Goal: Transaction & Acquisition: Purchase product/service

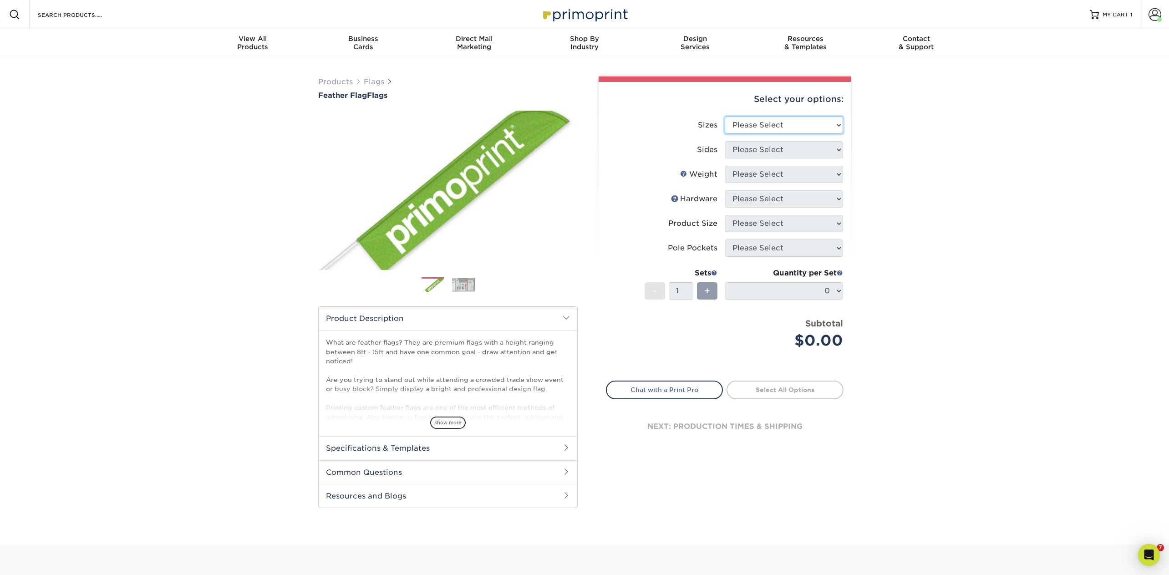
click at [758, 123] on select "Please Select 24" x 36" 24" x 81" 32" x 70" 32" x 99" 32" x 123" 36" x 123" 37"…" at bounding box center [784, 125] width 118 height 17
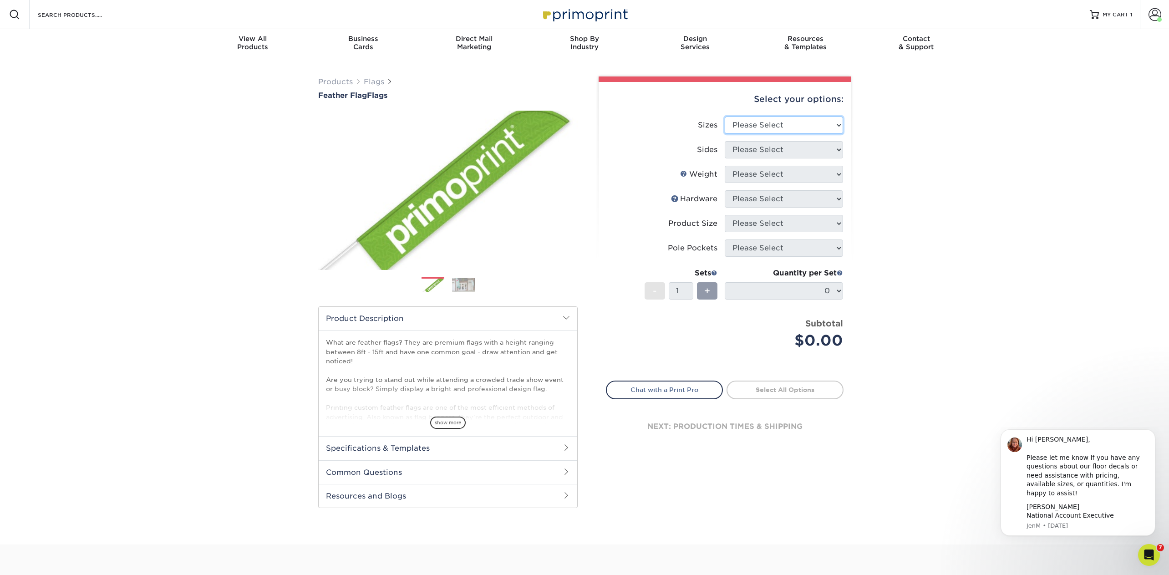
click at [764, 122] on select "Please Select 24" x 36" 24" x 81" 32" x 70" 32" x 99" 32" x 123" 36" x 123" 37"…" at bounding box center [784, 125] width 118 height 17
click at [228, 0] on html "Resources Menu Search Products Account Welcome, Jen Business Account Primoprint…" at bounding box center [584, 405] width 1169 height 811
click at [381, 76] on div "Products Flags Feather Flag Flags Previous Next ." at bounding box center [584, 294] width 546 height 450
click at [381, 77] on link "Flags" at bounding box center [374, 81] width 20 height 9
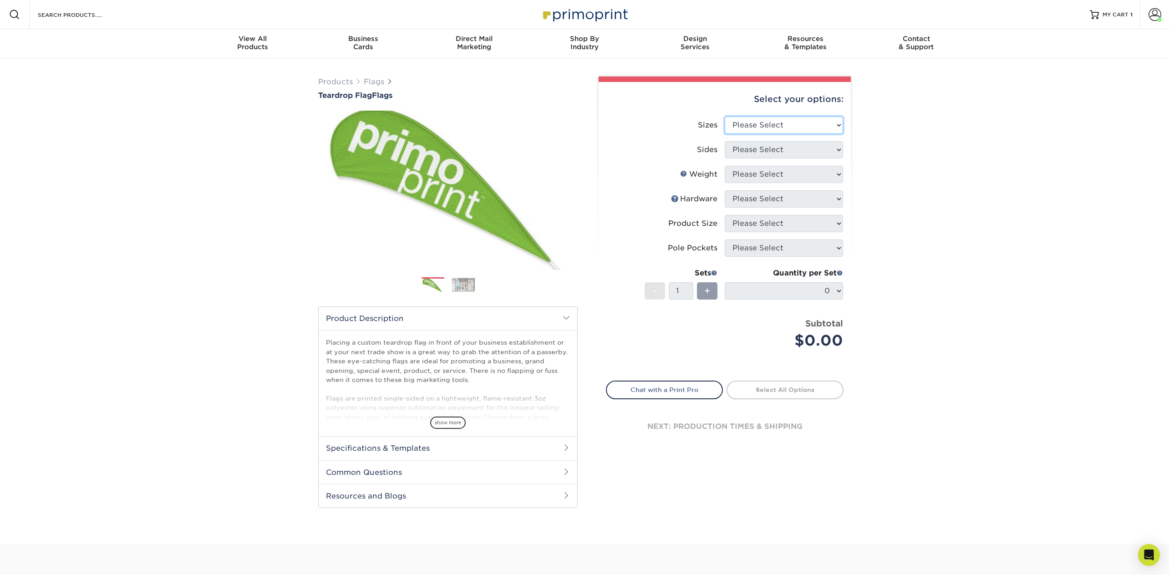
click at [784, 121] on select "Please Select 24" x 36" 24" x 81" 32" x 70" 32" x 99" 32" x 123" 36" x 123" 37"…" at bounding box center [784, 125] width 118 height 17
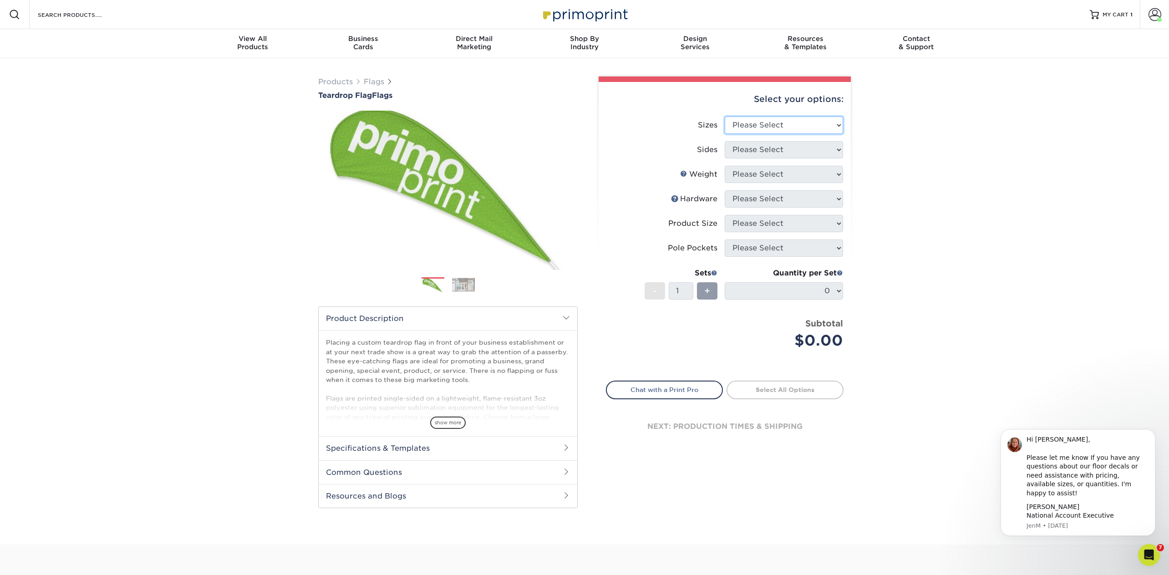
click at [773, 128] on select "Please Select 24" x 36" 24" x 81" 32" x 70" 32" x 99" 32" x 123" 36" x 123" 37"…" at bounding box center [784, 125] width 118 height 17
select select "32.00x70.00"
click at [725, 117] on select "Please Select 24" x 36" 24" x 81" 32" x 70" 32" x 99" 32" x 123" 36" x 123" 37"…" at bounding box center [784, 125] width 118 height 17
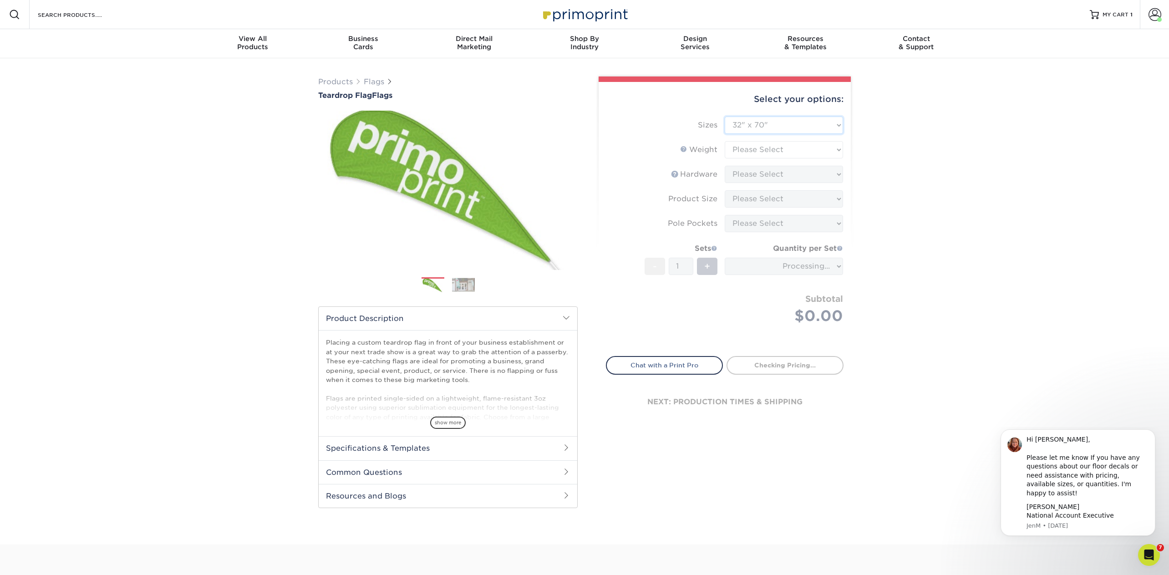
type input "31519c7d-d79f-415c-8497-19b49defa56d"
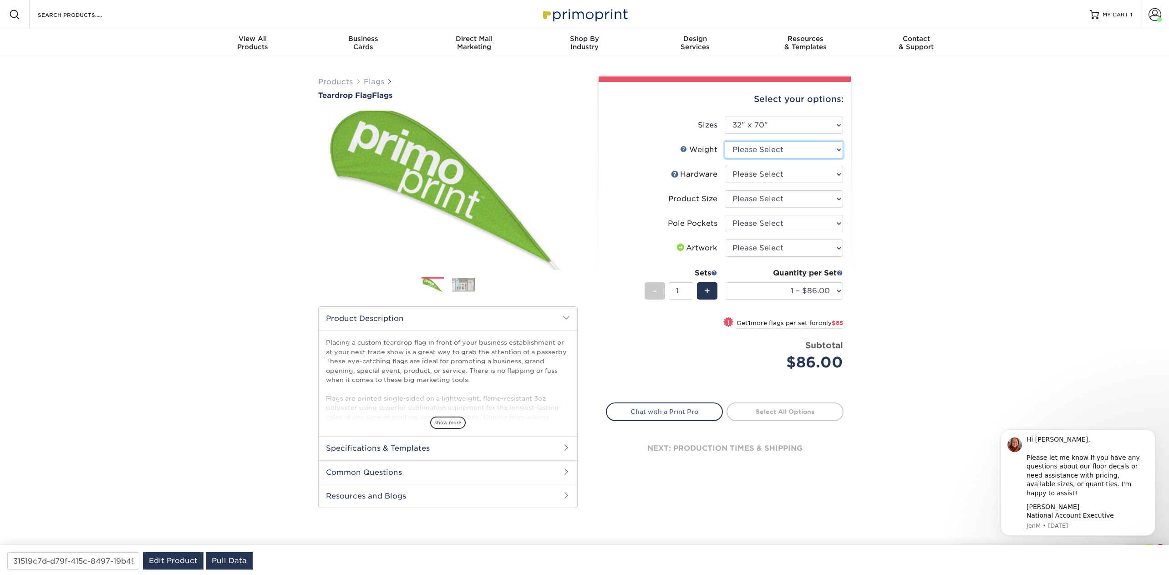
click at [752, 148] on select "Please Select 3OZPOLY" at bounding box center [784, 149] width 118 height 17
select select "3OZPOLY"
click at [725, 141] on select "Please Select 3OZPOLY" at bounding box center [784, 149] width 118 height 17
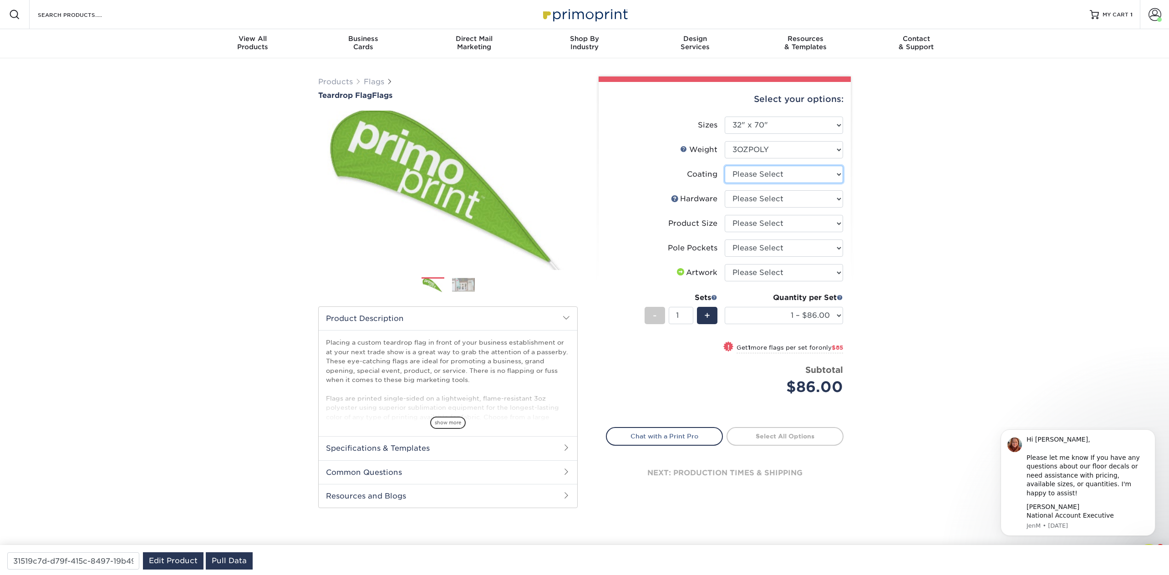
click at [753, 173] on select at bounding box center [784, 174] width 118 height 17
select select "3e7618de-abca-4bda-9f97-8b9129e913d8"
click at [725, 166] on select at bounding box center [784, 174] width 118 height 17
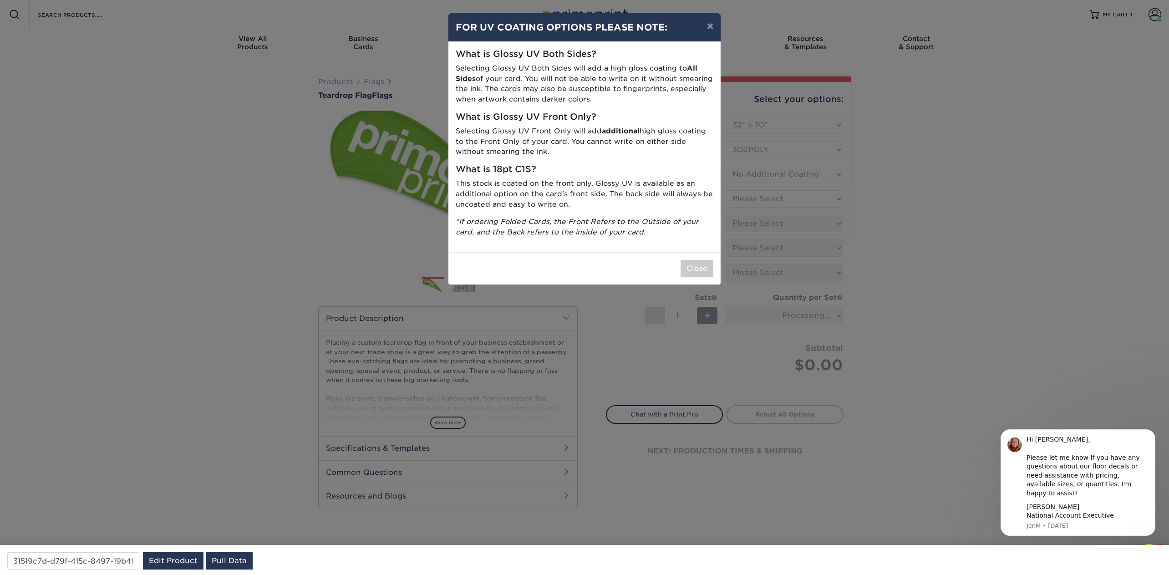
click at [702, 258] on div "Close" at bounding box center [584, 268] width 272 height 32
click at [781, 199] on div "× FOR UV COATING OPTIONS PLEASE NOTE: What is Glossy UV Both Sides? Selecting G…" at bounding box center [584, 287] width 1169 height 575
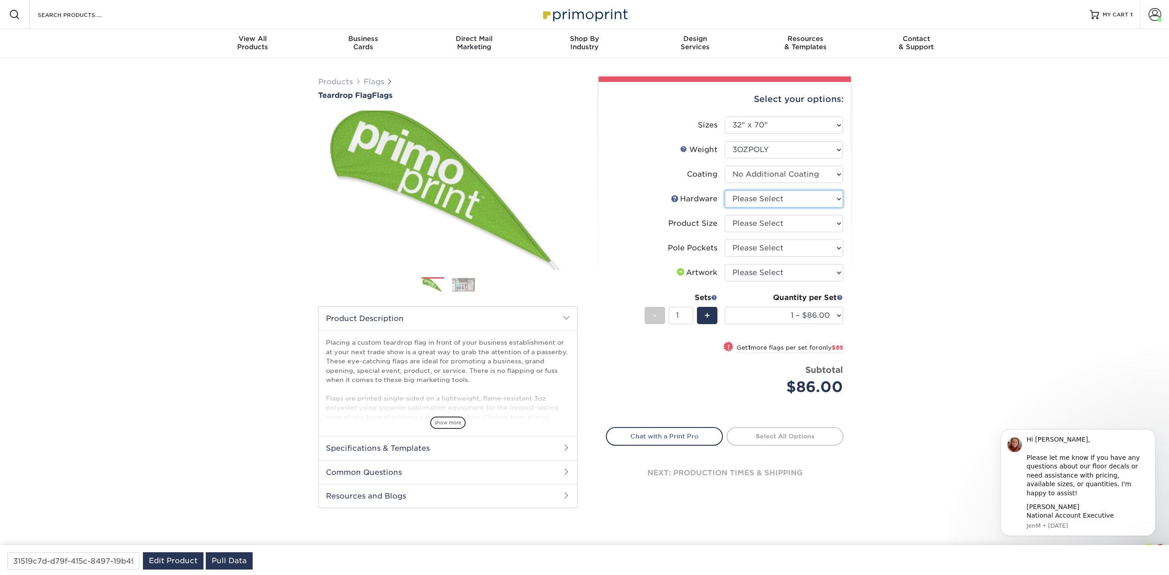
click at [760, 202] on select "Please Select 7ft pole with cross base (indoor) 7ft pole with ground stake (out…" at bounding box center [784, 198] width 118 height 17
click at [792, 200] on select "Please Select 7ft pole with cross base (indoor) 7ft pole with ground stake (out…" at bounding box center [784, 198] width 118 height 17
select select "14adac21-e8f7-47dd-97d6-2f9a20f52b2d"
click at [725, 190] on select "Please Select 7ft pole with cross base (indoor) 7ft pole with ground stake (out…" at bounding box center [784, 198] width 118 height 17
click at [812, 215] on select "Please Select 7ft" at bounding box center [784, 223] width 118 height 17
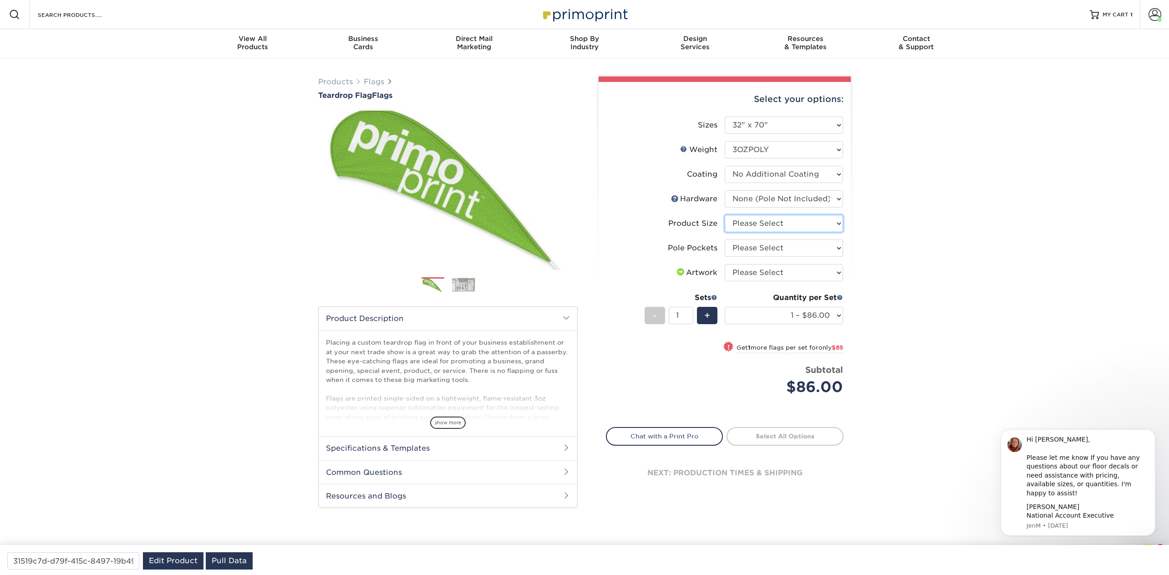
select select "2eff181e-a2ce-4d24-9e29-6238334e67df"
click at [725, 215] on select "Please Select 7ft" at bounding box center [784, 223] width 118 height 17
click at [814, 249] on select "Please Select Pole Pocket on Left Pole Pocket on Right" at bounding box center [784, 247] width 118 height 17
select select "17637b51-123c-45a9-814d-5e120dd7374e"
click at [725, 239] on select "Please Select Pole Pocket on Left Pole Pocket on Right" at bounding box center [784, 247] width 118 height 17
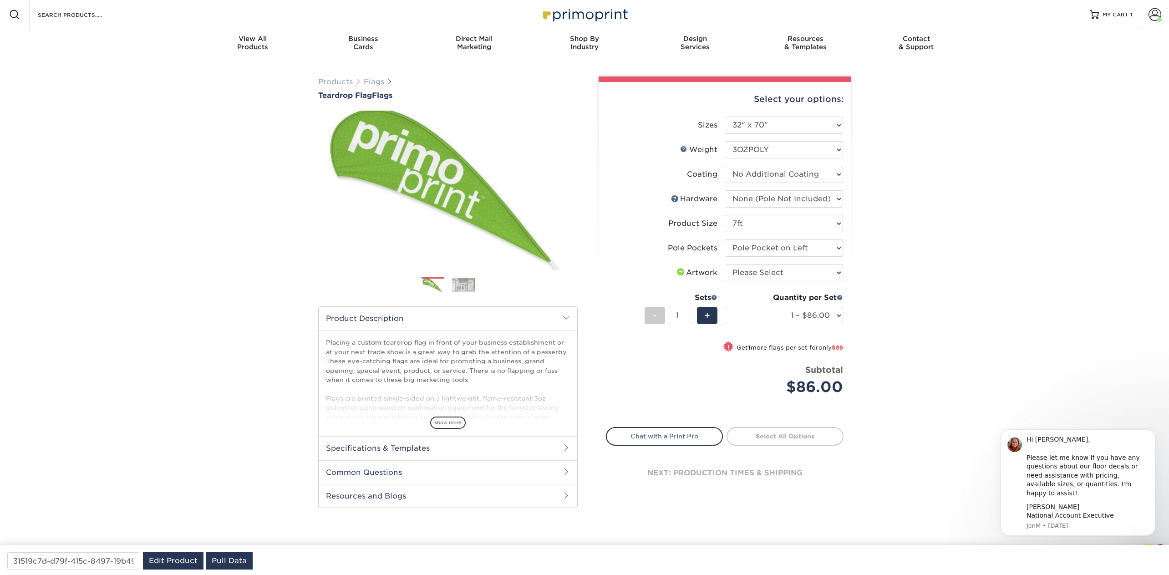
click at [718, 384] on div "Price per set $86.00" at bounding box center [665, 381] width 118 height 35
click at [828, 196] on select "Please Select 7ft pole with cross base (indoor) 7ft pole with ground stake (out…" at bounding box center [784, 198] width 118 height 17
select select "381d35a3-7331-4a25-8292-65a978a23585"
click at [725, 190] on select "Please Select 7ft pole with cross base (indoor) 7ft pole with ground stake (out…" at bounding box center [784, 198] width 118 height 17
click at [375, 82] on link "Flags" at bounding box center [374, 81] width 20 height 9
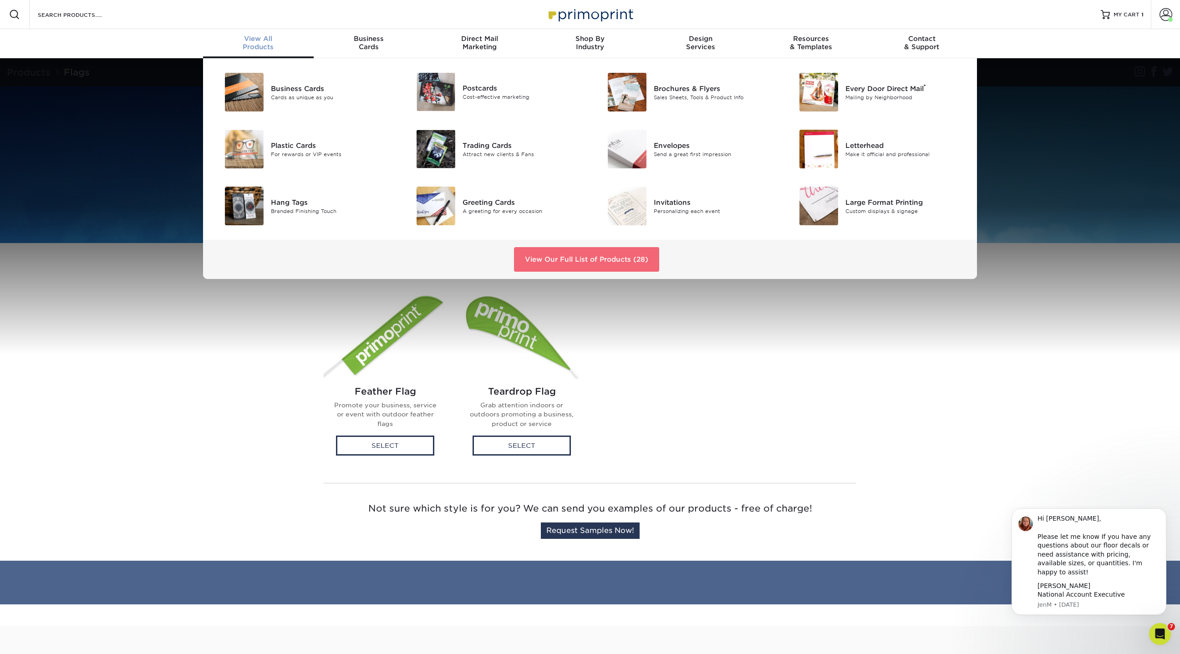
click at [627, 258] on link "View Our Full List of Products (28)" at bounding box center [586, 259] width 145 height 25
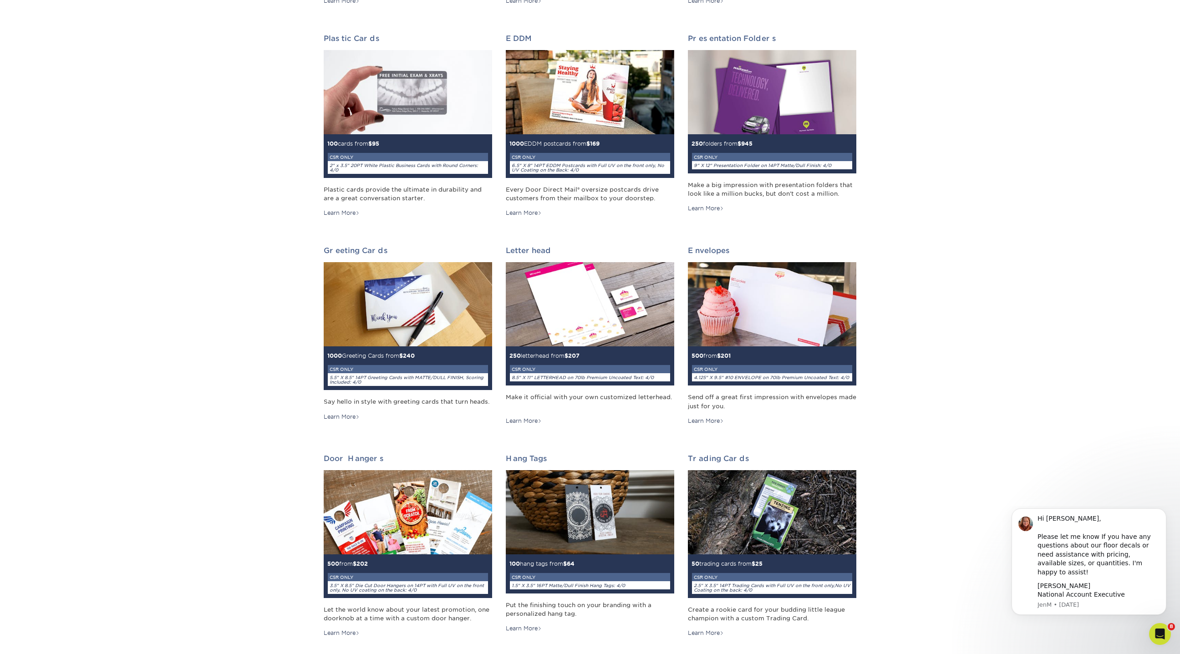
scroll to position [346, 0]
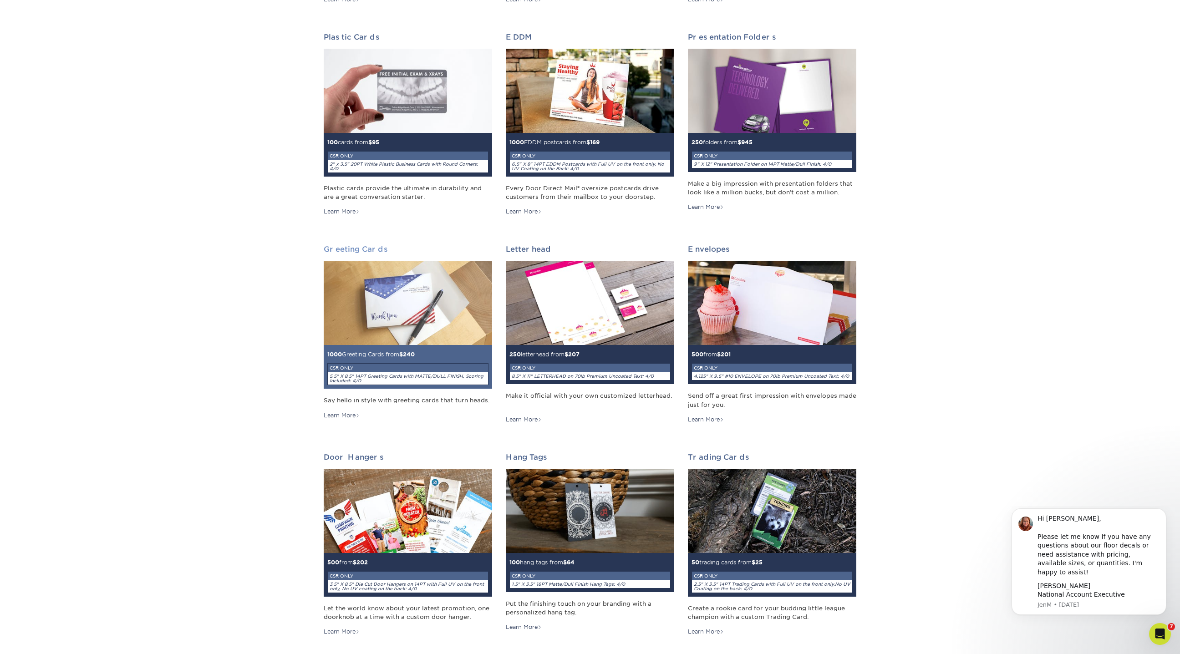
click at [427, 280] on img at bounding box center [408, 303] width 168 height 84
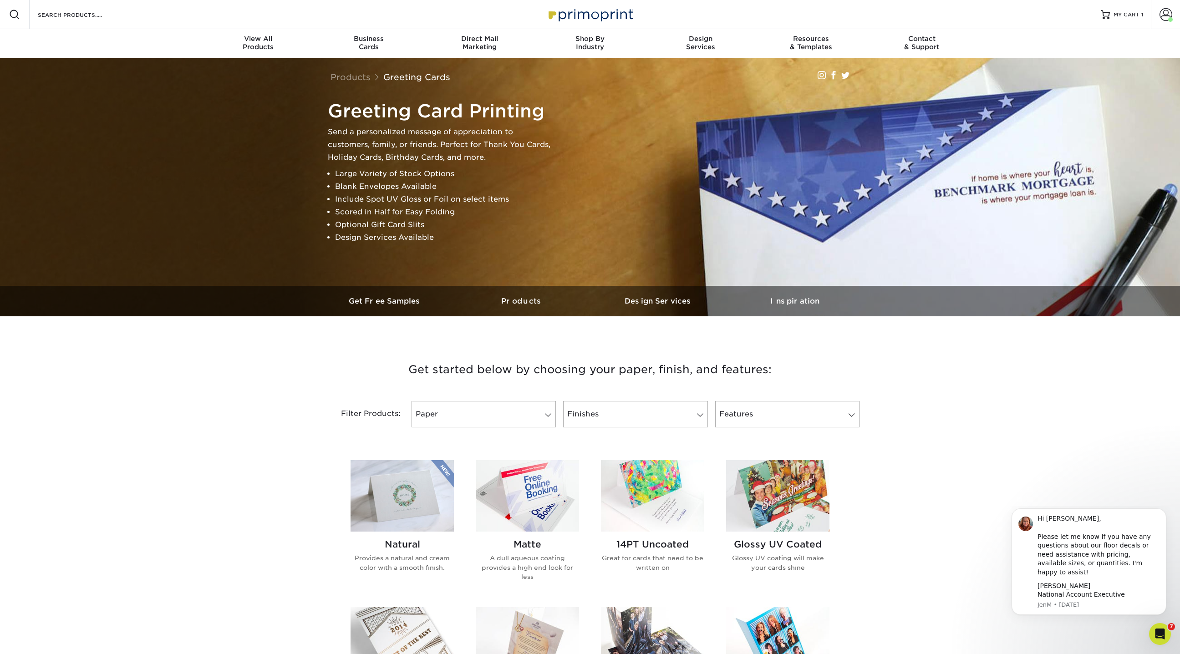
click at [427, 525] on img at bounding box center [402, 495] width 103 height 71
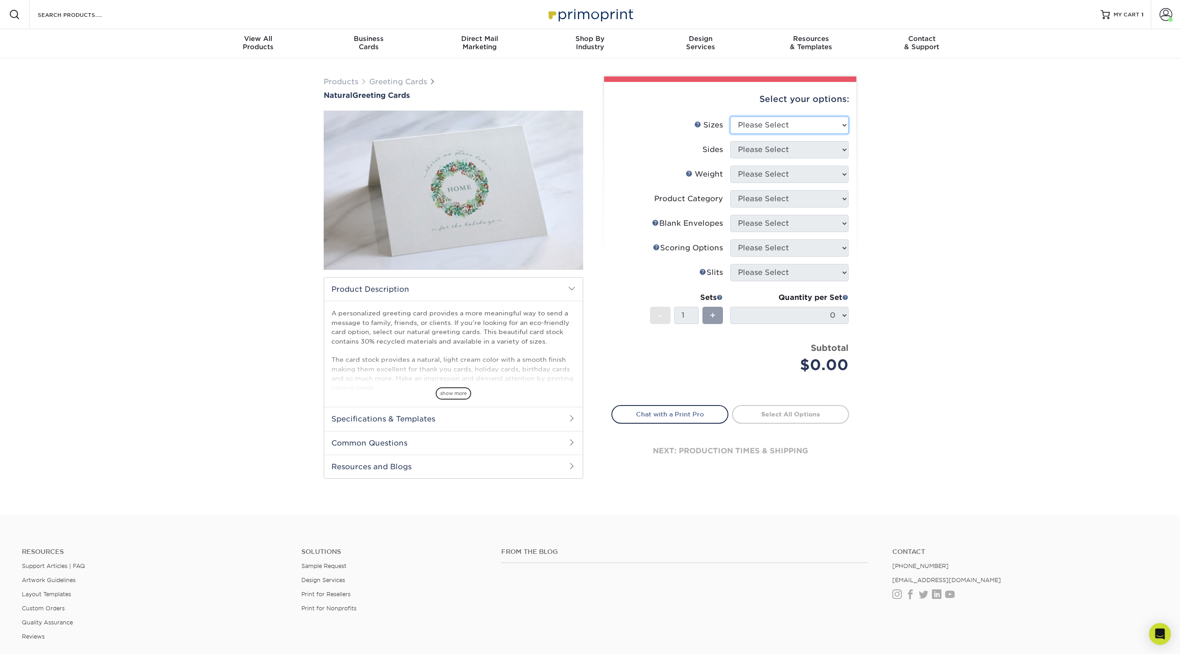
click at [803, 130] on select "Please Select 4.25" x 11" 5.5" x 8.5" 6" x 9" 6" x 12" 7" x 10" 8.5" x 11"" at bounding box center [789, 125] width 118 height 17
select select "7.00x10.00"
click at [730, 117] on select "Please Select 4.25" x 11" 5.5" x 8.5" 6" x 9" 6" x 12" 7" x 10" 8.5" x 11"" at bounding box center [789, 125] width 118 height 17
click at [763, 149] on select "Please Select Print Both Sides Print Front Only" at bounding box center [789, 149] width 118 height 17
select select "13abbda7-1d64-4f25-8bb2-c179b224825d"
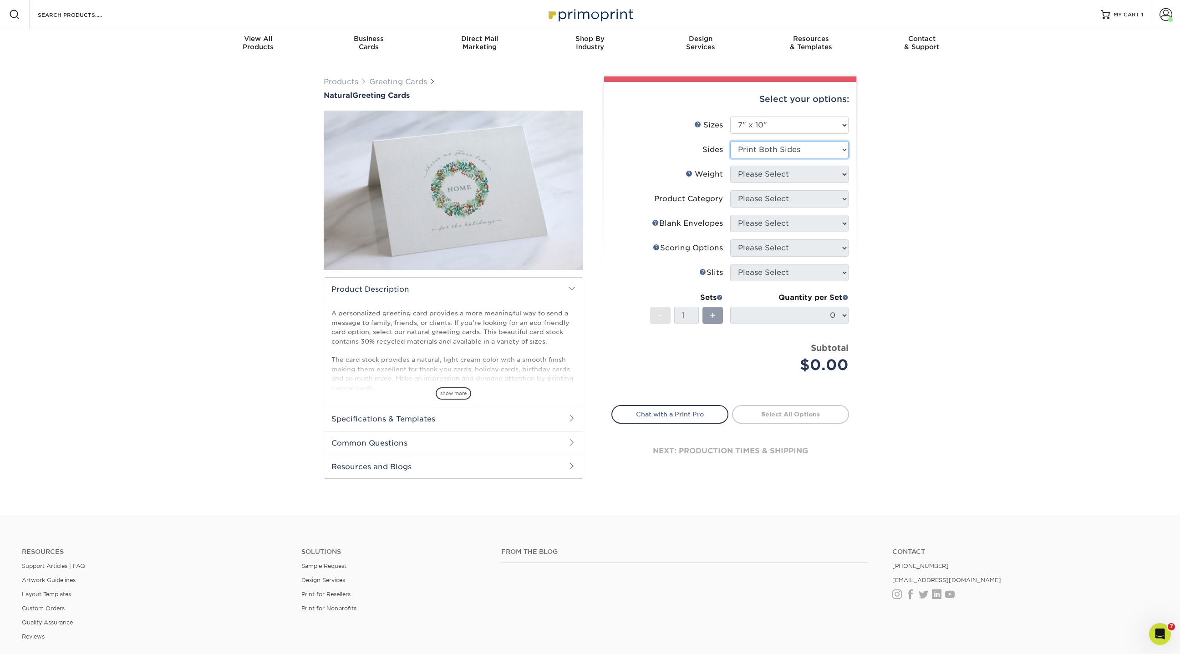
click at [730, 141] on select "Please Select Print Both Sides Print Front Only" at bounding box center [789, 149] width 118 height 17
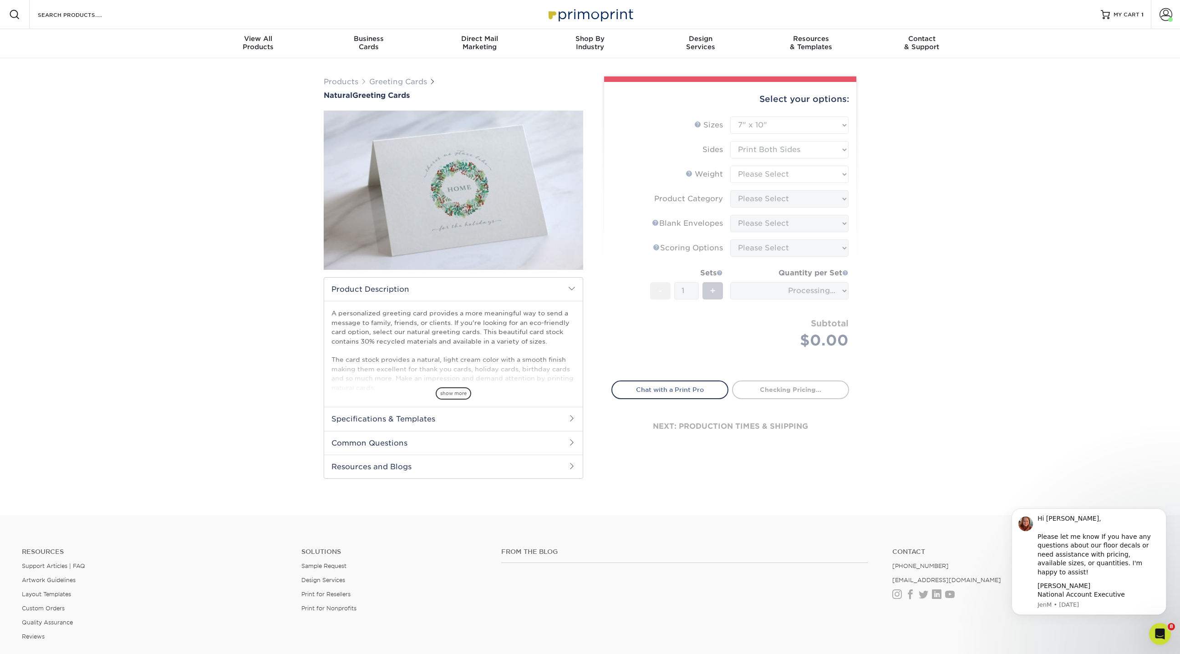
type input "e5b17969-e94e-48ae-b5db-ac68a00697a8"
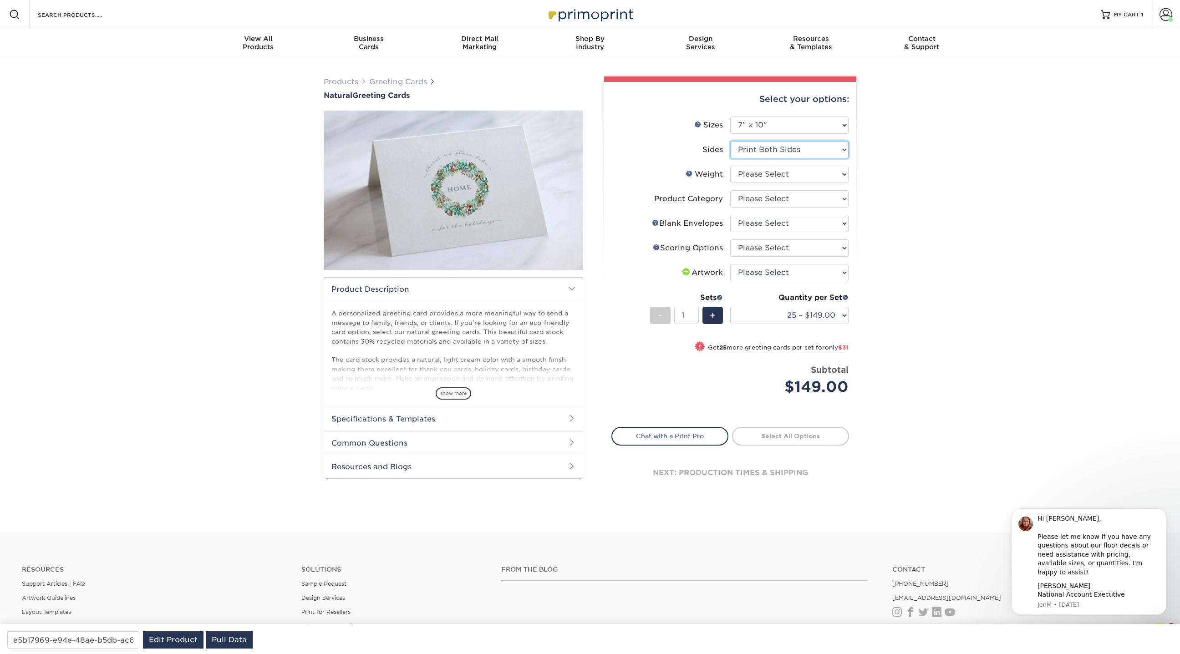
click at [762, 152] on select "Please Select Print Both Sides Print Front Only" at bounding box center [789, 149] width 118 height 17
select select "32d3c223-f82c-492b-b915-ba065a00862f"
click at [730, 141] on select "Please Select Print Both Sides Print Front Only" at bounding box center [789, 149] width 118 height 17
click at [758, 174] on select "Please Select 14PTNT" at bounding box center [789, 174] width 118 height 17
select select "14PTNT"
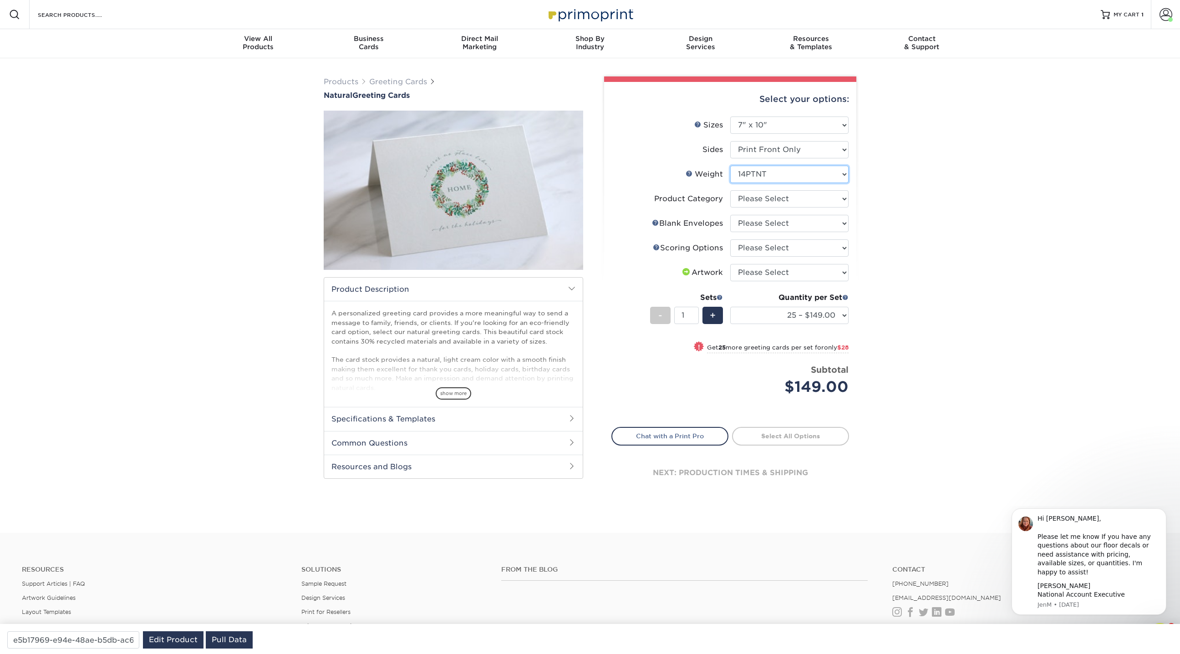
click at [730, 166] on select "Please Select 14PTNT" at bounding box center [789, 174] width 118 height 17
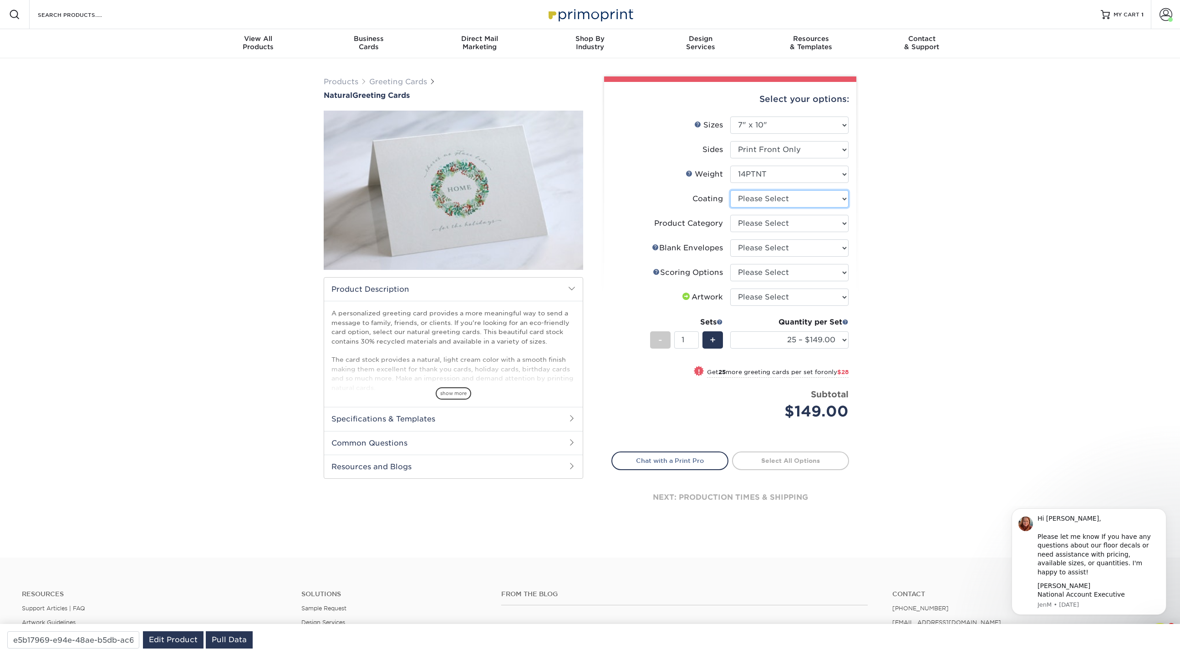
click at [777, 193] on select at bounding box center [789, 198] width 118 height 17
select select "3e7618de-abca-4bda-9f97-8b9129e913d8"
click at [730, 190] on select at bounding box center [789, 198] width 118 height 17
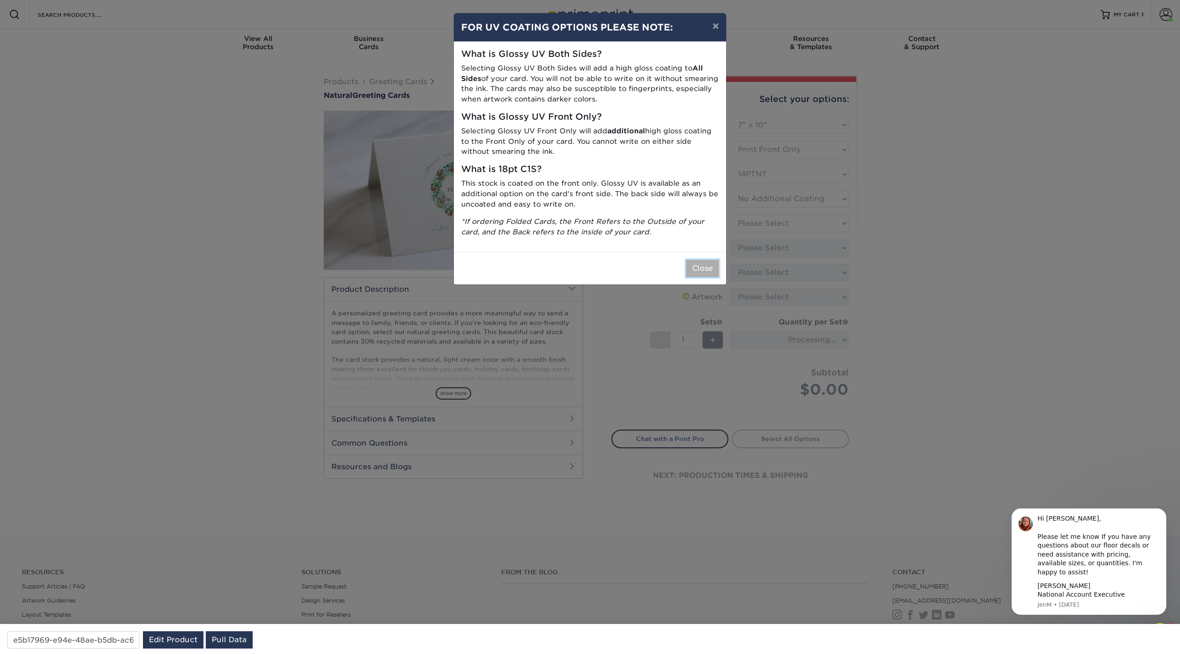
click at [704, 274] on button "Close" at bounding box center [702, 268] width 33 height 17
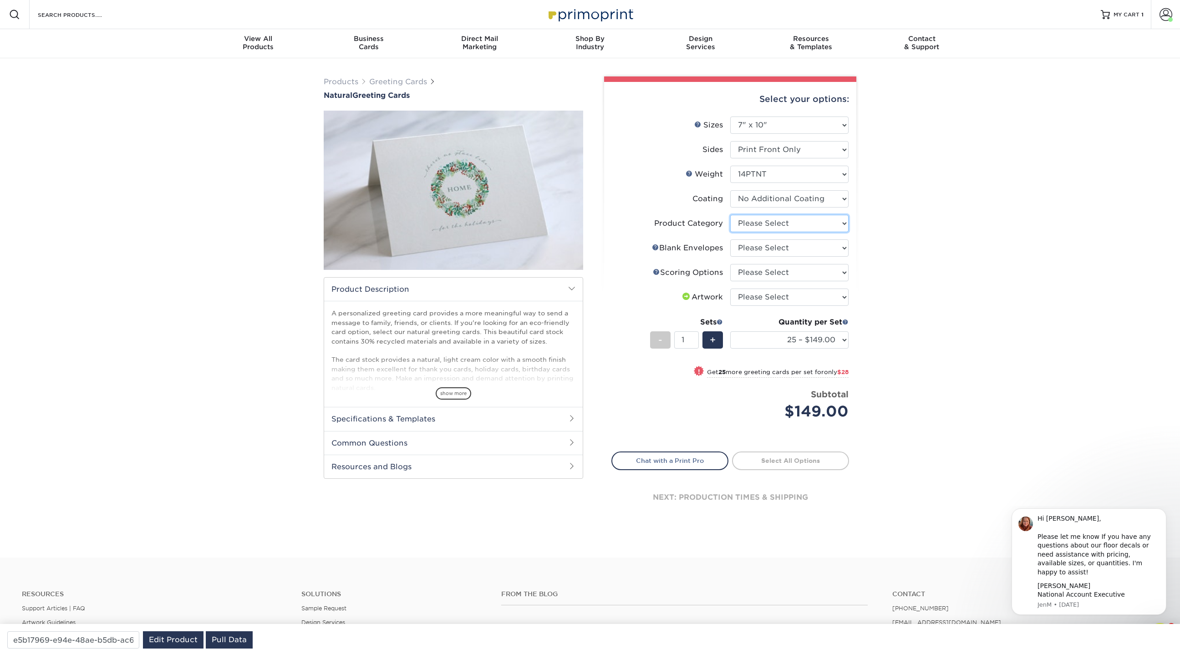
click at [778, 222] on select "Please Select Greeting Cards" at bounding box center [789, 223] width 118 height 17
select select "b7f8198f-f281-4438-a52e-cd7a5c5c0cfc"
click at [730, 215] on select "Please Select Greeting Cards" at bounding box center [789, 223] width 118 height 17
click at [778, 252] on select "Please Select No Blank Envelopes Yes 25 Natural Envelopes A7 Yes 50 Natural Env…" at bounding box center [789, 247] width 118 height 17
select select "9f137334-7cf0-4a73-8a74-a4df662606ea"
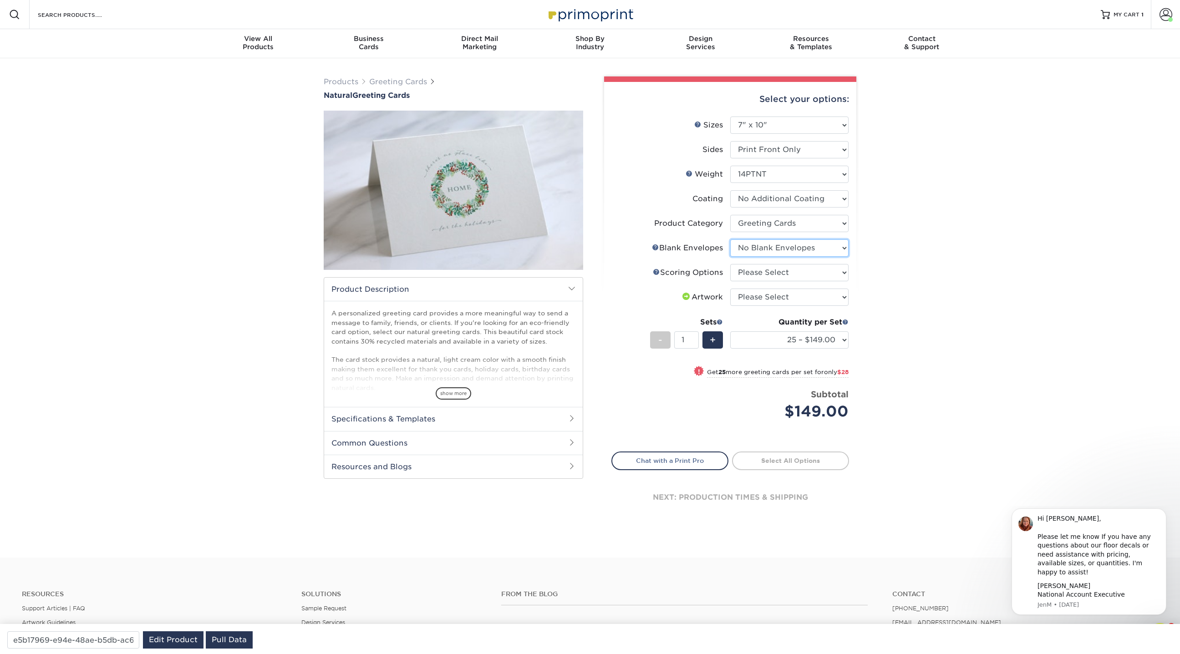
click at [730, 239] on select "Please Select No Blank Envelopes Yes 25 Natural Envelopes A7 Yes 50 Natural Env…" at bounding box center [789, 247] width 118 height 17
click at [774, 275] on select "Please Select Score in Half" at bounding box center [789, 272] width 118 height 17
select select "b23166fa-223a-4016-b2d3-d3438452c7d9"
click at [730, 264] on select "Please Select Score in Half" at bounding box center [789, 272] width 118 height 17
click at [774, 299] on select "Please Select I will upload files I need a design - $75" at bounding box center [789, 297] width 118 height 17
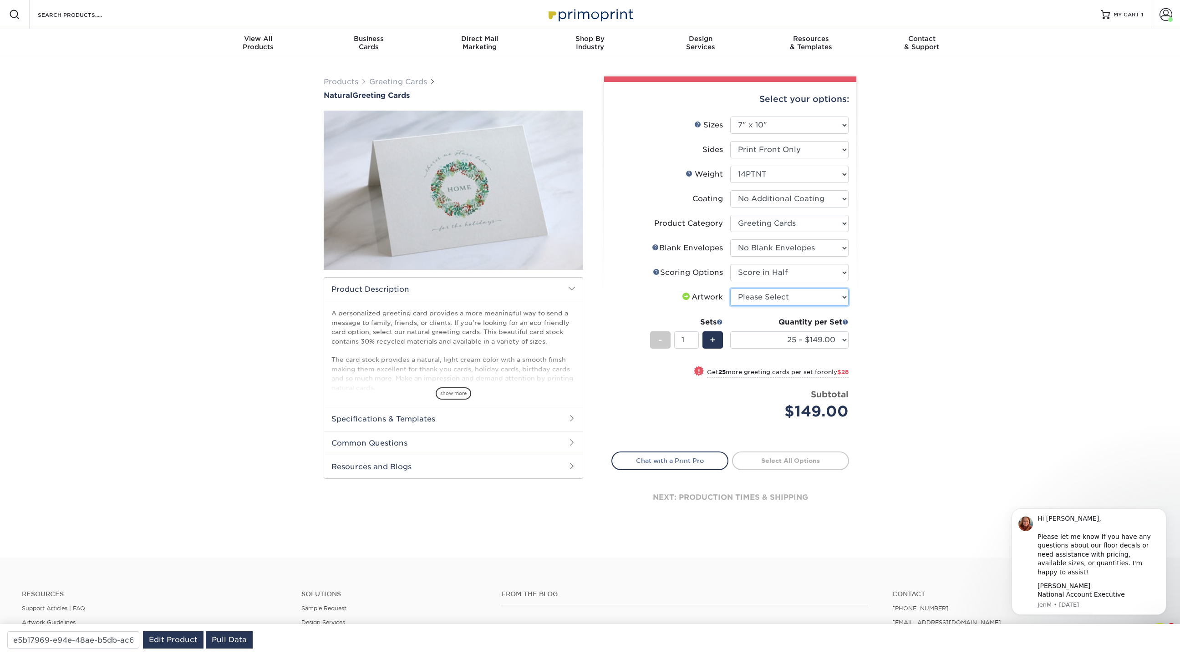
select select "upload"
click at [730, 289] on select "Please Select I will upload files I need a design - $75" at bounding box center [789, 297] width 118 height 17
click at [782, 151] on select "Please Select Print Both Sides Print Front Only" at bounding box center [789, 149] width 118 height 17
select select "13abbda7-1d64-4f25-8bb2-c179b224825d"
click at [730, 141] on select "Please Select Print Both Sides Print Front Only" at bounding box center [789, 149] width 118 height 17
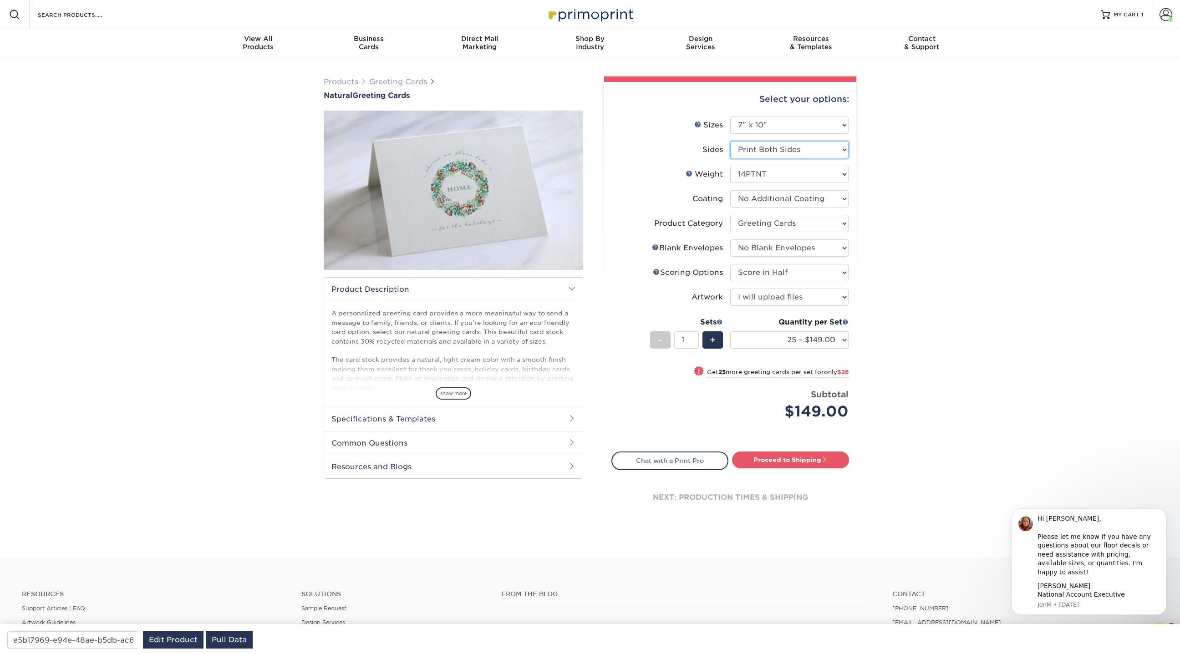
select select "-1"
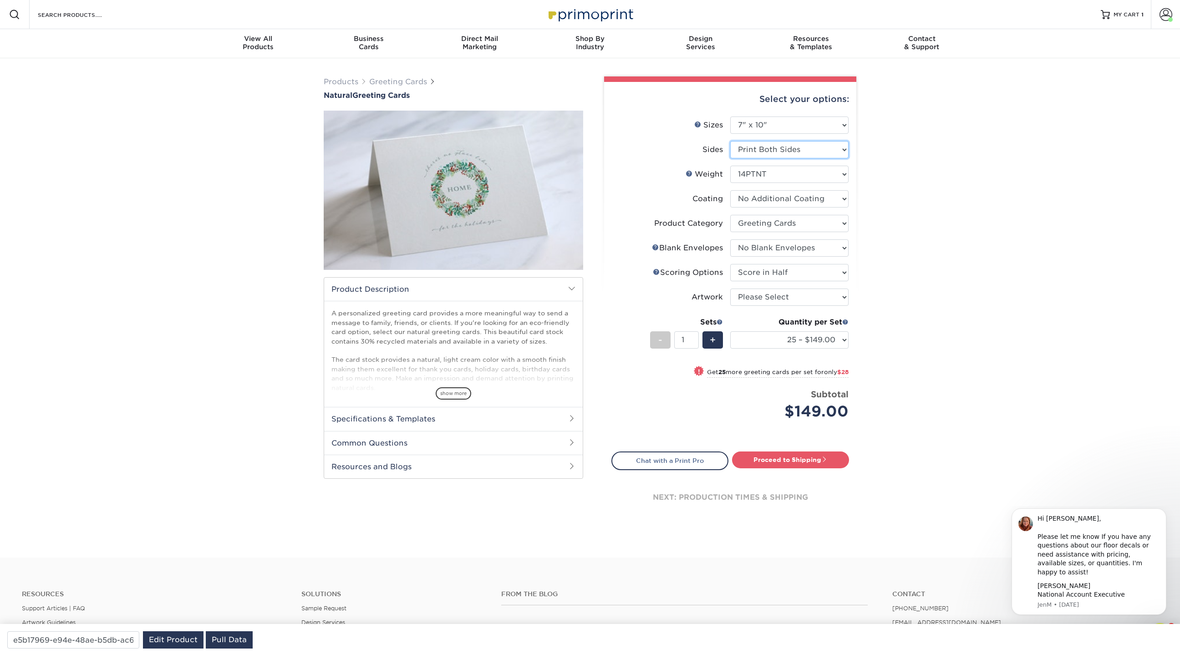
select select "-1"
click at [769, 178] on select "Please Select 14PTNT" at bounding box center [789, 174] width 118 height 17
select select "14PTNT"
click at [730, 166] on select "Please Select 14PTNT" at bounding box center [789, 174] width 118 height 17
click at [767, 198] on select at bounding box center [789, 198] width 118 height 17
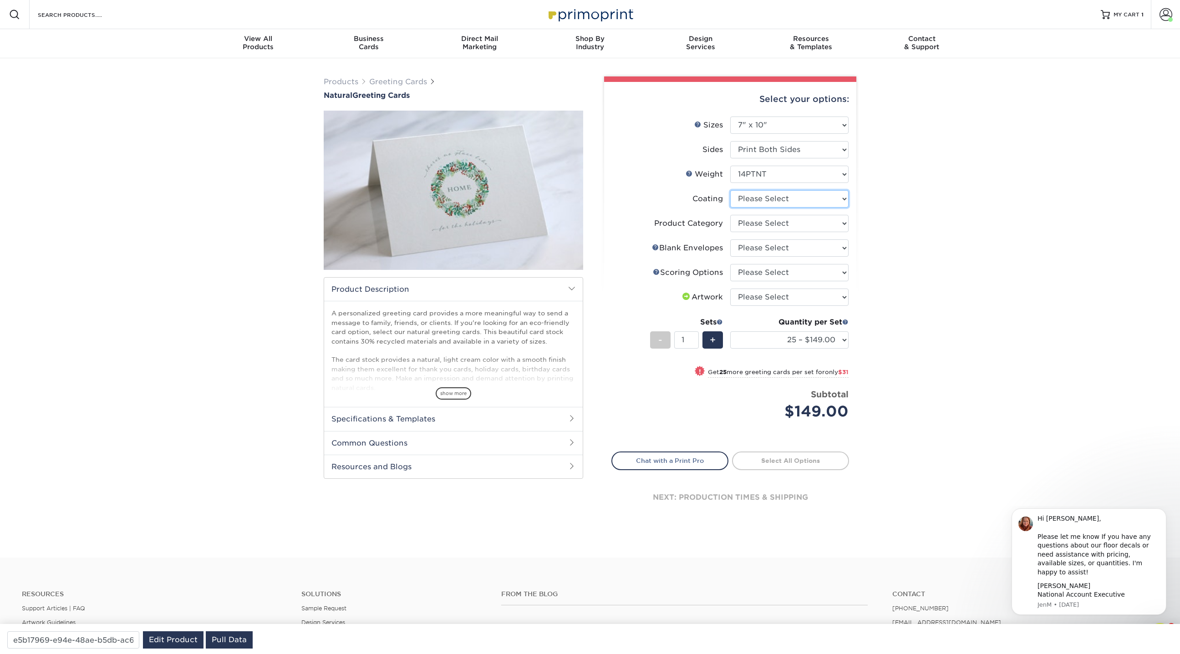
select select "3e7618de-abca-4bda-9f97-8b9129e913d8"
click at [730, 190] on select at bounding box center [789, 198] width 118 height 17
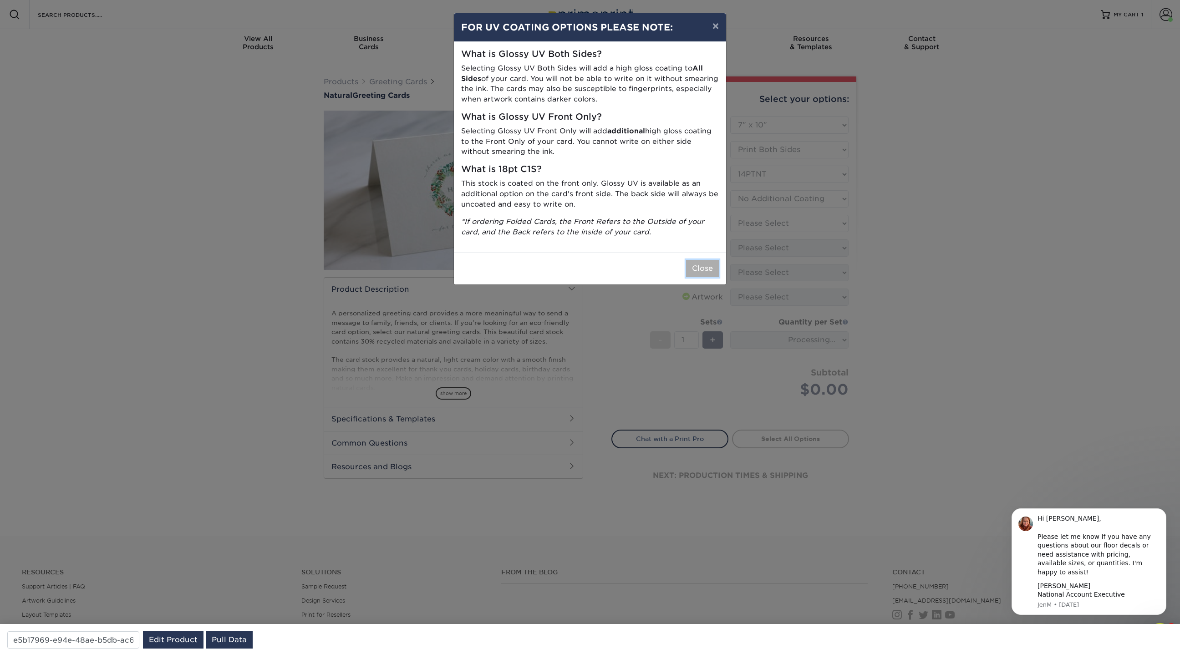
click at [706, 263] on button "Close" at bounding box center [702, 268] width 33 height 17
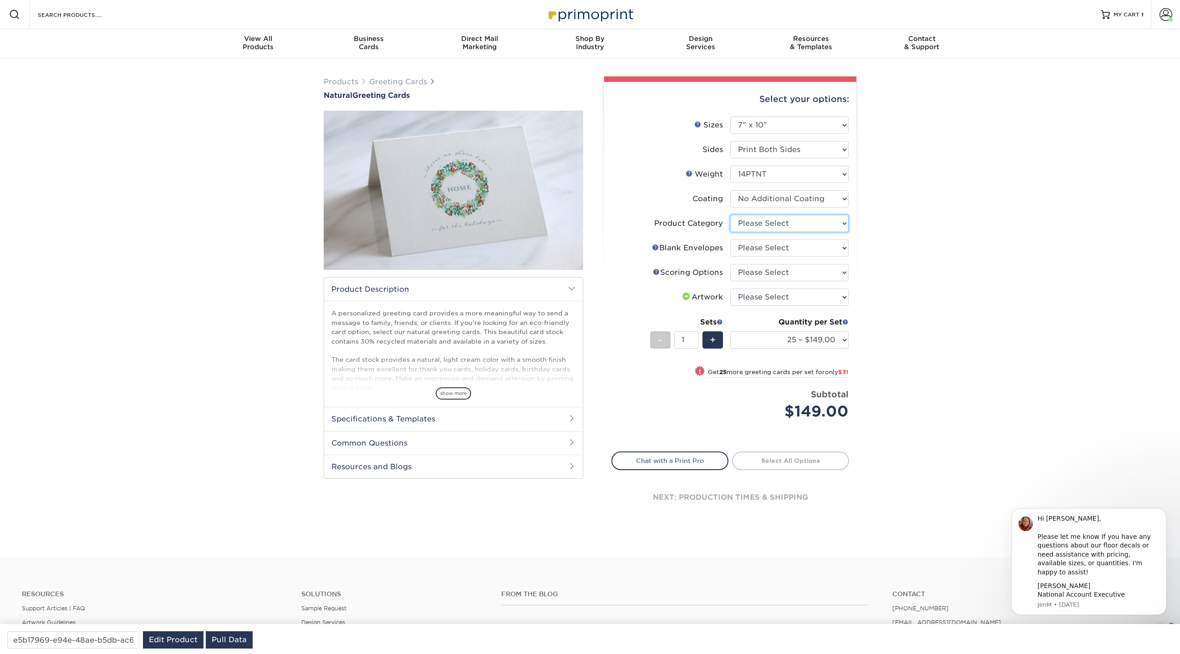
click at [774, 219] on select "Please Select Greeting Cards" at bounding box center [789, 223] width 118 height 17
select select "b7f8198f-f281-4438-a52e-cd7a5c5c0cfc"
click at [730, 215] on select "Please Select Greeting Cards" at bounding box center [789, 223] width 118 height 17
click at [765, 251] on select "Please Select No Blank Envelopes Yes 25 Natural Envelopes A7 Yes 50 Natural Env…" at bounding box center [789, 247] width 118 height 17
select select "9f137334-7cf0-4a73-8a74-a4df662606ea"
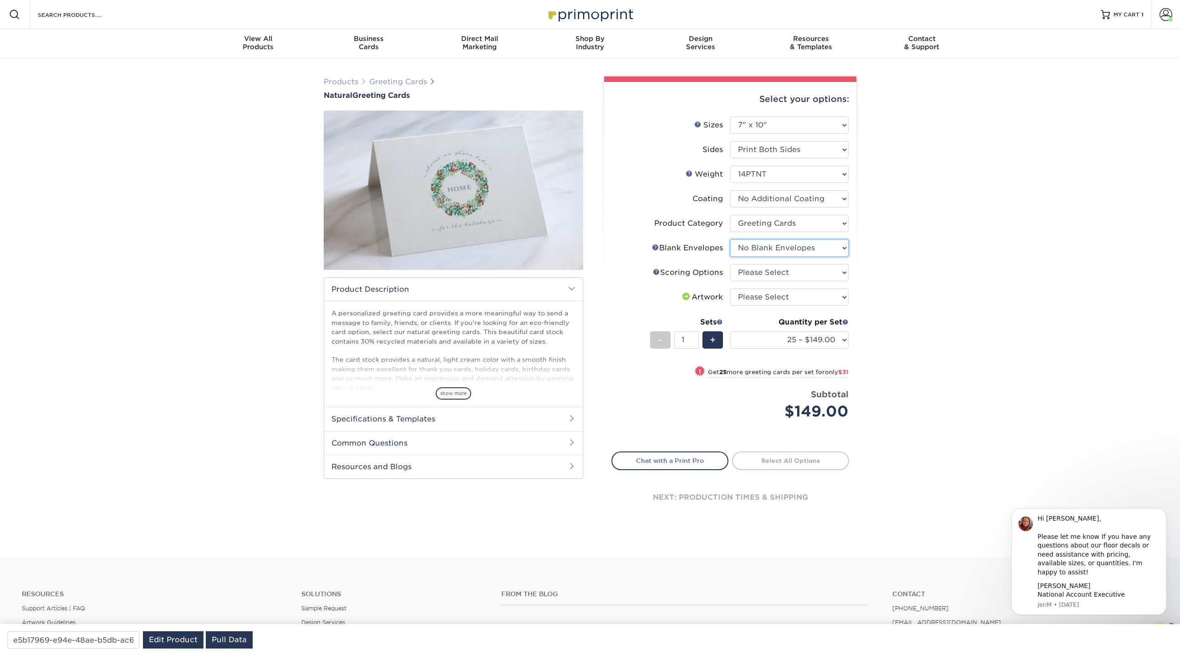
click at [730, 239] on select "Please Select No Blank Envelopes Yes 25 Natural Envelopes A7 Yes 50 Natural Env…" at bounding box center [789, 247] width 118 height 17
click at [762, 272] on select "Please Select Score in Half" at bounding box center [789, 272] width 118 height 17
select select "b23166fa-223a-4016-b2d3-d3438452c7d9"
click at [730, 264] on select "Please Select Score in Half" at bounding box center [789, 272] width 118 height 17
click at [681, 418] on div "Price per set $149.00" at bounding box center [671, 405] width 118 height 35
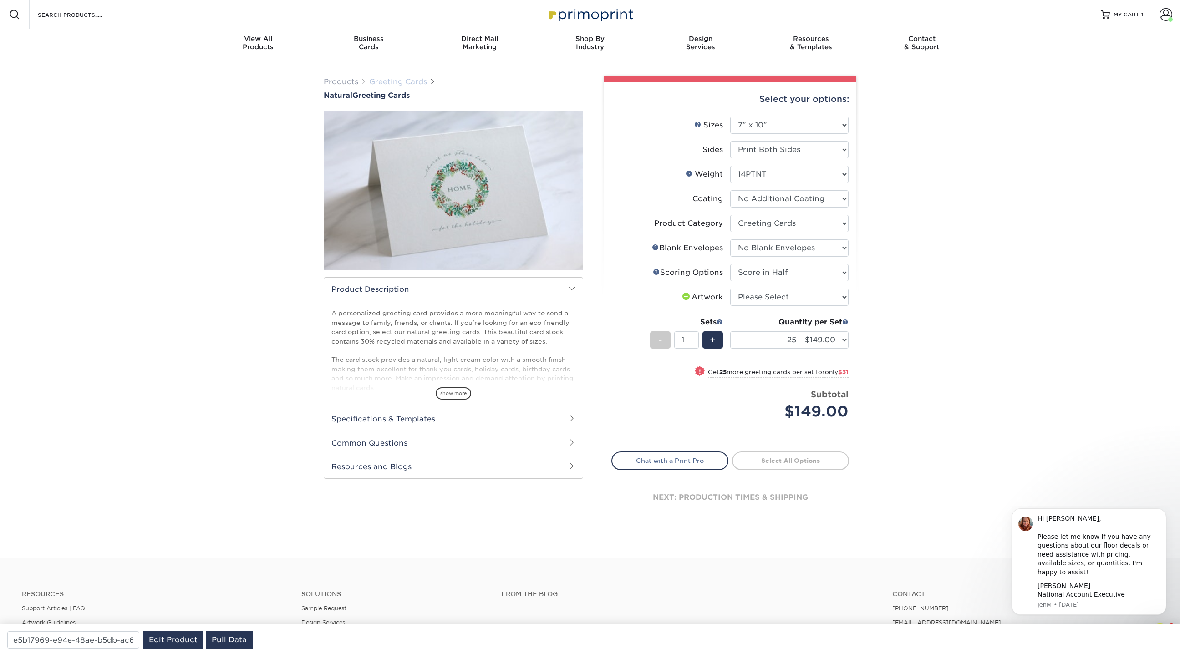
click at [412, 78] on link "Greeting Cards" at bounding box center [398, 81] width 58 height 9
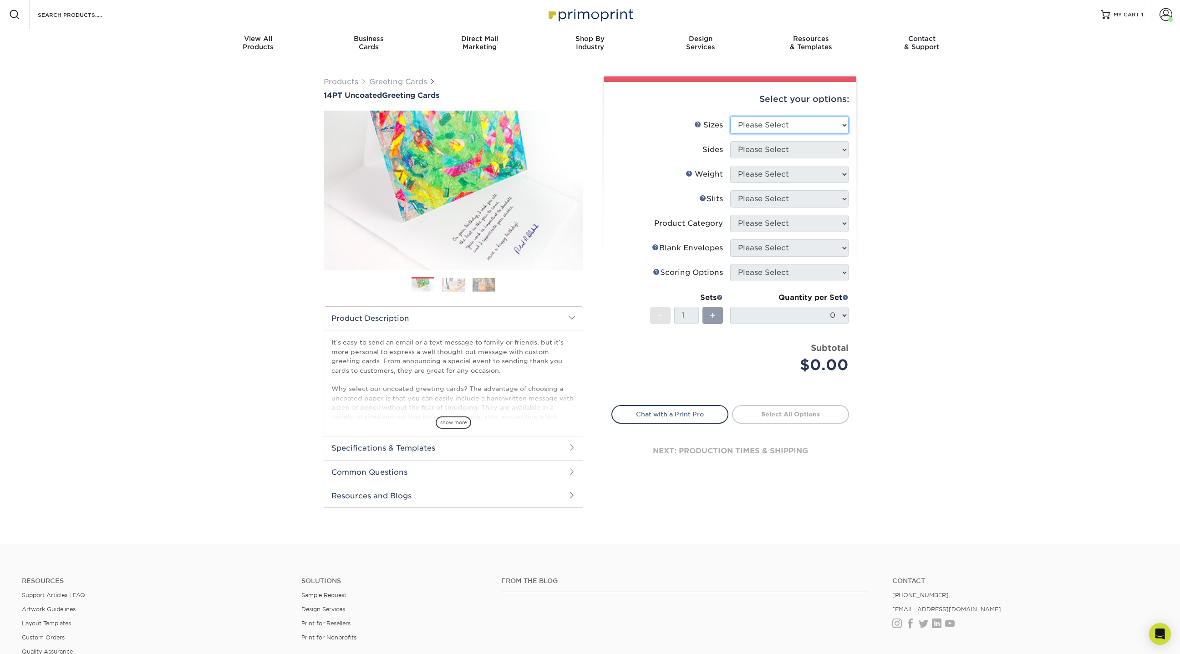
click at [835, 122] on select "Please Select 4.25" x 11" 5.5" x 8.5" 6" x 9" 6" x 12" 7" x 10" 8.5" x 11"" at bounding box center [789, 125] width 118 height 17
select select "7.00x10.00"
click at [730, 117] on select "Please Select 4.25" x 11" 5.5" x 8.5" 6" x 9" 6" x 12" 7" x 10" 8.5" x 11"" at bounding box center [789, 125] width 118 height 17
click at [763, 151] on select "Please Select Print Both Sides Print Front Only" at bounding box center [789, 149] width 118 height 17
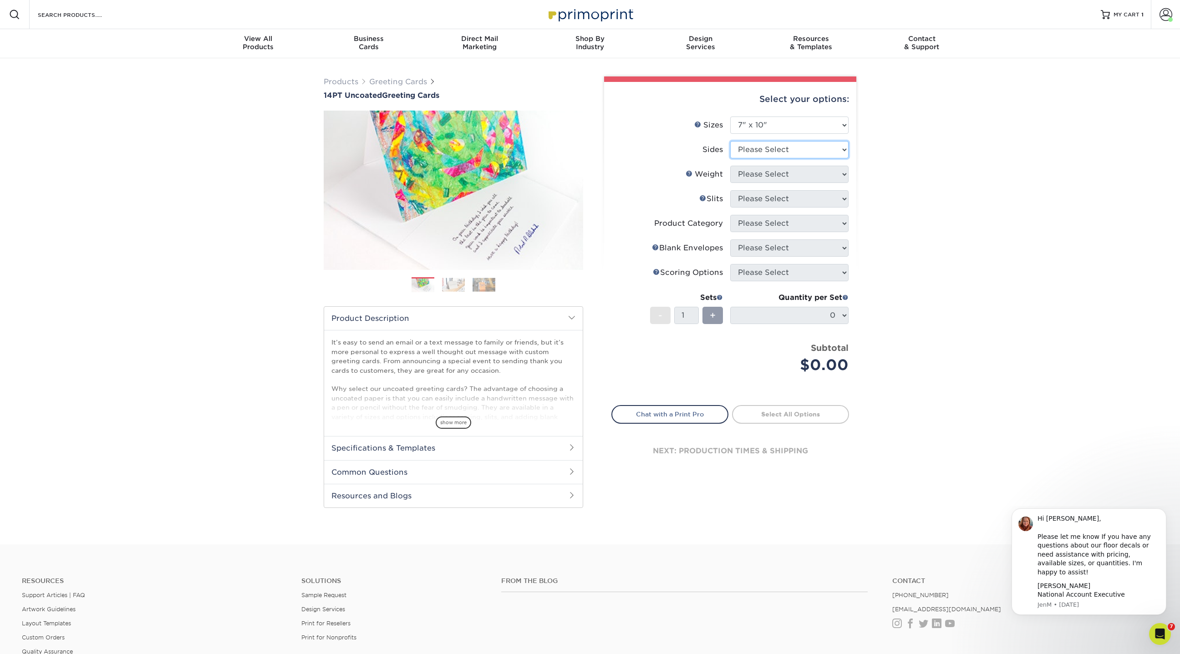
select select "13abbda7-1d64-4f25-8bb2-c179b224825d"
click at [730, 141] on select "Please Select Print Both Sides Print Front Only" at bounding box center [789, 149] width 118 height 17
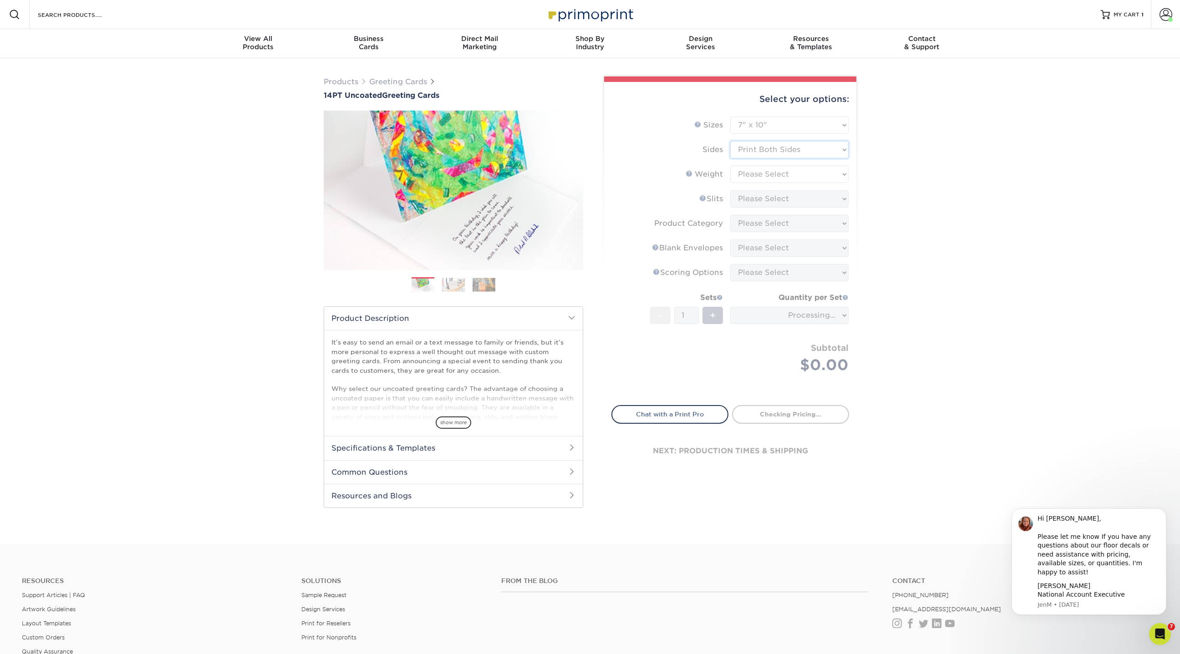
type input "9464f183-59fa-4f41-aa07-7178a826403e"
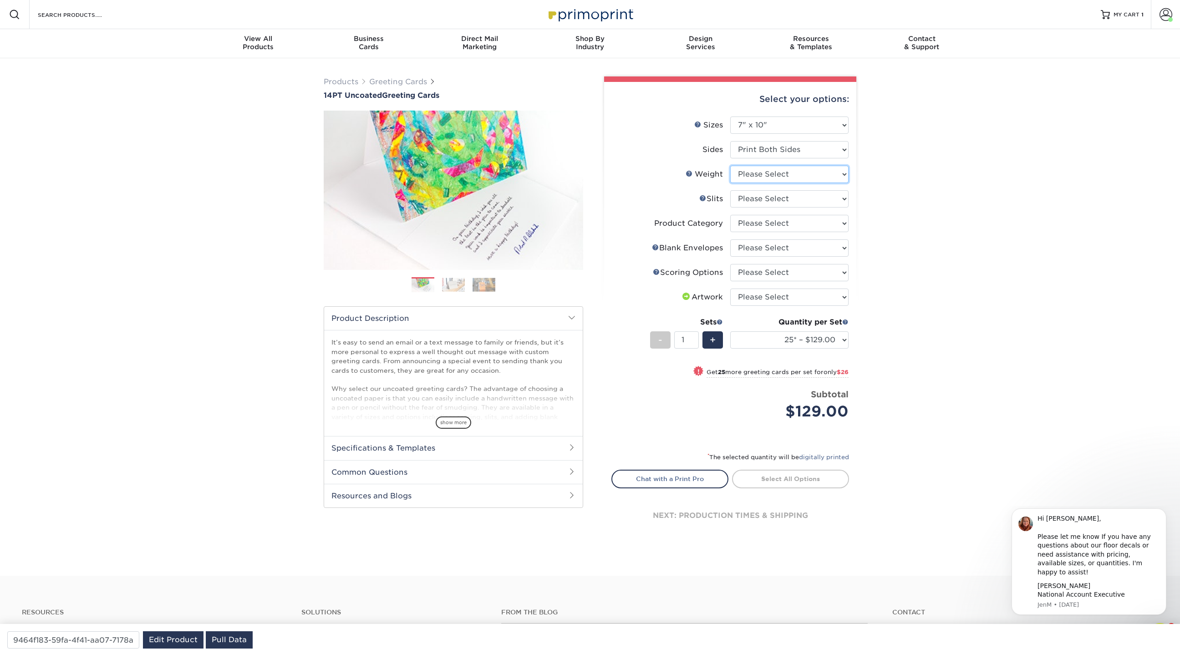
click at [759, 173] on select "Please Select 14PT Uncoated" at bounding box center [789, 174] width 118 height 17
select select "14PT Uncoated"
click at [730, 166] on select "Please Select 14PT Uncoated" at bounding box center [789, 174] width 118 height 17
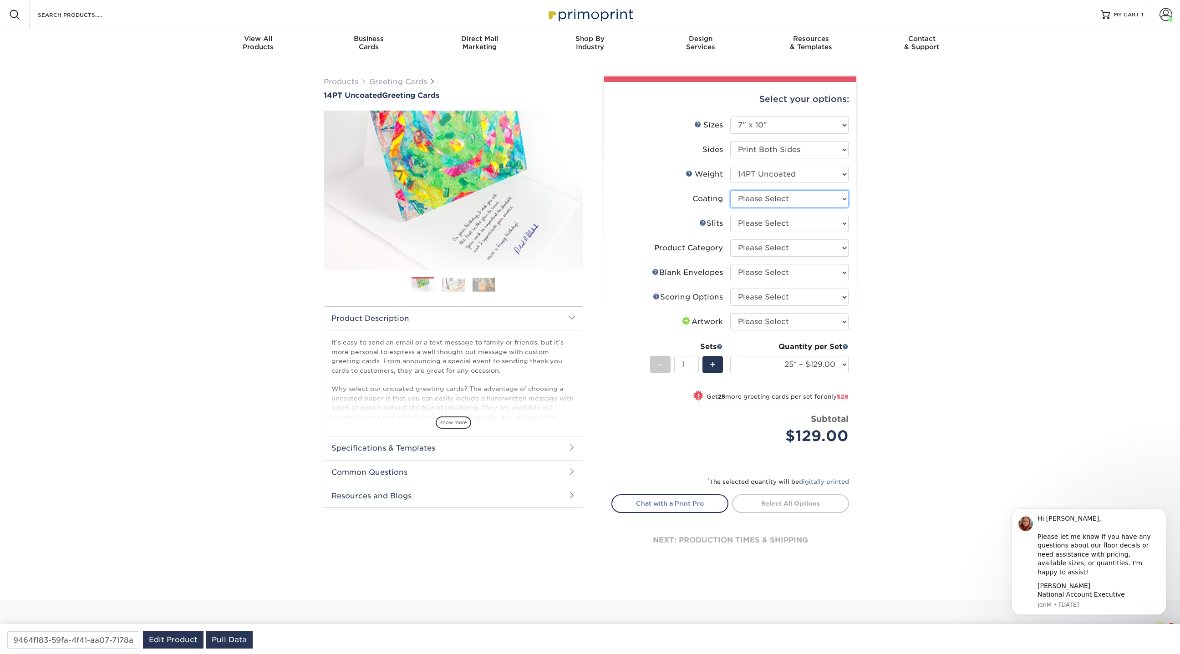
click at [758, 198] on select at bounding box center [789, 198] width 118 height 17
select select "3e7618de-abca-4bda-9f97-8b9129e913d8"
click at [730, 190] on select at bounding box center [789, 198] width 118 height 17
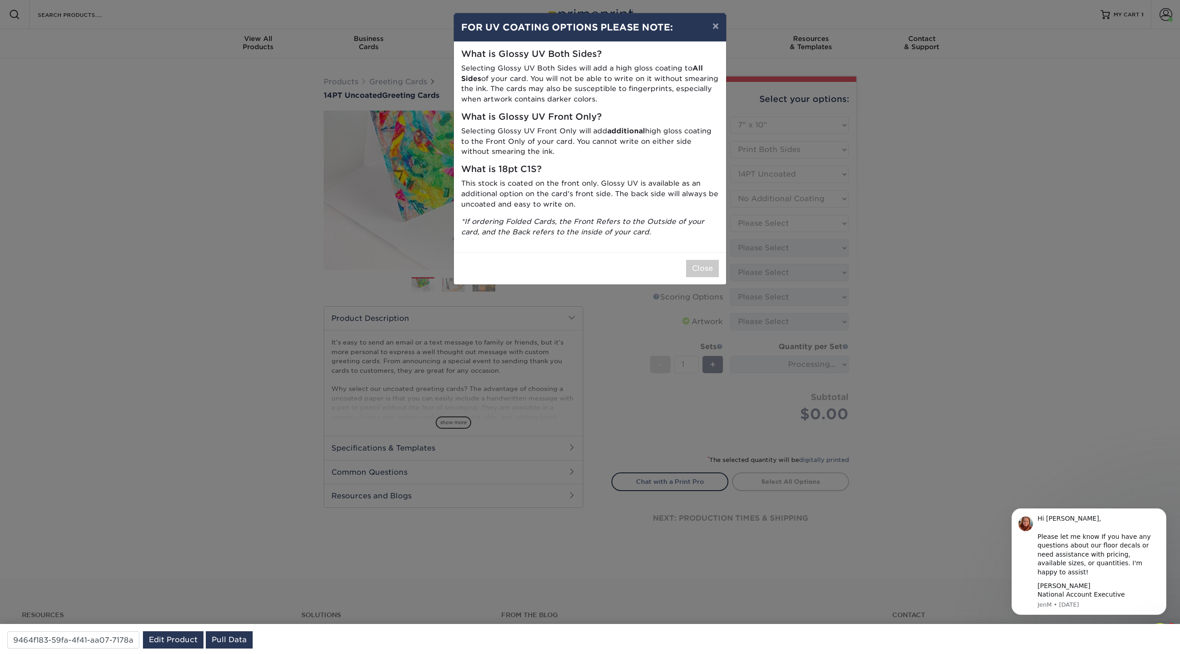
click at [758, 225] on div "× FOR UV COATING OPTIONS PLEASE NOTE: What is Glossy UV Both Sides? Selecting G…" at bounding box center [590, 327] width 1180 height 654
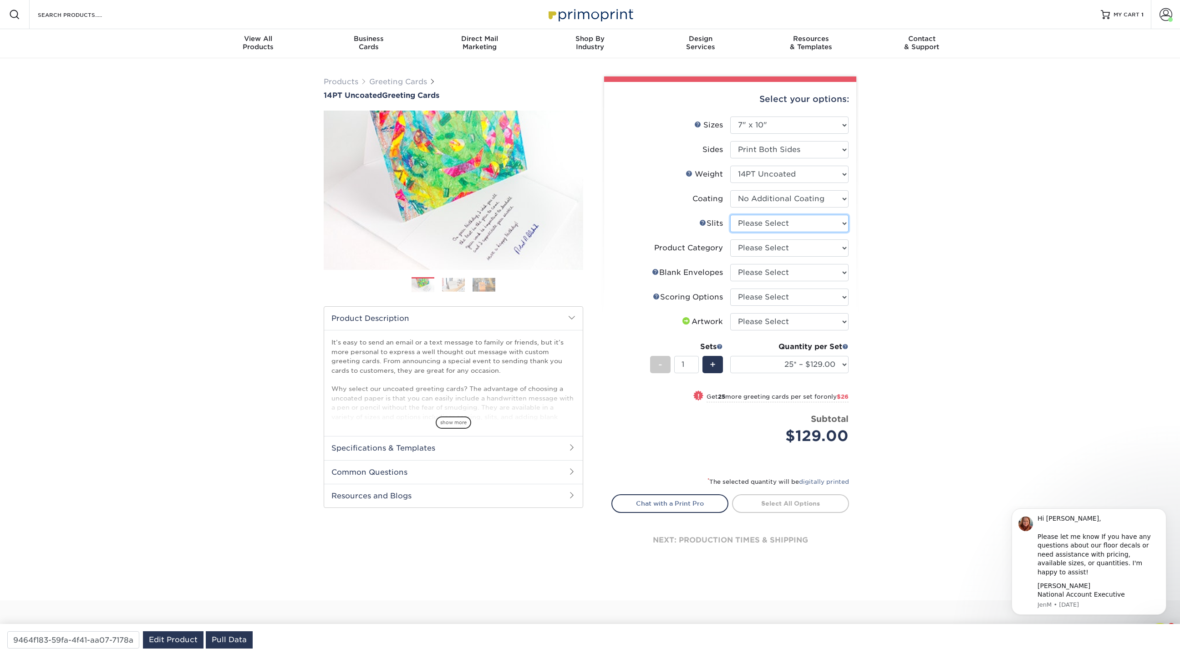
click at [769, 220] on select "Please Select Moon Slits Bottom Panel Moon Slits Right Panel No Gift Card Slits…" at bounding box center [789, 223] width 118 height 17
select select "52ecd7a1-6f5a-4a7e-aa76-04ffdf84e65c"
click at [730, 215] on select "Please Select Moon Slits Bottom Panel Moon Slits Right Panel No Gift Card Slits…" at bounding box center [789, 223] width 118 height 17
click at [772, 247] on select "Please Select Greeting Cards" at bounding box center [789, 247] width 118 height 17
select select "b7f8198f-f281-4438-a52e-cd7a5c5c0cfc"
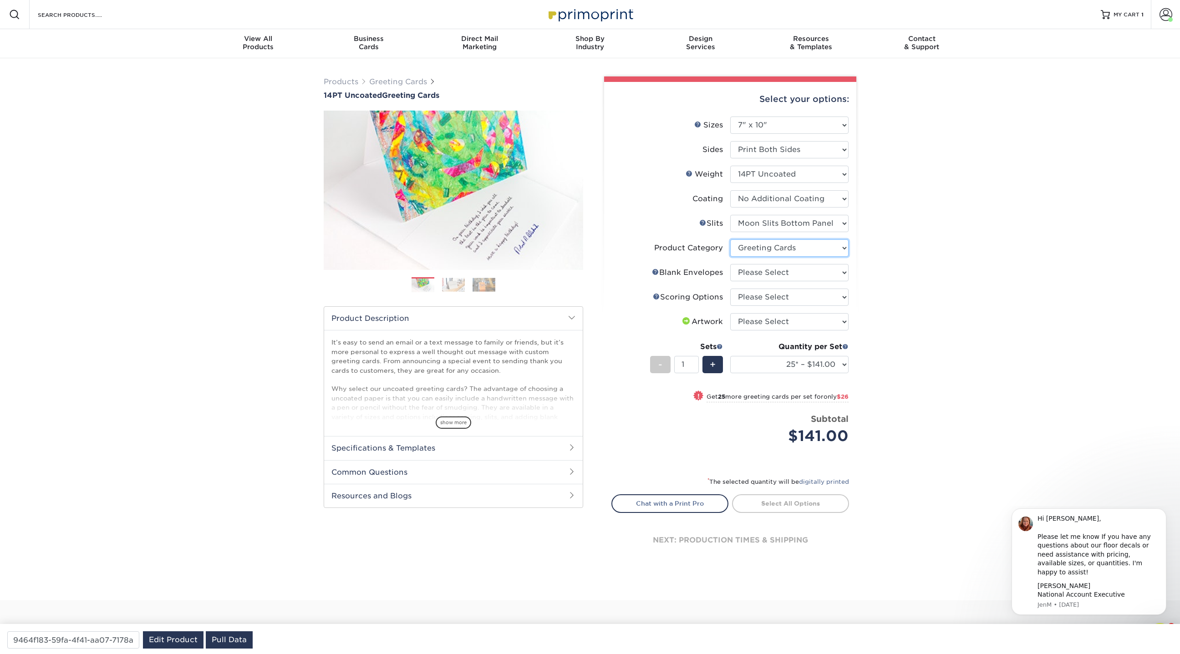
click at [730, 239] on select "Please Select Greeting Cards" at bounding box center [789, 247] width 118 height 17
click at [771, 277] on select "Please Select No Blank Envelopes Yes 25 Envelopes A7 Yes 50 Envelopes A7 Yes 75…" at bounding box center [789, 272] width 118 height 17
select select "f0376b97-05da-4021-9e53-c4f8a2d6c72a"
click at [730, 264] on select "Please Select No Blank Envelopes Yes 25 Envelopes A7 Yes 50 Envelopes A7 Yes 75…" at bounding box center [789, 272] width 118 height 17
click at [767, 299] on select "Please Select Score in Half" at bounding box center [789, 297] width 118 height 17
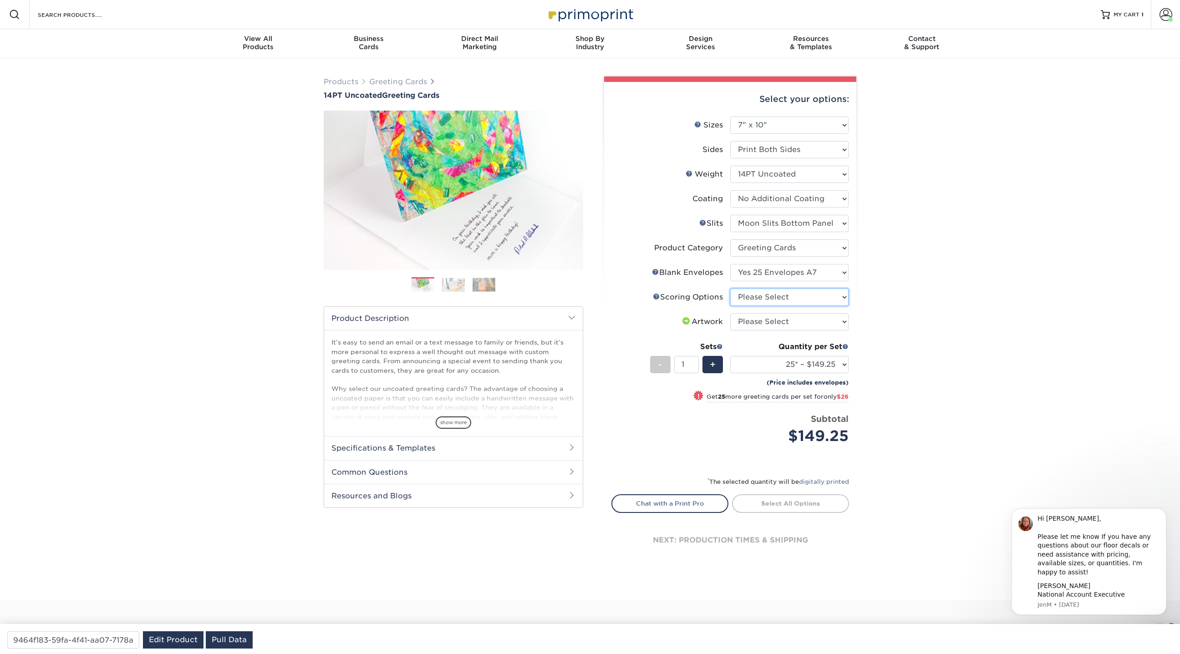
select select "b23166fa-223a-4016-b2d3-d3438452c7d9"
click at [730, 289] on select "Please Select Score in Half" at bounding box center [789, 297] width 118 height 17
click at [767, 321] on select "Please Select I will upload files I need a design - $75" at bounding box center [789, 321] width 118 height 17
select select "upload"
click at [730, 313] on select "Please Select I will upload files I need a design - $75" at bounding box center [789, 321] width 118 height 17
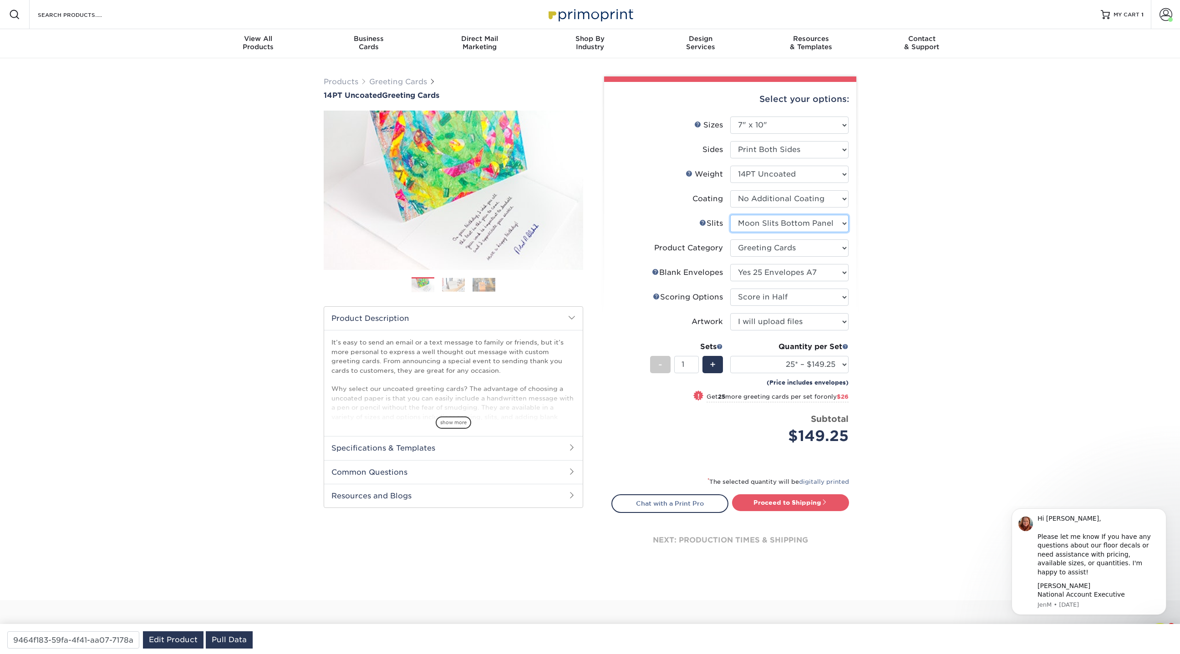
click at [838, 221] on select "Please Select Moon Slits Bottom Panel Moon Slits Right Panel No Gift Card Slits…" at bounding box center [789, 223] width 118 height 17
select select "c4055f3c-a707-4a99-931b-ce83690041fd"
click at [730, 215] on select "Please Select Moon Slits Bottom Panel Moon Slits Right Panel No Gift Card Slits…" at bounding box center [789, 223] width 118 height 17
click at [799, 271] on select "Please Select No Blank Envelopes Yes 25 Envelopes A7 Yes 50 Envelopes A7 Yes 75…" at bounding box center [789, 272] width 118 height 17
click at [730, 264] on select "Please Select No Blank Envelopes Yes 25 Envelopes A7 Yes 50 Envelopes A7 Yes 75…" at bounding box center [789, 272] width 118 height 17
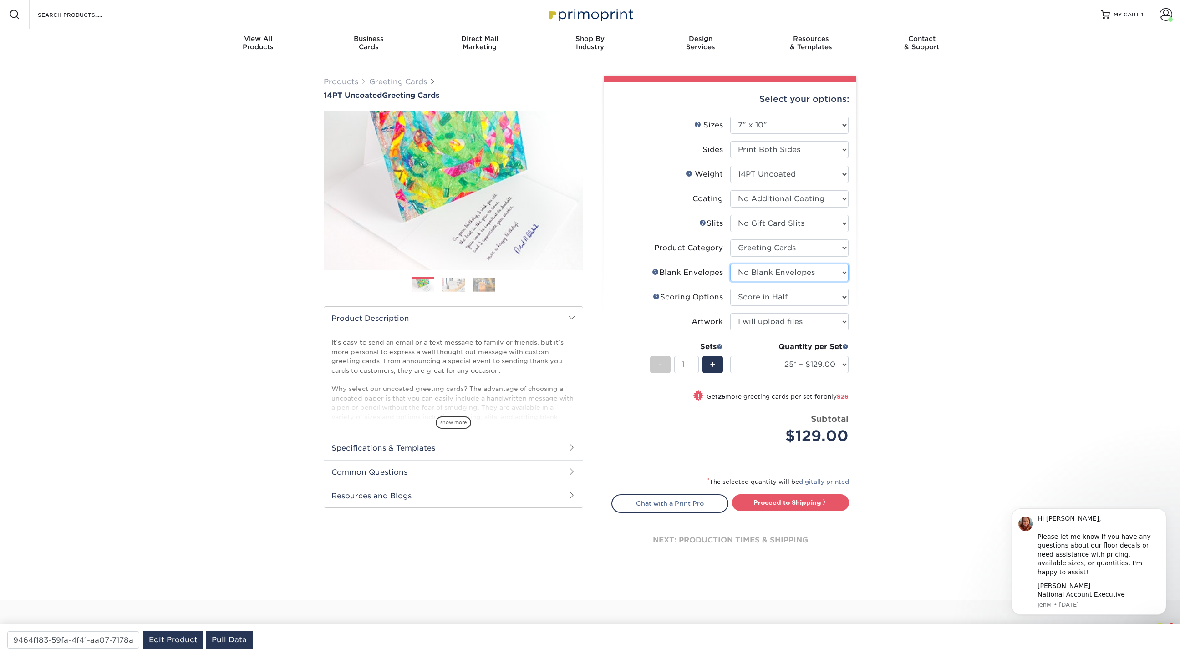
click at [758, 269] on select "Please Select No Blank Envelopes Yes 25 Envelopes A7 Yes 50 Envelopes A7 Yes 75…" at bounding box center [789, 272] width 118 height 17
select select "f0376b97-05da-4021-9e53-c4f8a2d6c72a"
click at [730, 264] on select "Please Select No Blank Envelopes Yes 25 Envelopes A7 Yes 50 Envelopes A7 Yes 75…" at bounding box center [789, 272] width 118 height 17
click at [790, 366] on select "25* – $137.25 50* – $163.25 75* – $197.25 100* – $231.25 250* – $308.25 500 – $…" at bounding box center [789, 364] width 118 height 17
select select "100* – $231.25"
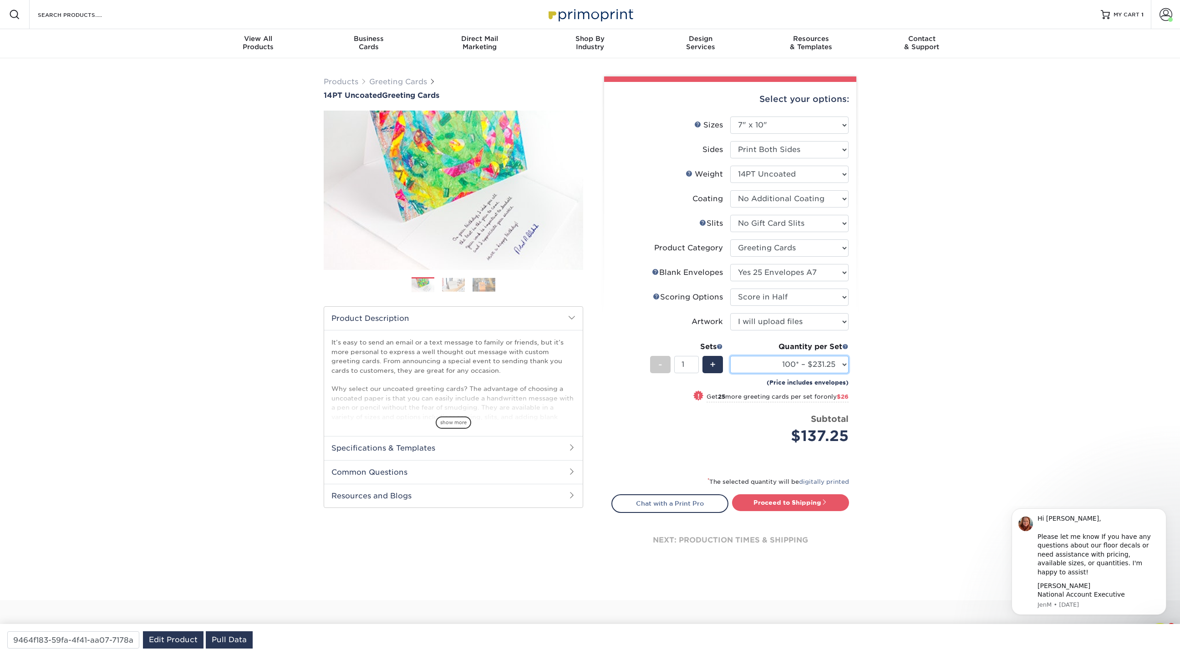
click at [730, 356] on select "25* – $137.25 50* – $163.25 75* – $197.25 100* – $231.25 250* – $308.25 500 – $…" at bounding box center [789, 364] width 118 height 17
click at [836, 271] on select "Please Select No Blank Envelopes Yes 25 Envelopes A7 Yes 50 Envelopes A7 Yes 75…" at bounding box center [789, 272] width 118 height 17
click at [730, 264] on select "Please Select No Blank Envelopes Yes 25 Envelopes A7 Yes 50 Envelopes A7 Yes 75…" at bounding box center [789, 272] width 118 height 17
click at [834, 278] on select "Please Select No Blank Envelopes Yes 25 Envelopes A7 Yes 50 Envelopes A7 Yes 75…" at bounding box center [789, 272] width 118 height 17
select select "9f137334-7cf0-4a73-8a74-a4df662606ea"
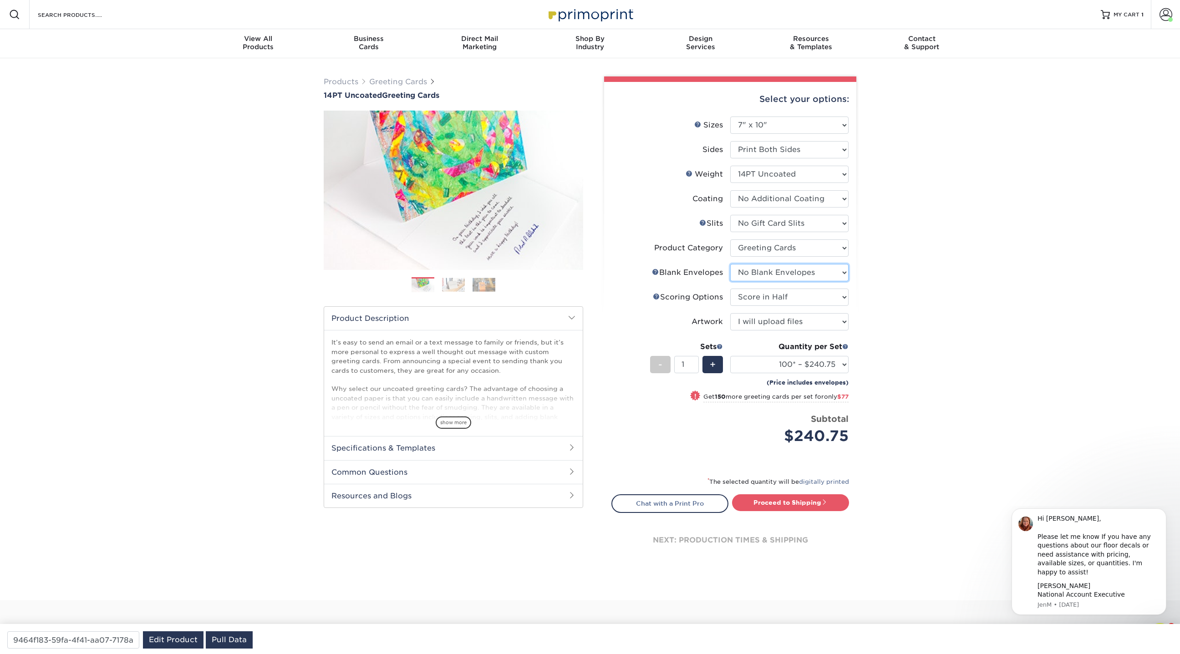
click at [730, 264] on select "Please Select No Blank Envelopes Yes 25 Envelopes A7 Yes 50 Envelopes A7 Yes 75…" at bounding box center [789, 272] width 118 height 17
click at [754, 300] on select "Please Select Score in Half" at bounding box center [789, 297] width 118 height 17
click at [730, 289] on select "Please Select Score in Half" at bounding box center [789, 297] width 118 height 17
click at [772, 226] on select "Please Select Moon Slits Bottom Panel Moon Slits Right Panel No Gift Card Slits…" at bounding box center [789, 223] width 118 height 17
click at [730, 215] on select "Please Select Moon Slits Bottom Panel Moon Slits Right Panel No Gift Card Slits…" at bounding box center [789, 223] width 118 height 17
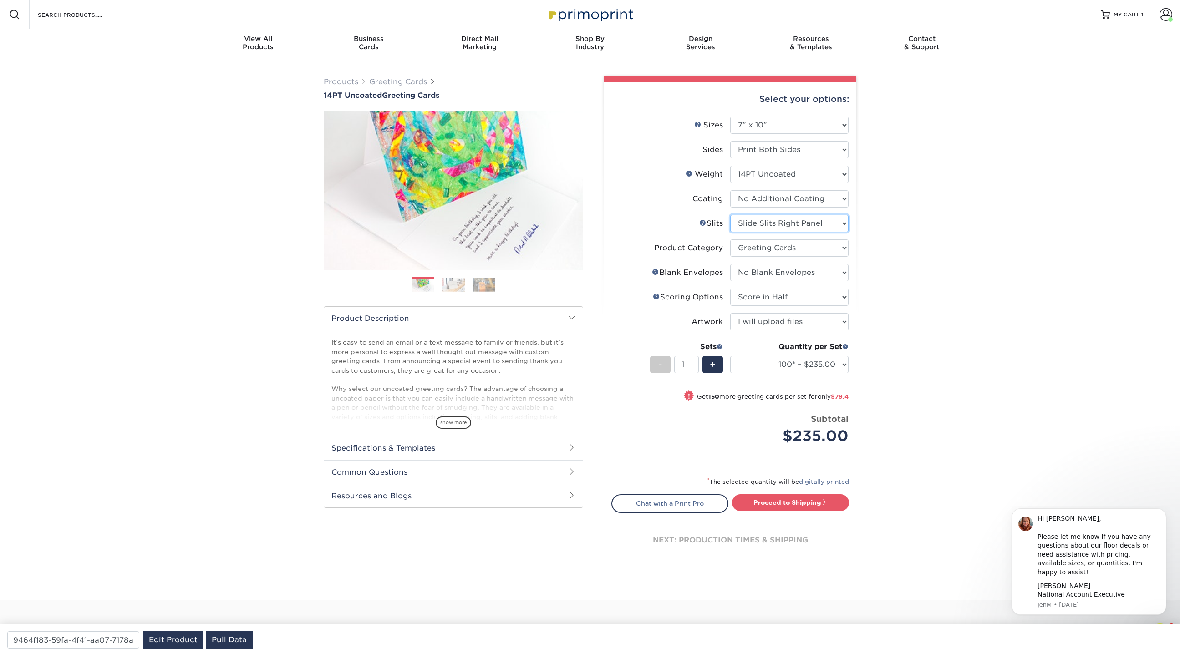
click at [814, 221] on select "Please Select Moon Slits Bottom Panel Moon Slits Right Panel No Gift Card Slits…" at bounding box center [789, 223] width 118 height 17
select select "c4055f3c-a707-4a99-931b-ce83690041fd"
click at [730, 215] on select "Please Select Moon Slits Bottom Panel Moon Slits Right Panel No Gift Card Slits…" at bounding box center [789, 223] width 118 height 17
click at [760, 122] on select "Please Select 4.25" x 11" 5.5" x 8.5" 6" x 9" 6" x 12" 7" x 10" 8.5" x 11"" at bounding box center [789, 125] width 118 height 17
select select "5.50x8.50"
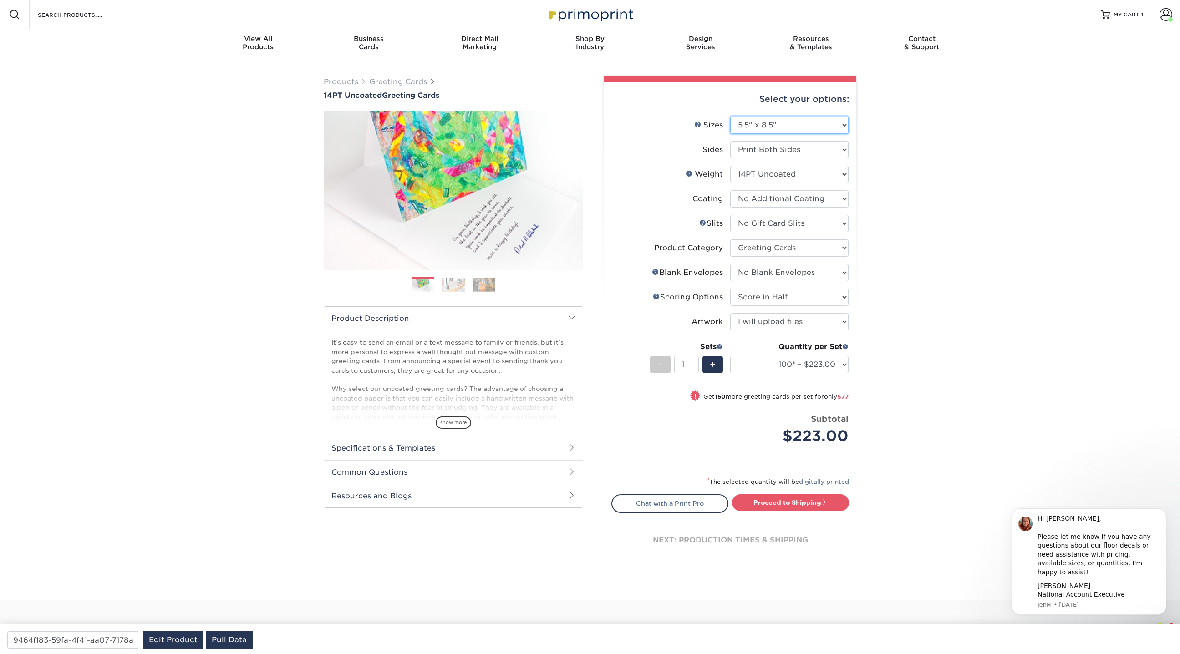
click at [730, 117] on select "Please Select 4.25" x 11" 5.5" x 8.5" 6" x 9" 6" x 12" 7" x 10" 8.5" x 11"" at bounding box center [789, 125] width 118 height 17
select select "-1"
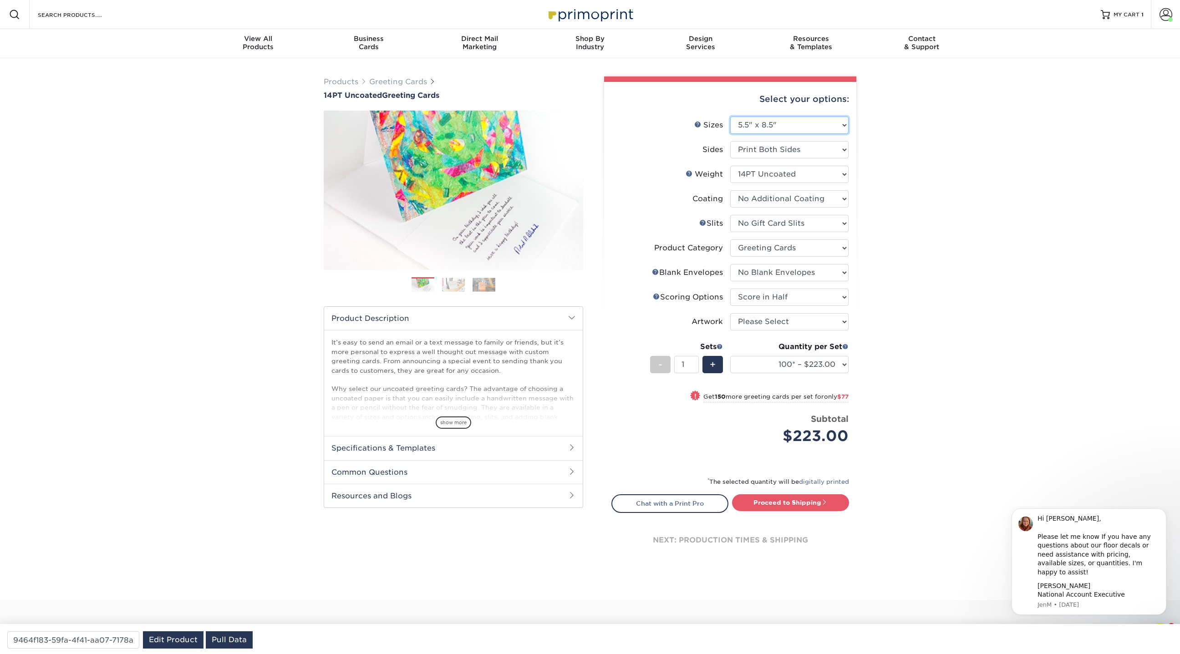
select select "-1"
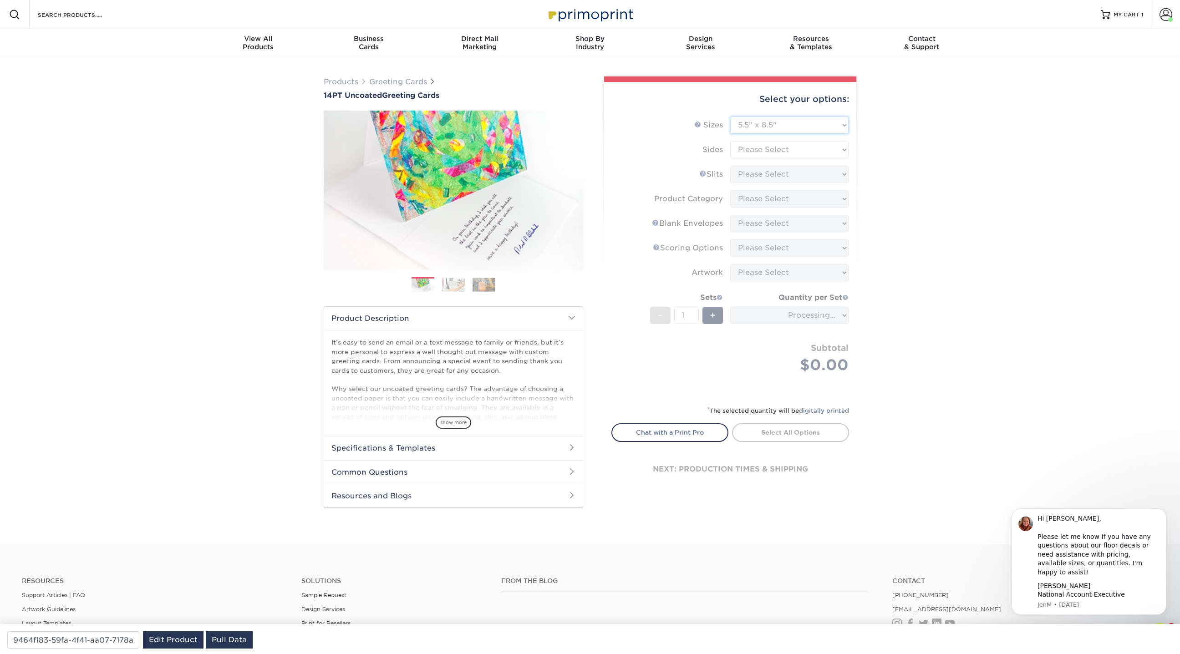
type input "6a2f9fb5-4a53-4807-a4d5-de2921c32407"
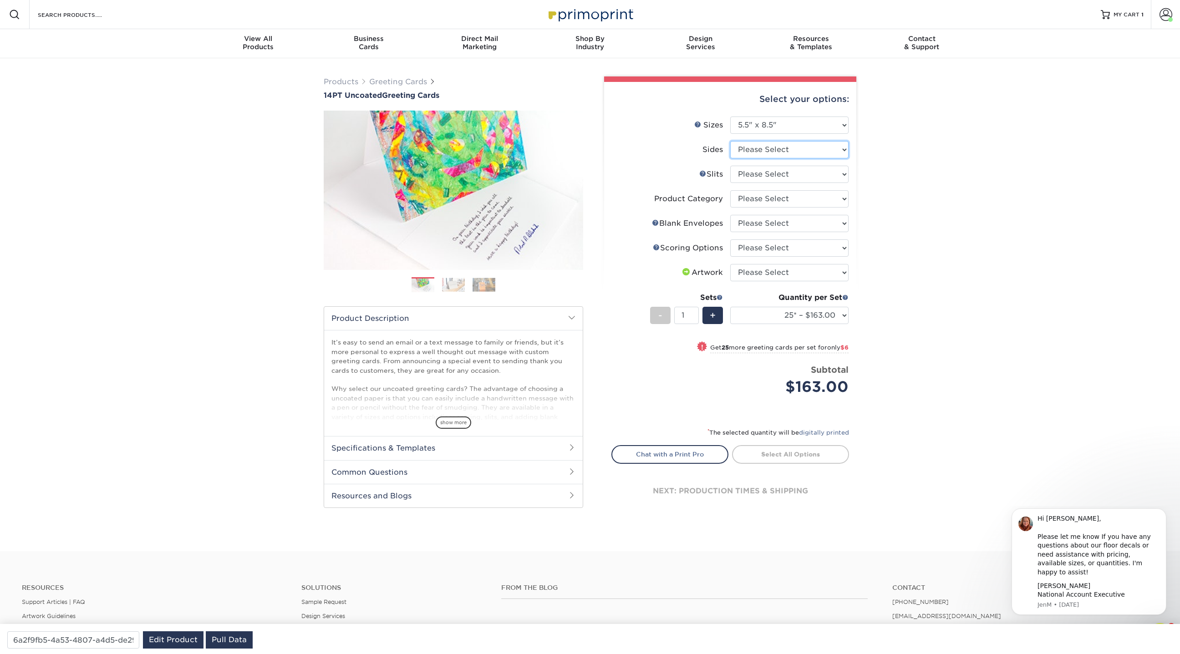
click at [772, 148] on select "Please Select Print Both Sides Print Front Only" at bounding box center [789, 149] width 118 height 17
select select "13abbda7-1d64-4f25-8bb2-c179b224825d"
click at [730, 141] on select "Please Select Print Both Sides Print Front Only" at bounding box center [789, 149] width 118 height 17
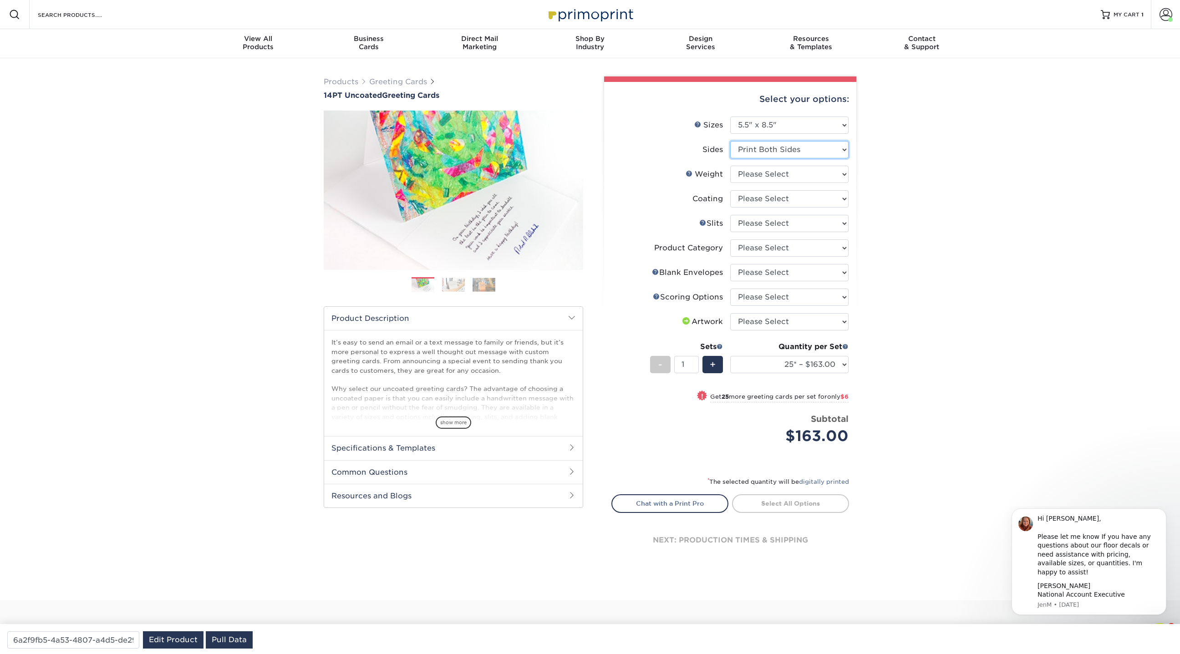
click at [754, 152] on select "Please Select Print Both Sides Print Front Only" at bounding box center [789, 149] width 118 height 17
click at [730, 141] on select "Please Select Print Both Sides Print Front Only" at bounding box center [789, 149] width 118 height 17
click at [755, 176] on select "Please Select 14PT Uncoated" at bounding box center [789, 174] width 118 height 17
select select "14PT Uncoated"
click at [730, 166] on select "Please Select 14PT Uncoated" at bounding box center [789, 174] width 118 height 17
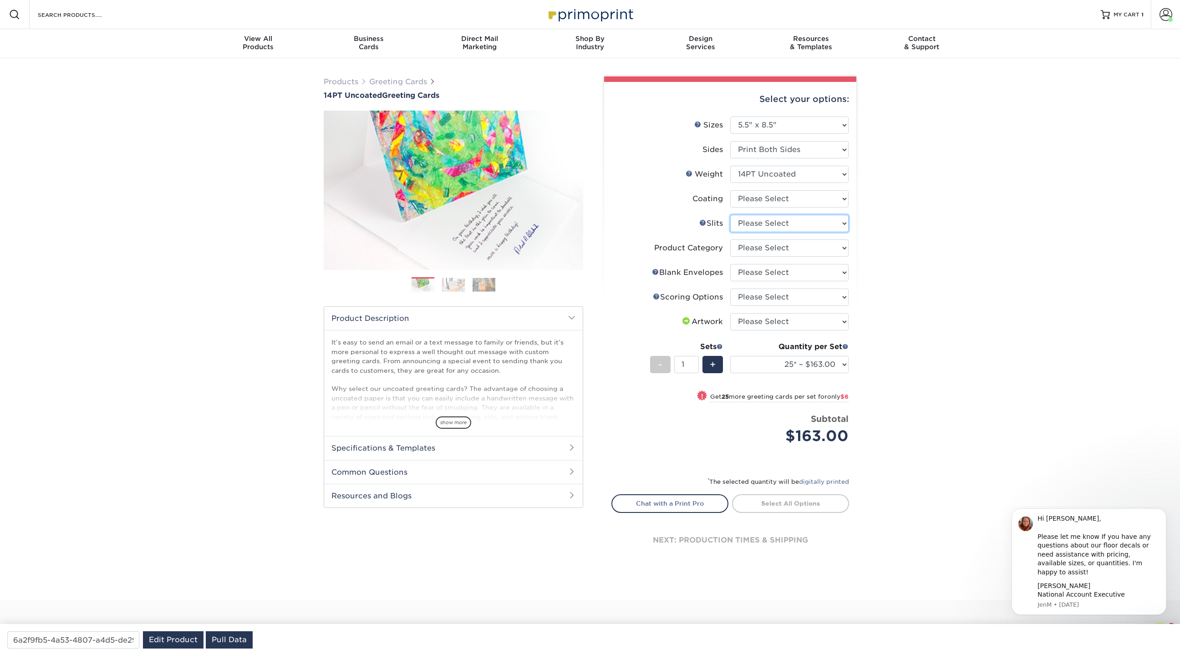
click at [759, 222] on select "Please Select Moon Slits Bottom Panel Moon Slits Right Panel No Gift Card Slits…" at bounding box center [789, 223] width 118 height 17
select select "c4055f3c-a707-4a99-931b-ce83690041fd"
click at [730, 215] on select "Please Select Moon Slits Bottom Panel Moon Slits Right Panel No Gift Card Slits…" at bounding box center [789, 223] width 118 height 17
click at [766, 248] on select "Please Select Greeting Cards" at bounding box center [789, 247] width 118 height 17
select select "b7f8198f-f281-4438-a52e-cd7a5c5c0cfc"
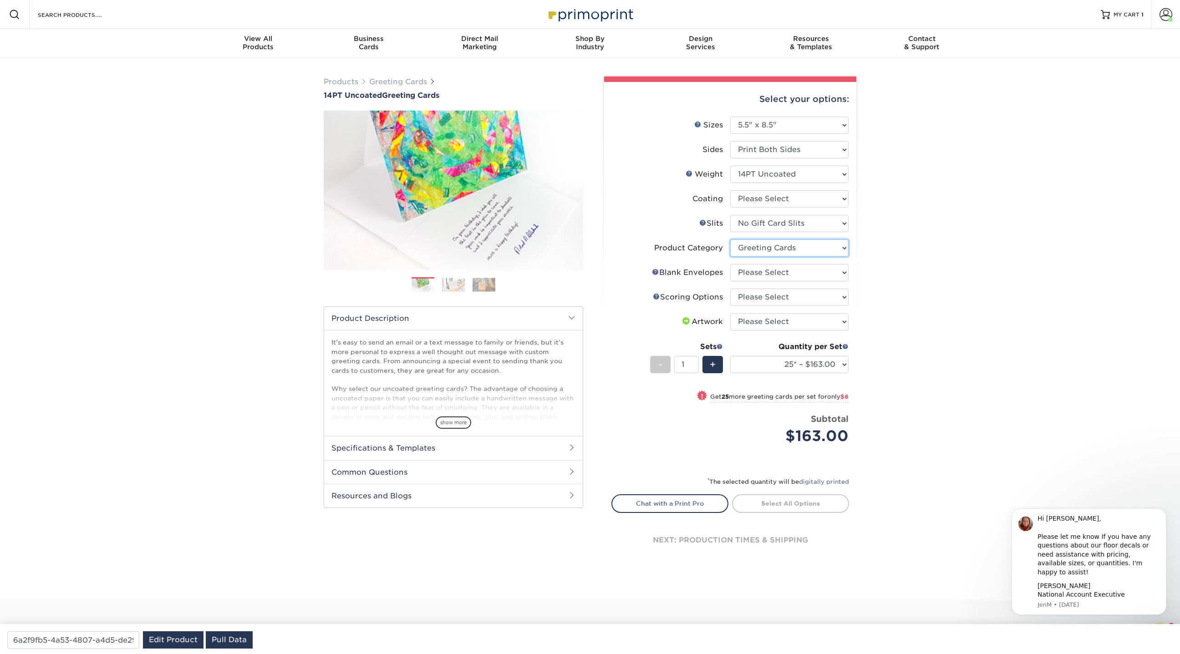
click at [730, 239] on select "Please Select Greeting Cards" at bounding box center [789, 247] width 118 height 17
click at [762, 274] on select "Please Select No Blank Envelopes Yes 25 Envelopes A2 Yes 50 Envelopes A2 Yes 75…" at bounding box center [789, 272] width 118 height 17
select select "9f137334-7cf0-4a73-8a74-a4df662606ea"
click at [730, 264] on select "Please Select No Blank Envelopes Yes 25 Envelopes A2 Yes 50 Envelopes A2 Yes 75…" at bounding box center [789, 272] width 118 height 17
click at [763, 300] on select "Please Select Score in Half" at bounding box center [789, 297] width 118 height 17
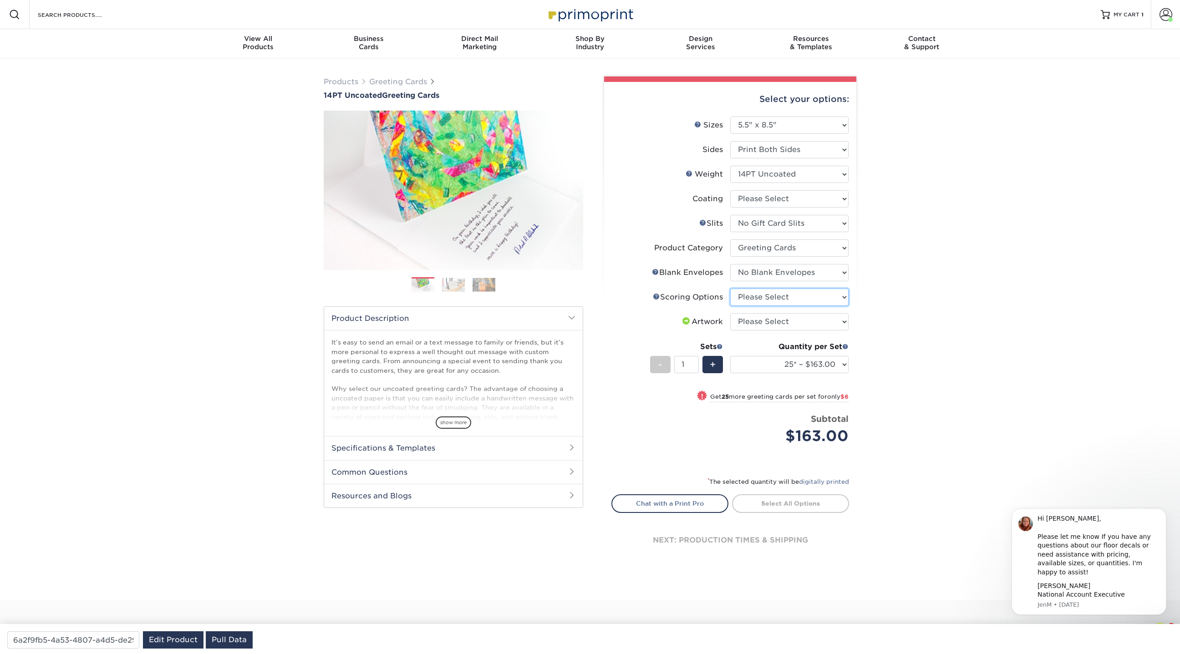
select select "b23166fa-223a-4016-b2d3-d3438452c7d9"
click at [730, 289] on select "Please Select Score in Half" at bounding box center [789, 297] width 118 height 17
click at [792, 320] on select "Please Select I will upload files I need a design - $75" at bounding box center [789, 321] width 118 height 17
select select "upload"
click at [730, 313] on select "Please Select I will upload files I need a design - $75" at bounding box center [789, 321] width 118 height 17
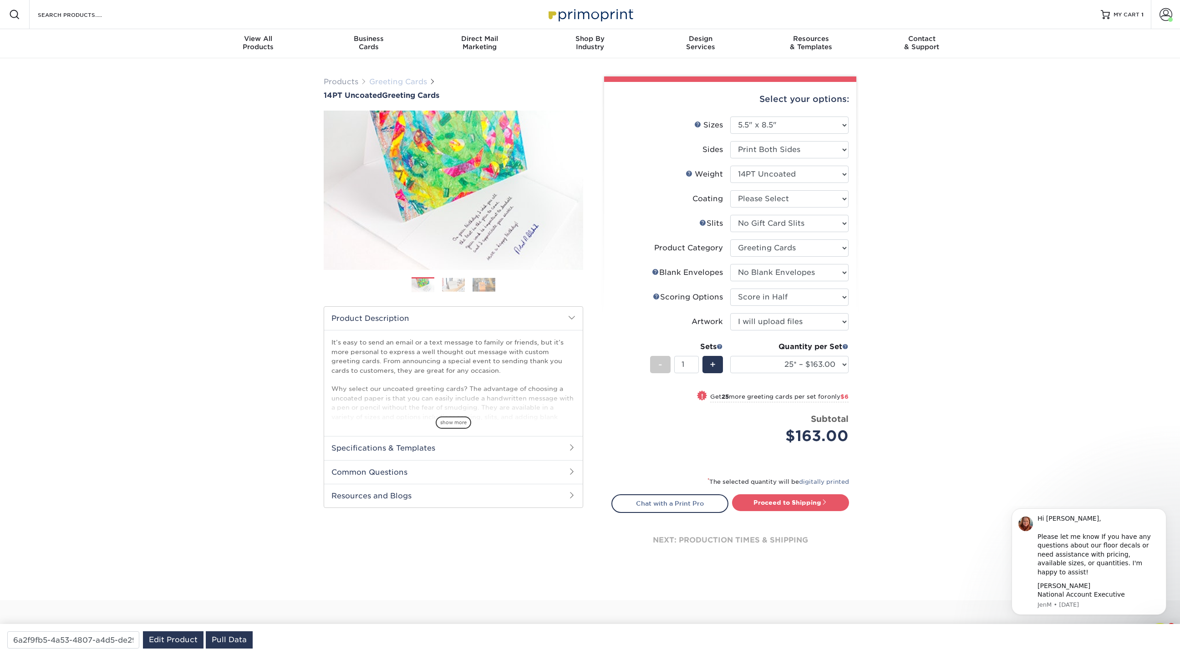
click at [399, 80] on link "Greeting Cards" at bounding box center [398, 81] width 58 height 9
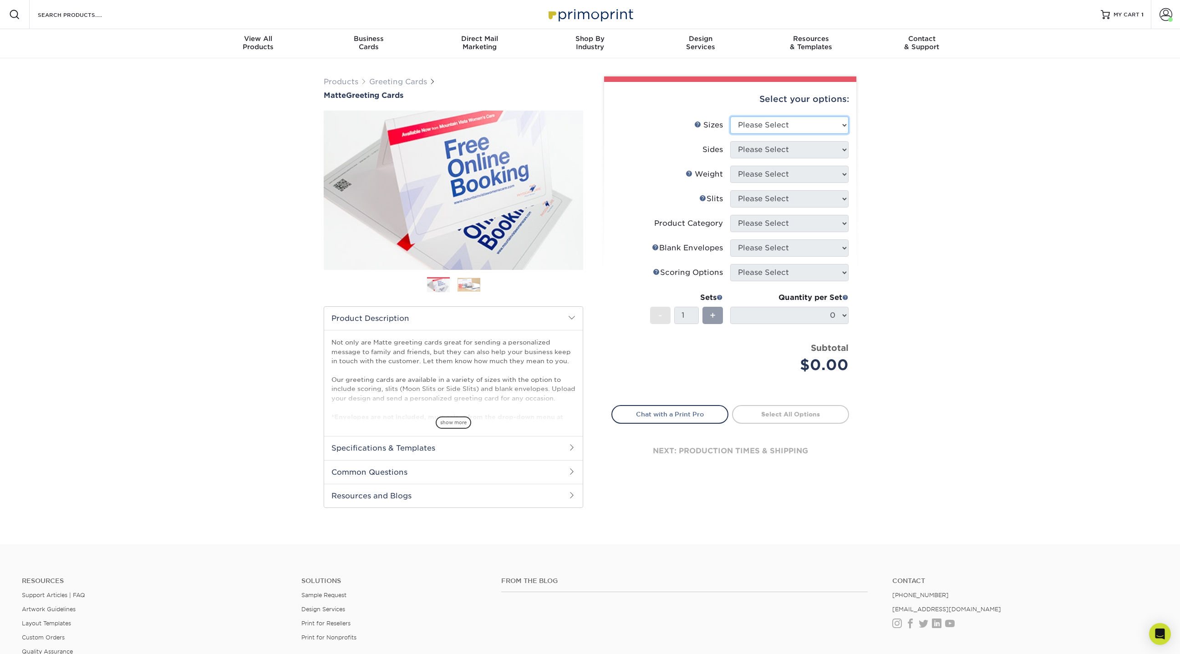
click at [782, 130] on select "Please Select 4.25" x 11" 5.5" x 8.5" 6" x 9" 6" x 12" 7" x 10" 8.5" x 11"" at bounding box center [789, 125] width 118 height 17
select select "4.25x11.00"
click at [730, 117] on select "Please Select 4.25" x 11" 5.5" x 8.5" 6" x 9" 6" x 12" 7" x 10" 8.5" x 11"" at bounding box center [789, 125] width 118 height 17
click at [768, 149] on select "Please Select Print Both Sides Print Front Only" at bounding box center [789, 149] width 118 height 17
select select "13abbda7-1d64-4f25-8bb2-c179b224825d"
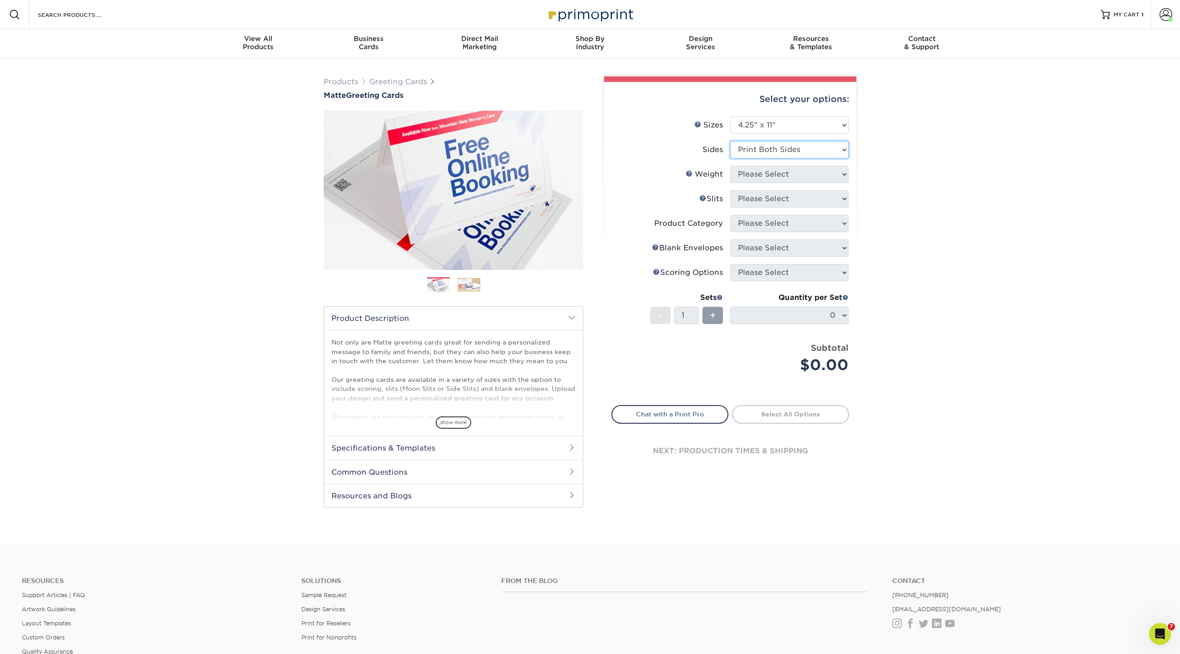
click at [730, 141] on select "Please Select Print Both Sides Print Front Only" at bounding box center [789, 149] width 118 height 17
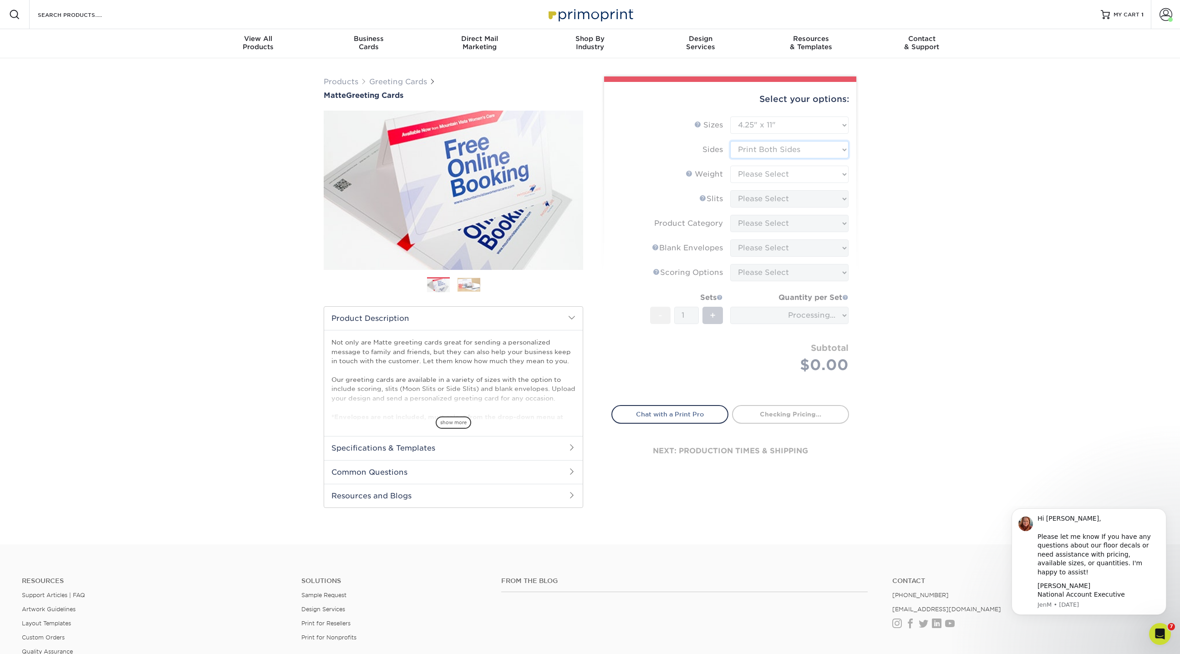
type input "42009f84-6be4-4a9f-b467-ad3fc0f17b9d"
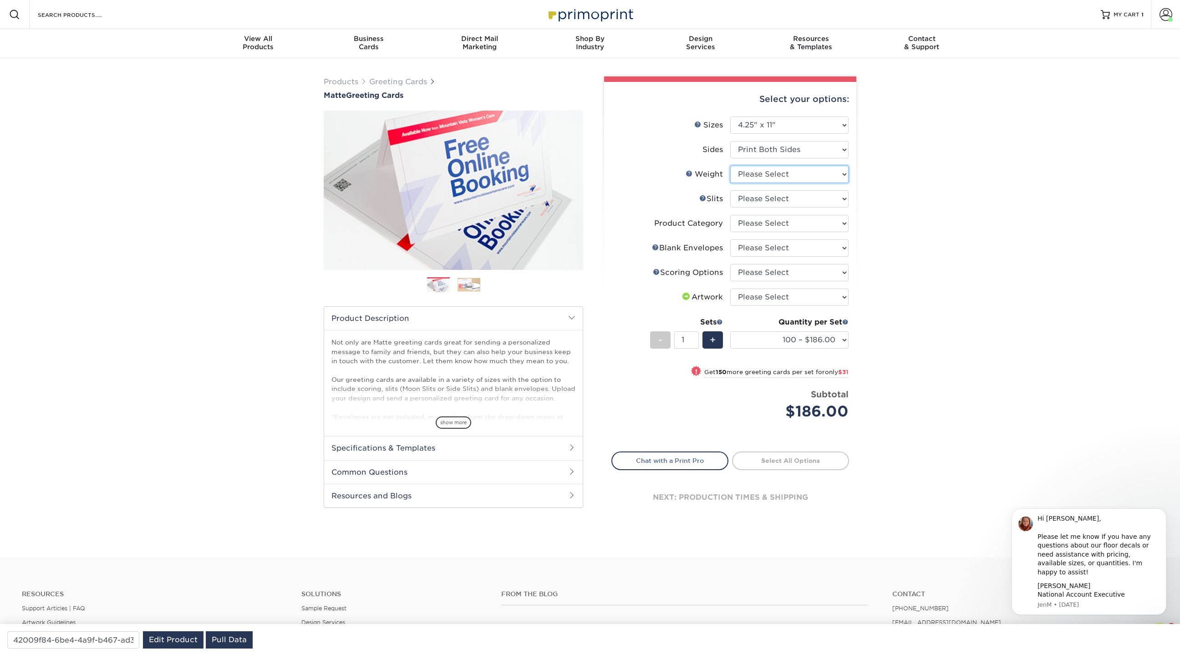
click at [764, 175] on select "Please Select 14PT" at bounding box center [789, 174] width 118 height 17
select select "14PT"
click at [730, 166] on select "Please Select 14PT" at bounding box center [789, 174] width 118 height 17
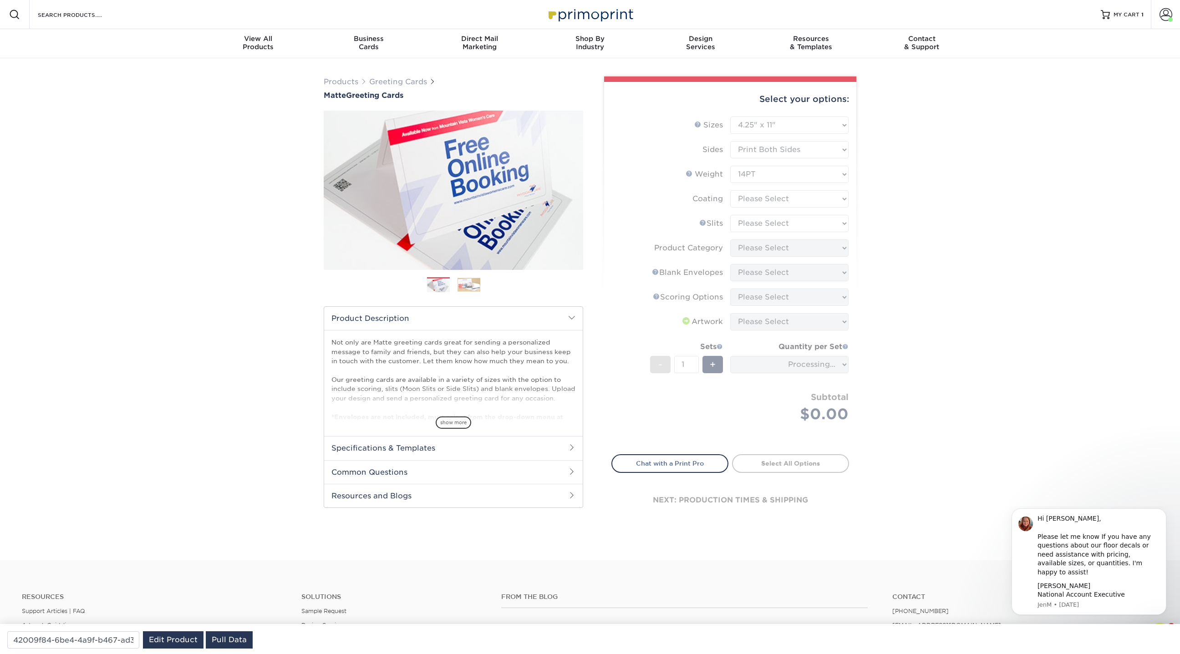
click at [766, 201] on form "Sizes Help Sizes Please Select 4.25" x 11" 5.5" x 8.5" 6" x 9" 6" x 12" 7" x 10…" at bounding box center [730, 280] width 238 height 327
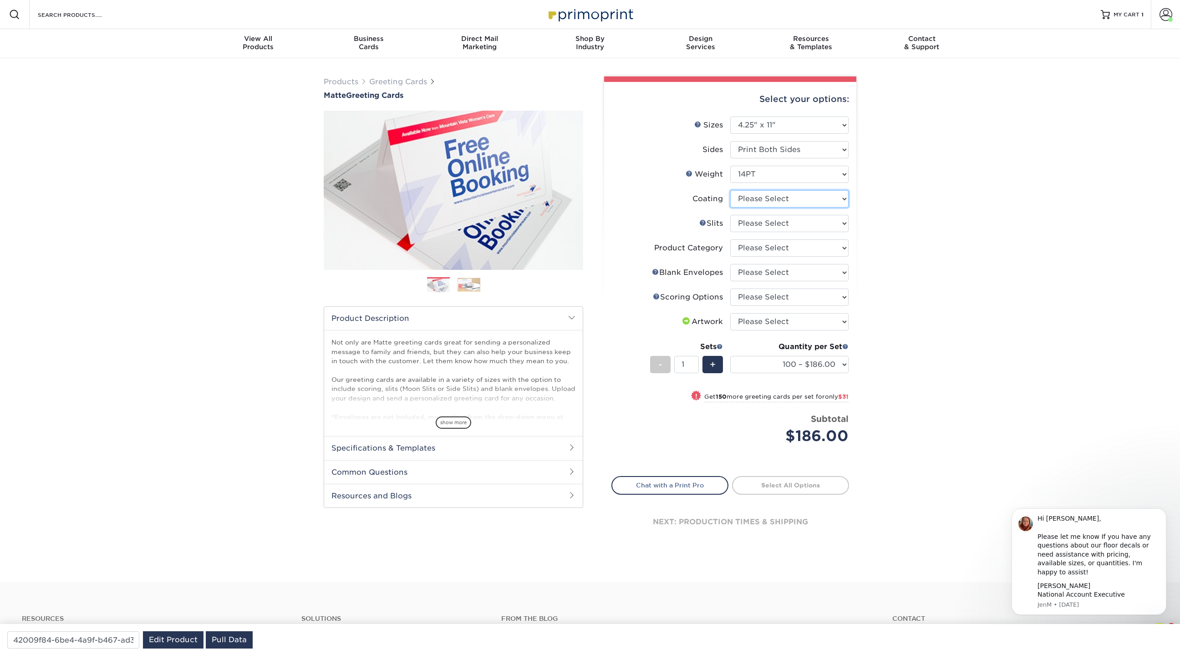
click at [764, 197] on select at bounding box center [789, 198] width 118 height 17
select select "121bb7b5-3b4d-429f-bd8d-bbf80e953313"
click at [730, 190] on select at bounding box center [789, 198] width 118 height 17
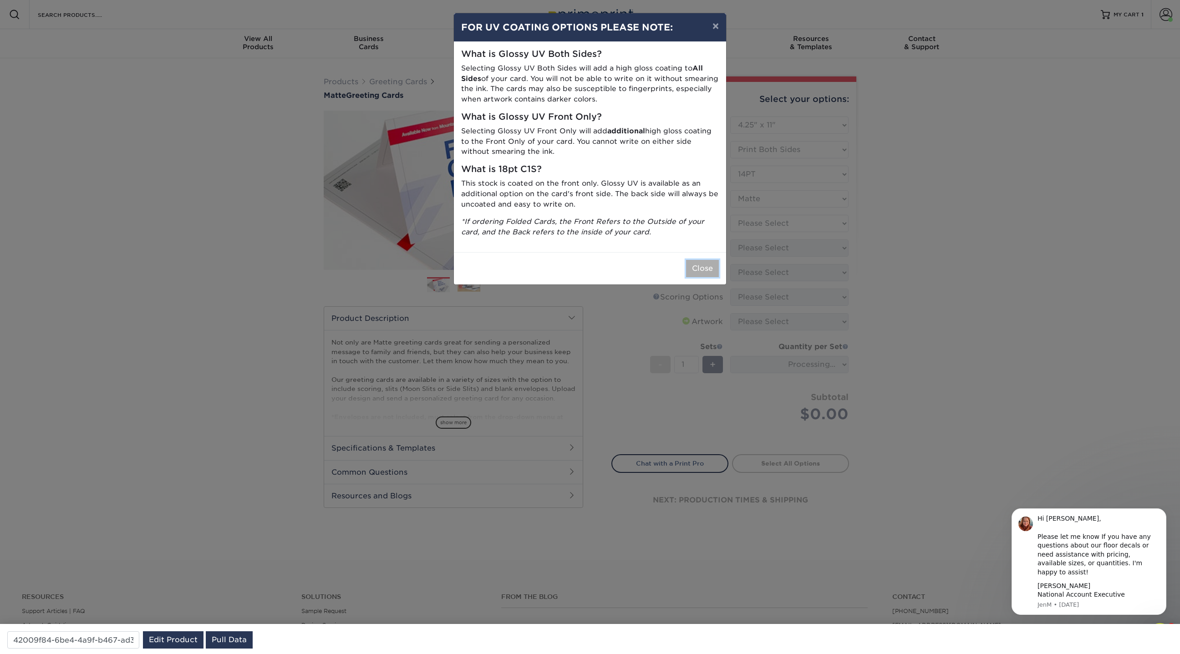
click at [704, 270] on button "Close" at bounding box center [702, 268] width 33 height 17
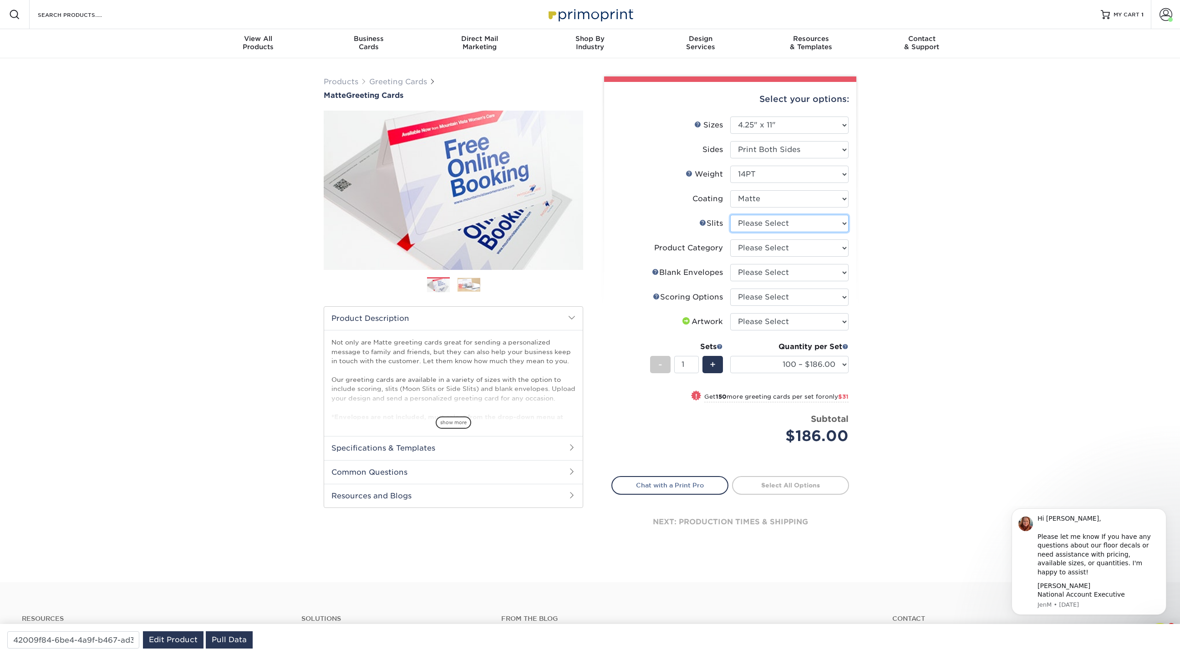
click at [763, 222] on select "Please Select Moon Slits Bottom Panel Moon Slits Right Panel No Gift Card Slits…" at bounding box center [789, 223] width 118 height 17
select select "c4055f3c-a707-4a99-931b-ce83690041fd"
click at [730, 215] on select "Please Select Moon Slits Bottom Panel Moon Slits Right Panel No Gift Card Slits…" at bounding box center [789, 223] width 118 height 17
click at [768, 249] on select "Please Select Greeting Cards" at bounding box center [789, 247] width 118 height 17
select select "b7f8198f-f281-4438-a52e-cd7a5c5c0cfc"
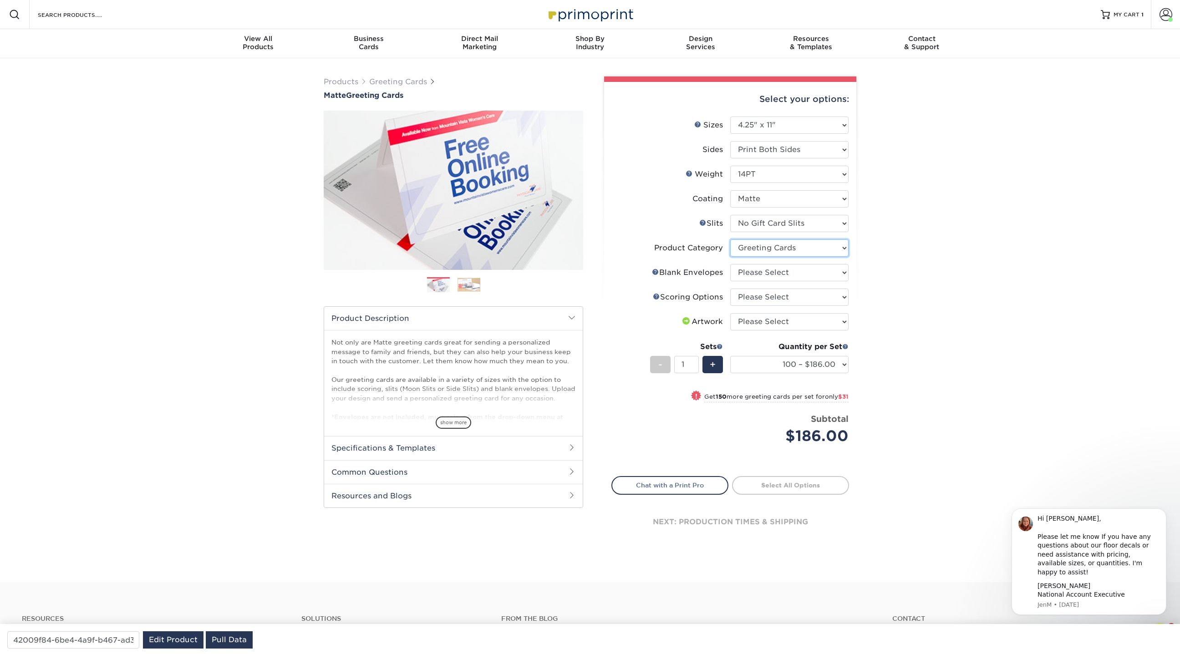
click at [730, 239] on select "Please Select Greeting Cards" at bounding box center [789, 247] width 118 height 17
click at [765, 275] on select "Please Select No Blank Envelopes Yes 100 Envelopes A2 Yes 250 Envelopes A2 Yes …" at bounding box center [789, 272] width 118 height 17
select select "9f137334-7cf0-4a73-8a74-a4df662606ea"
click at [730, 264] on select "Please Select No Blank Envelopes Yes 100 Envelopes A2 Yes 250 Envelopes A2 Yes …" at bounding box center [789, 272] width 118 height 17
click at [774, 303] on select "Please Select Score in Half" at bounding box center [789, 297] width 118 height 17
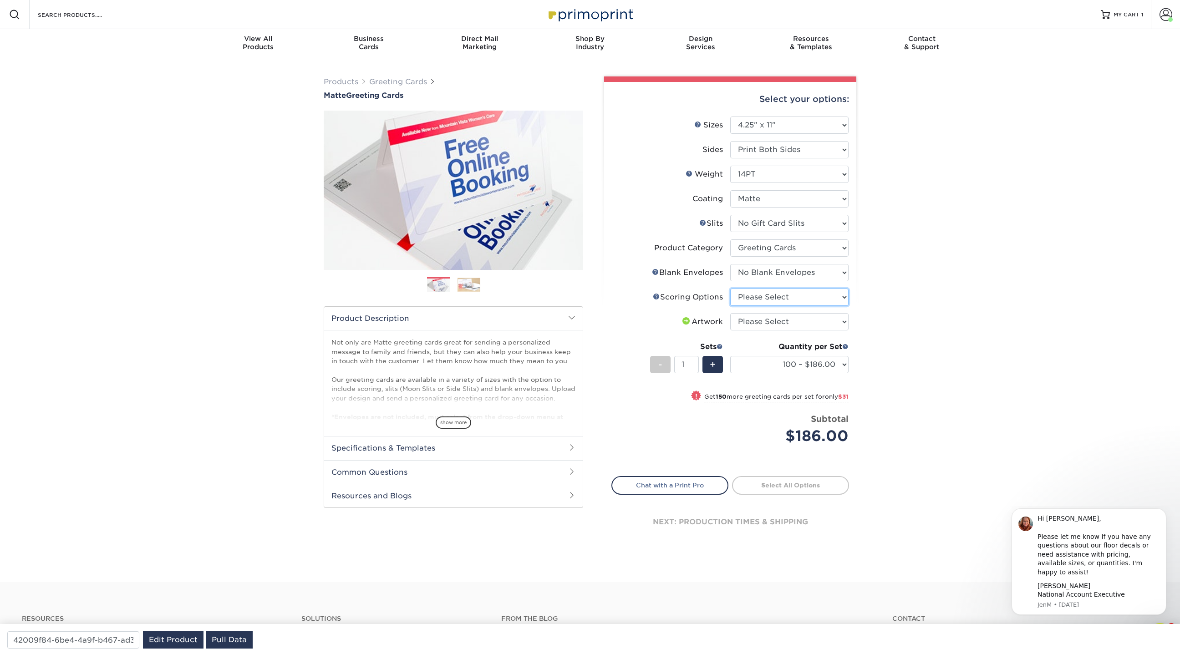
select select "b23166fa-223a-4016-b2d3-d3438452c7d9"
click at [730, 289] on select "Please Select Score in Half" at bounding box center [789, 297] width 118 height 17
click at [795, 273] on select "Please Select No Blank Envelopes Yes 100 Envelopes A2 Yes 250 Envelopes A2 Yes …" at bounding box center [789, 272] width 118 height 17
select select "90227d88-221f-44a3-b161-6c9bb9deb1b8"
click at [730, 264] on select "Please Select No Blank Envelopes Yes 100 Envelopes A2 Yes 250 Envelopes A2 Yes …" at bounding box center [789, 272] width 118 height 17
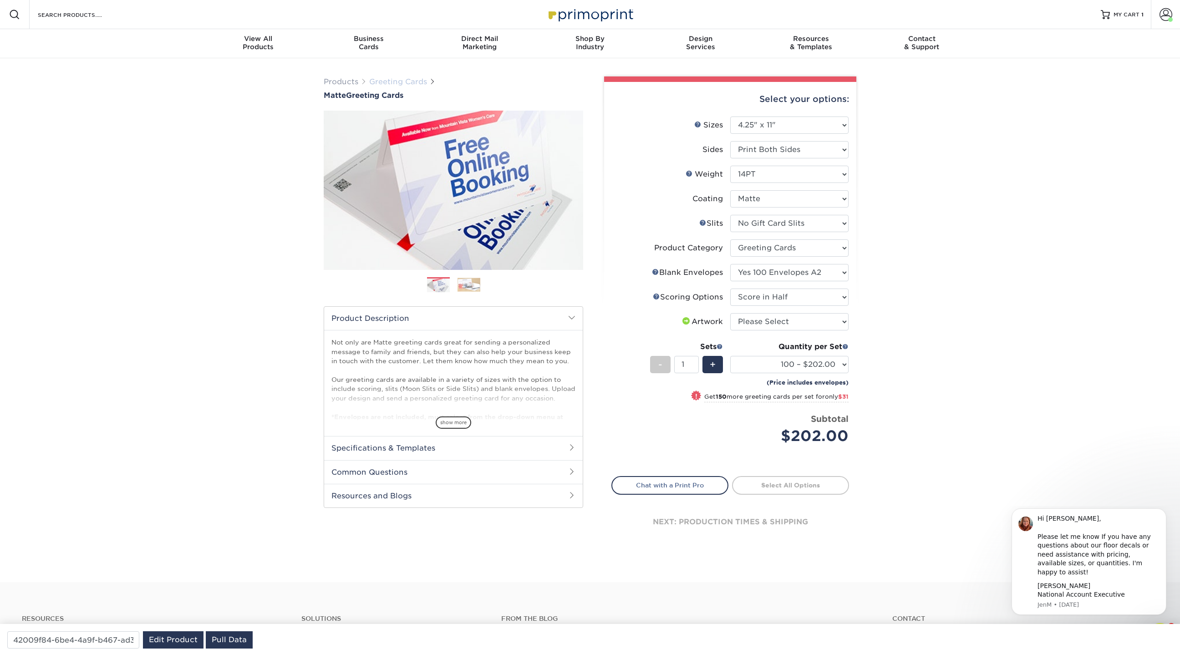
click at [412, 79] on link "Greeting Cards" at bounding box center [398, 81] width 58 height 9
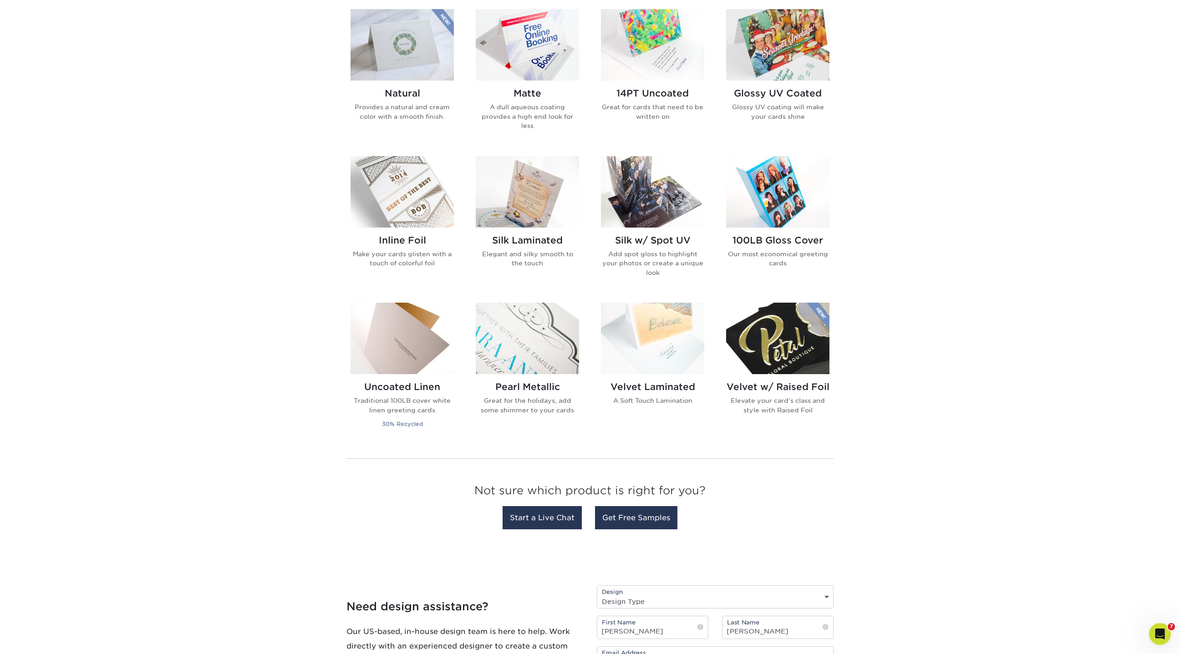
scroll to position [456, 0]
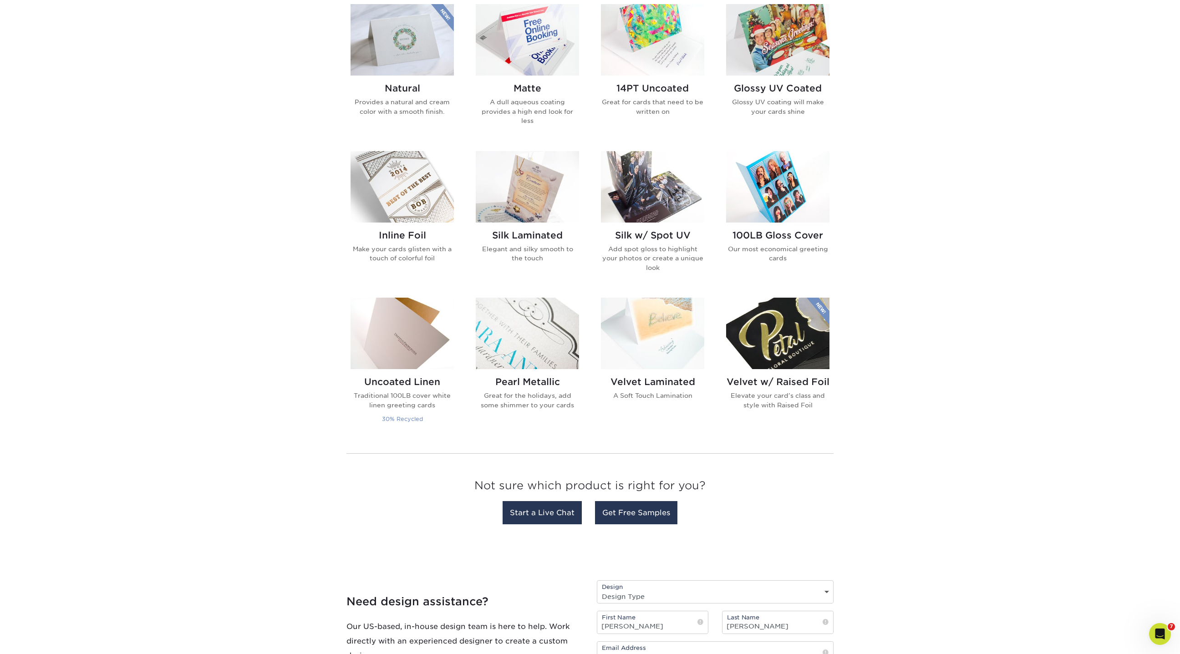
click at [427, 333] on img at bounding box center [402, 333] width 103 height 71
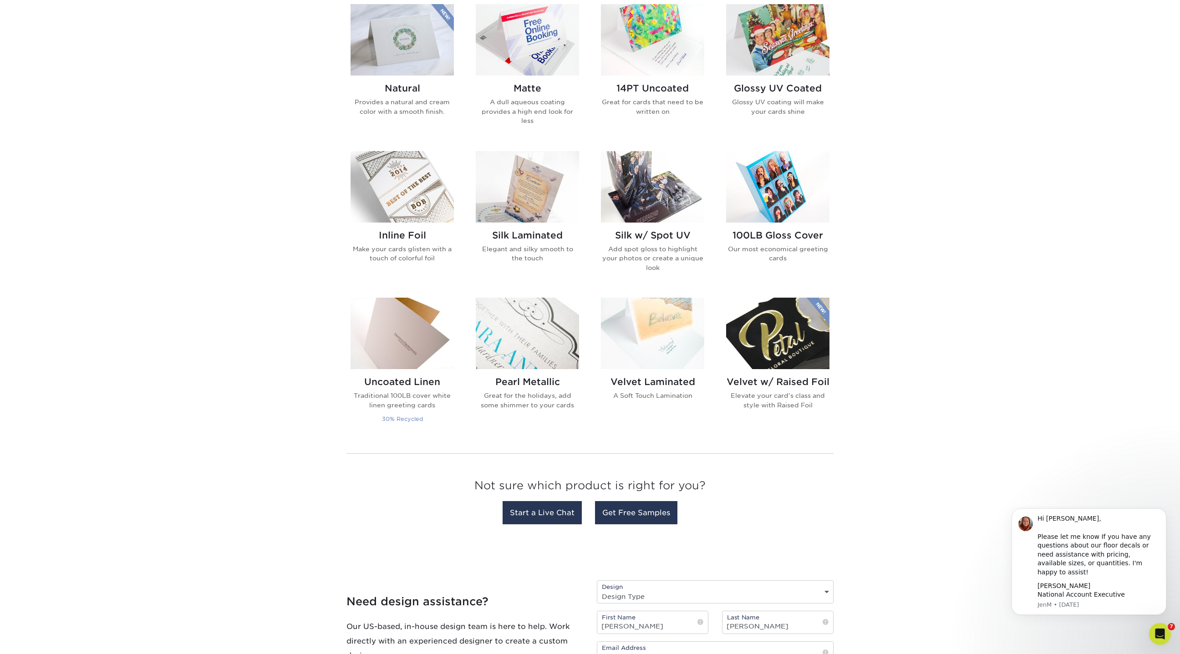
scroll to position [0, 0]
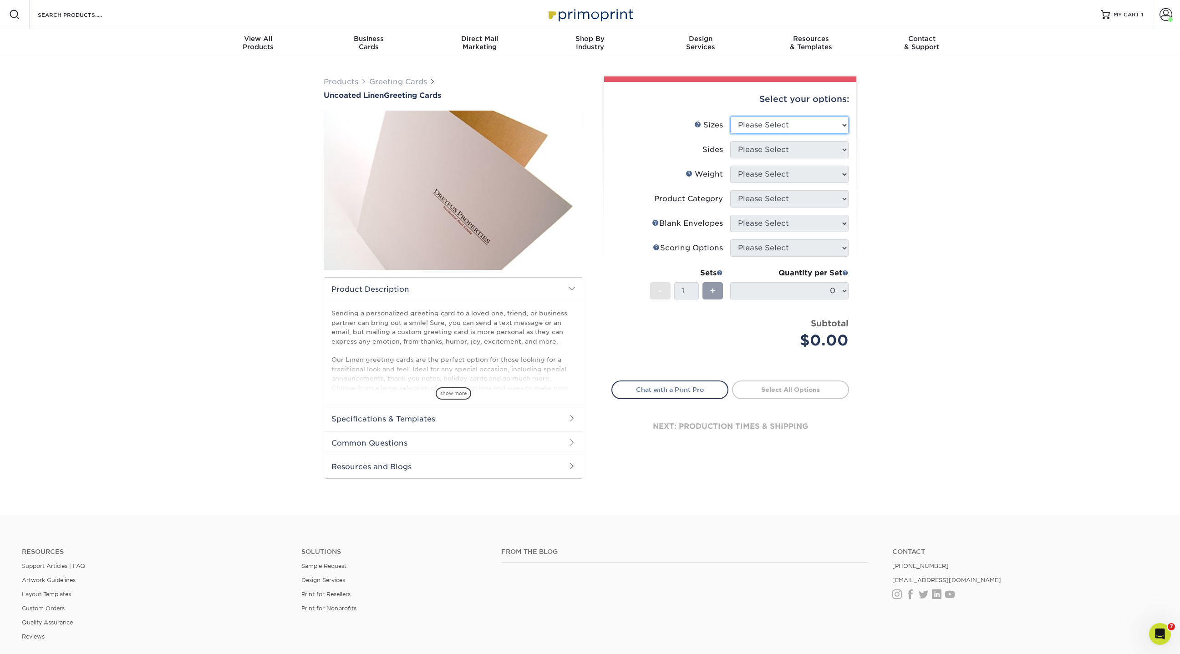
click at [789, 123] on select "Please Select 4.25" x 11" 5.5" x 8.5" 6" x 9" 6" x 12" 7" x 10"" at bounding box center [789, 125] width 118 height 17
select select "6.00x9.00"
click at [730, 117] on select "Please Select 4.25" x 11" 5.5" x 8.5" 6" x 9" 6" x 12" 7" x 10"" at bounding box center [789, 125] width 118 height 17
click at [761, 150] on select "Please Select Print Both Sides Print Front Only" at bounding box center [789, 149] width 118 height 17
select select "13abbda7-1d64-4f25-8bb2-c179b224825d"
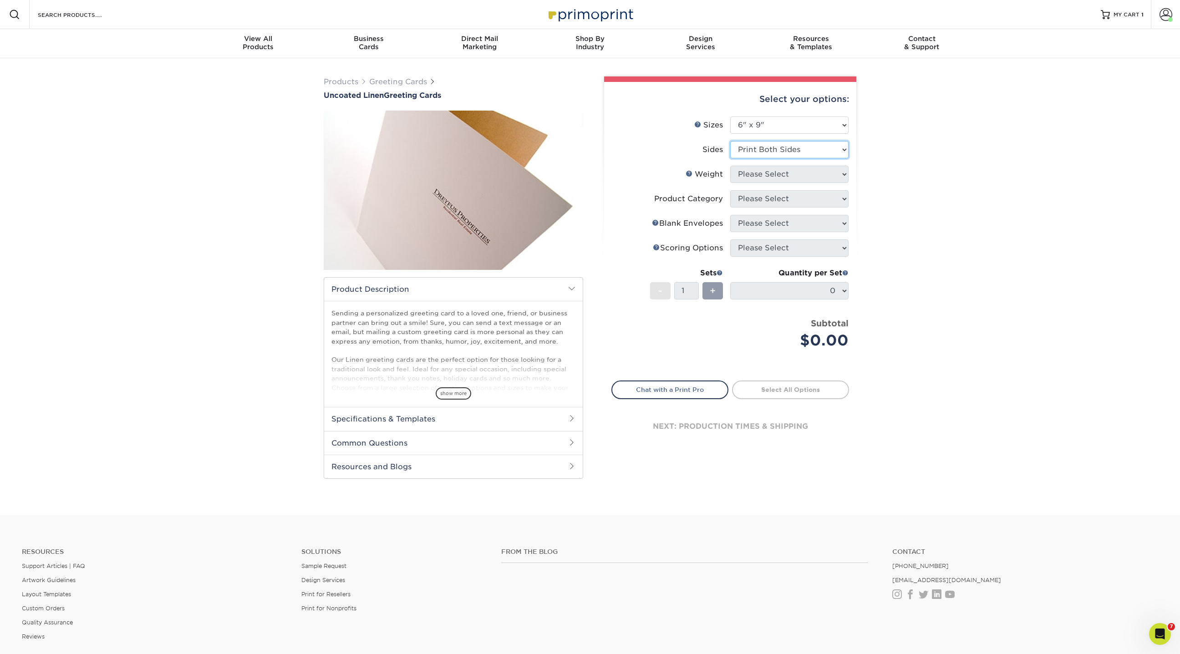
click at [730, 141] on select "Please Select Print Both Sides Print Front Only" at bounding box center [789, 149] width 118 height 17
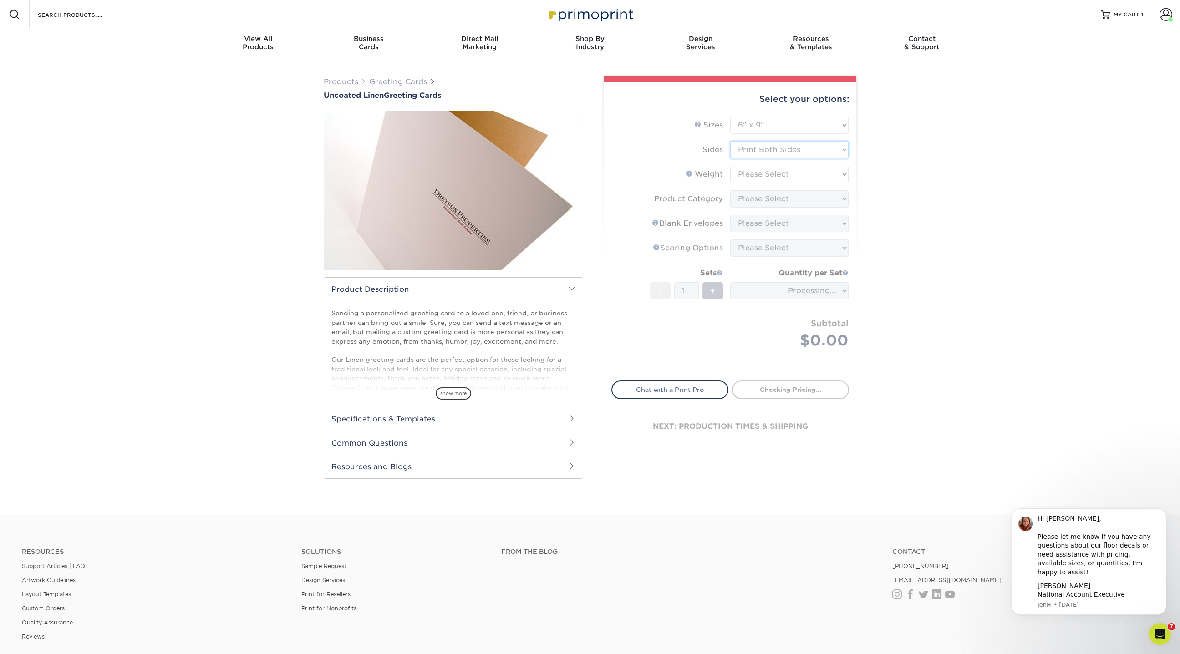
type input "341d0c67-0d92-4b2c-b5a2-b1bf16f91e6d"
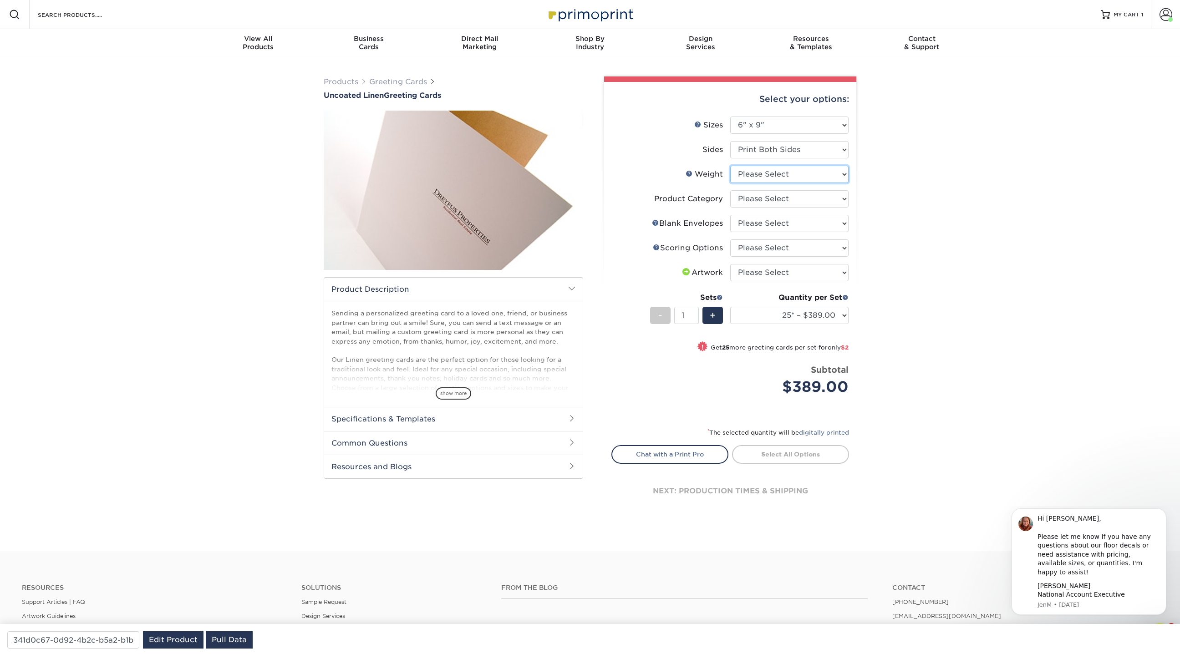
click at [760, 171] on select "Please Select 100LB" at bounding box center [789, 174] width 118 height 17
select select "100LB"
click at [730, 166] on select "Please Select 100LB" at bounding box center [789, 174] width 118 height 17
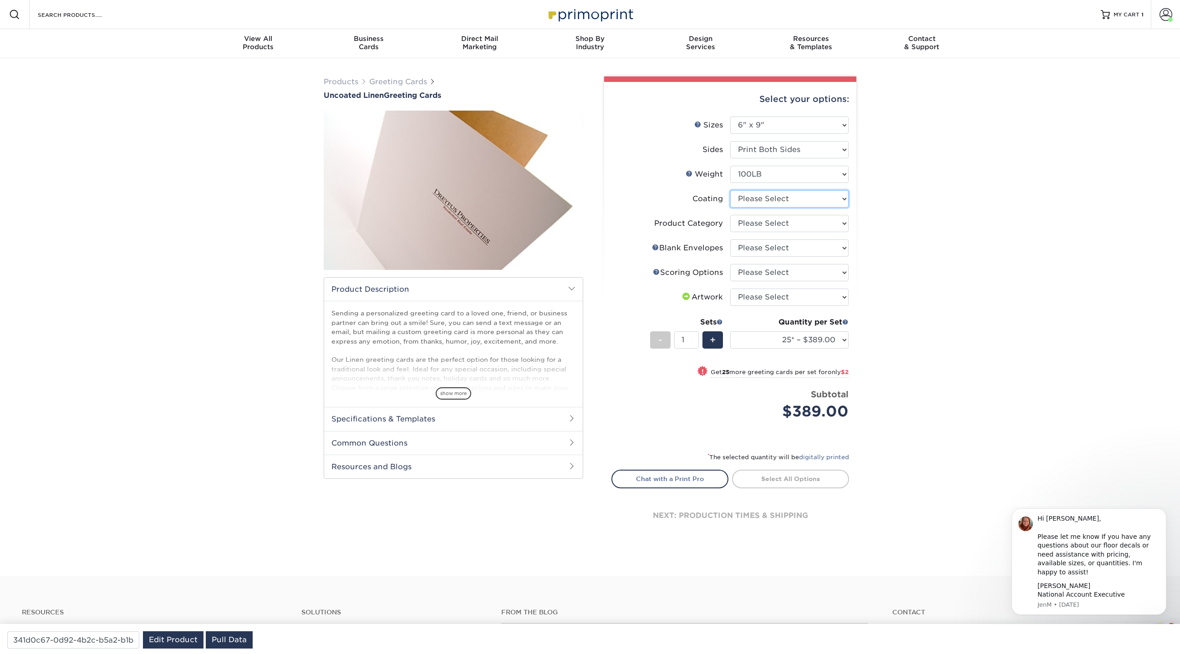
click at [753, 199] on select at bounding box center [789, 198] width 118 height 17
select select "3e7618de-abca-4bda-9f97-8b9129e913d8"
click at [730, 190] on select at bounding box center [789, 198] width 118 height 17
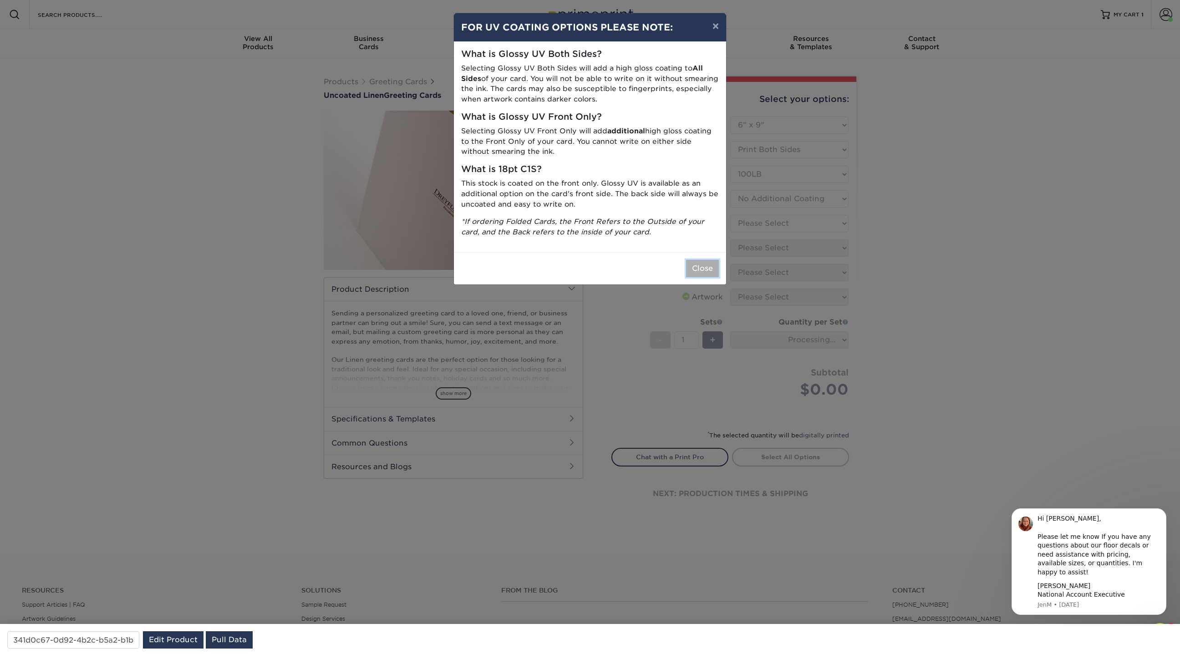
click at [702, 271] on button "Close" at bounding box center [702, 268] width 33 height 17
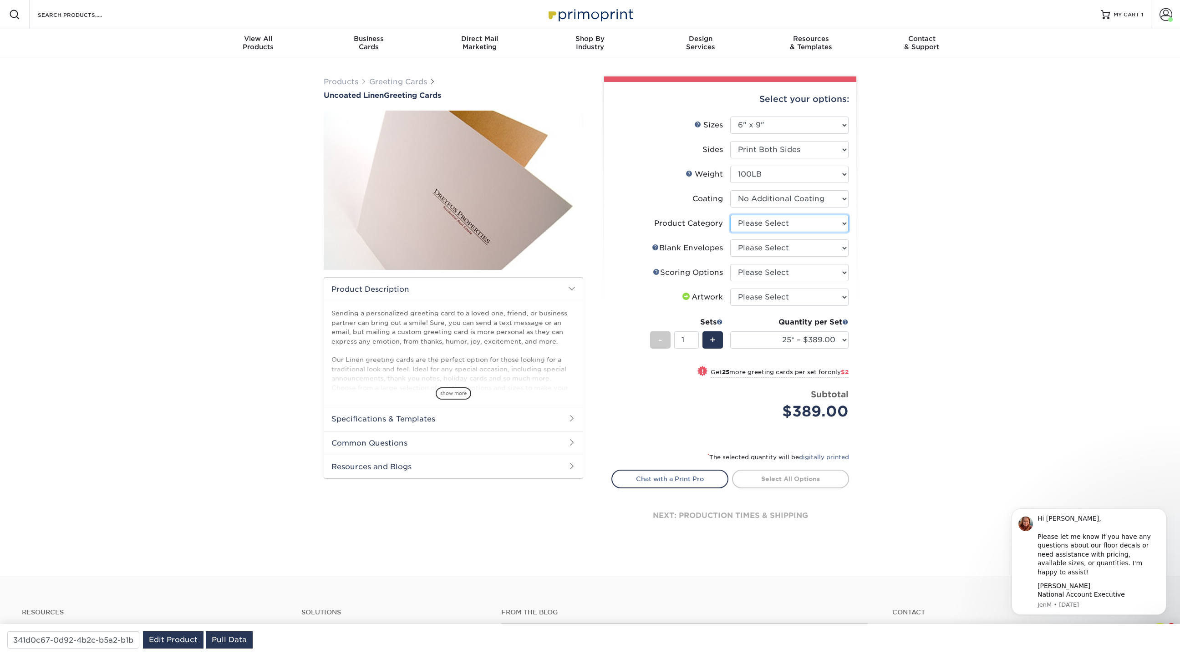
click at [765, 218] on select "Please Select Greeting Cards" at bounding box center [789, 223] width 118 height 17
select select "b7f8198f-f281-4438-a52e-cd7a5c5c0cfc"
click at [730, 215] on select "Please Select Greeting Cards" at bounding box center [789, 223] width 118 height 17
click at [760, 251] on select "Please Select No Blank Envelopes Yes 25 Envelopes A6 Yes 50 Envelopes A6 Yes 75…" at bounding box center [789, 247] width 118 height 17
select select "9f137334-7cf0-4a73-8a74-a4df662606ea"
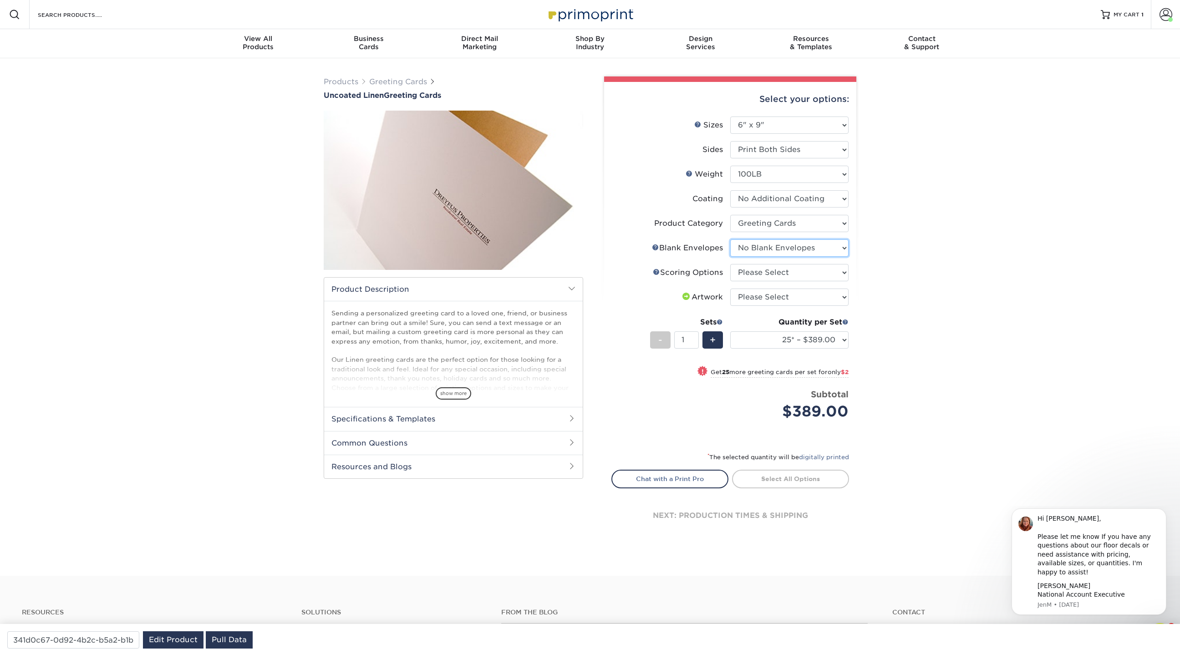
click at [730, 239] on select "Please Select No Blank Envelopes Yes 25 Envelopes A6 Yes 50 Envelopes A6 Yes 75…" at bounding box center [789, 247] width 118 height 17
click at [757, 275] on select "Please Select Score in Half" at bounding box center [789, 272] width 118 height 17
select select "b23166fa-223a-4016-b2d3-d3438452c7d9"
click at [730, 264] on select "Please Select Score in Half" at bounding box center [789, 272] width 118 height 17
click at [756, 303] on select "Please Select I will upload files I need a design - $75" at bounding box center [789, 297] width 118 height 17
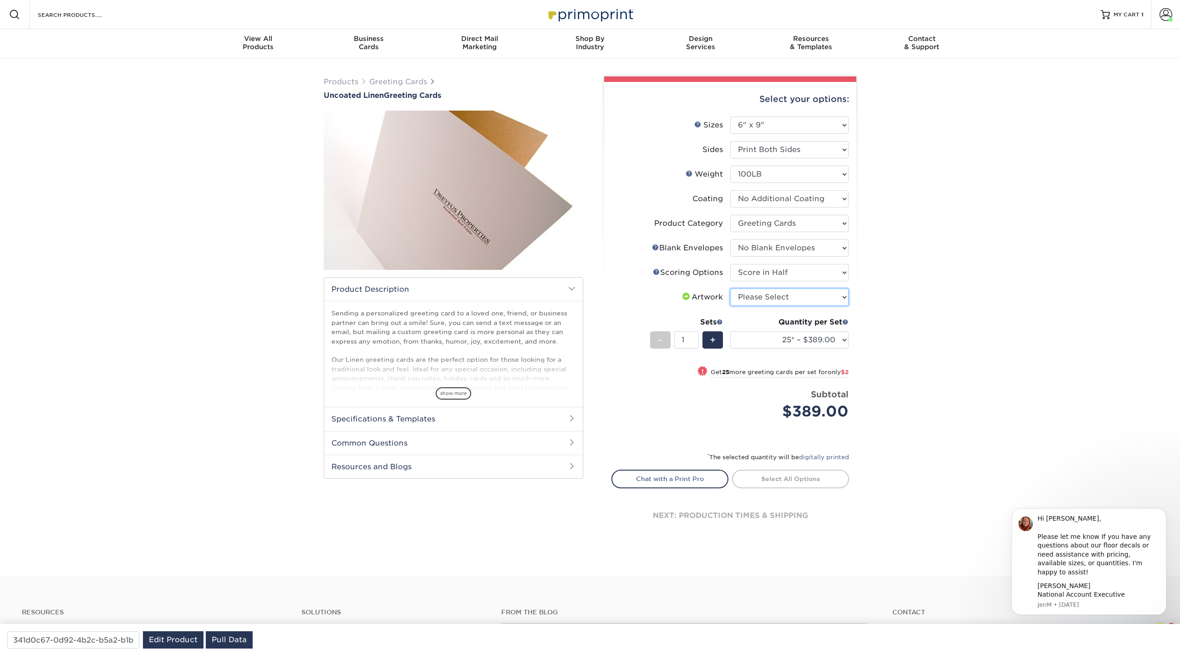
select select "upload"
click at [730, 289] on select "Please Select I will upload files I need a design - $75" at bounding box center [789, 297] width 118 height 17
click at [392, 84] on link "Greeting Cards" at bounding box center [398, 81] width 58 height 9
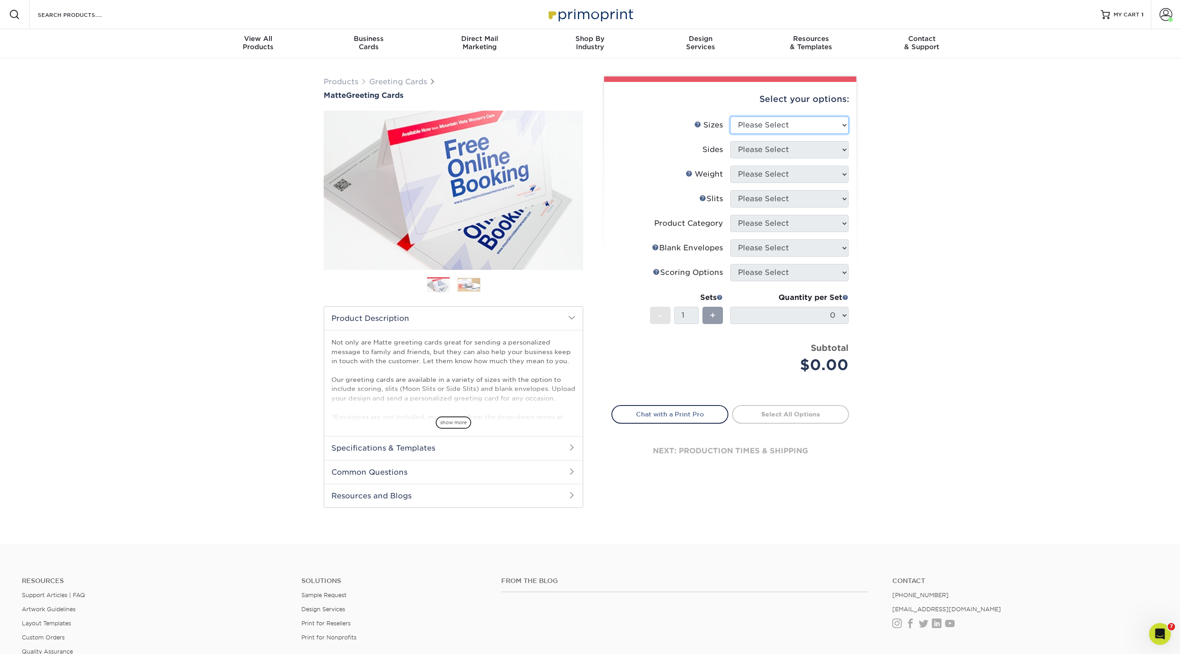
click at [822, 126] on select "Please Select 4.25" x 11" 5.5" x 8.5" 6" x 9" 6" x 12" 7" x 10" 8.5" x 11"" at bounding box center [789, 125] width 118 height 17
select select "4.25x11.00"
click at [730, 117] on select "Please Select 4.25" x 11" 5.5" x 8.5" 6" x 9" 6" x 12" 7" x 10" 8.5" x 11"" at bounding box center [789, 125] width 118 height 17
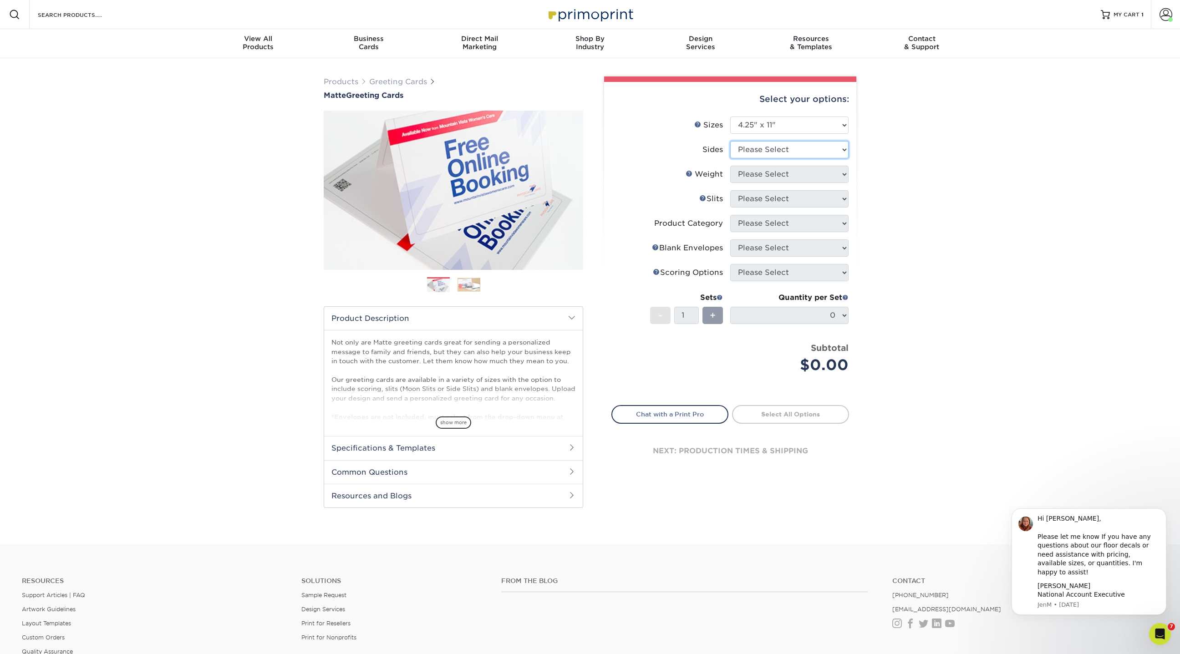
click at [751, 151] on select "Please Select Print Both Sides Print Front Only" at bounding box center [789, 149] width 118 height 17
select select "13abbda7-1d64-4f25-8bb2-c179b224825d"
click at [730, 141] on select "Please Select Print Both Sides Print Front Only" at bounding box center [789, 149] width 118 height 17
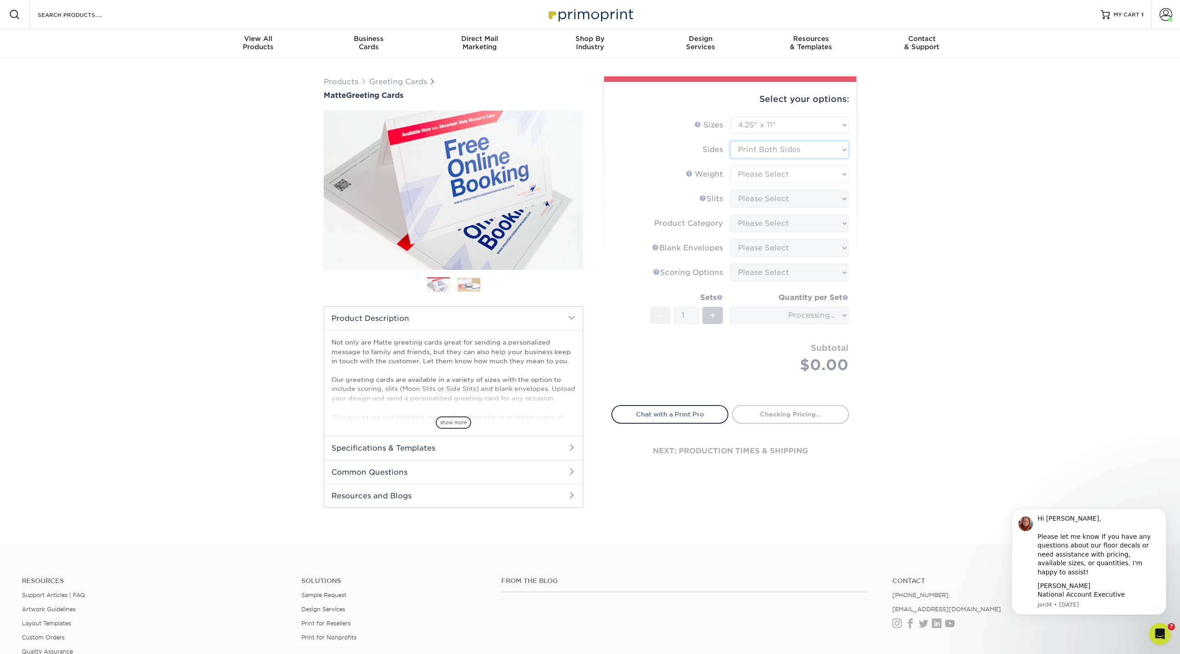
type input "42009f84-6be4-4a9f-b467-ad3fc0f17b9d"
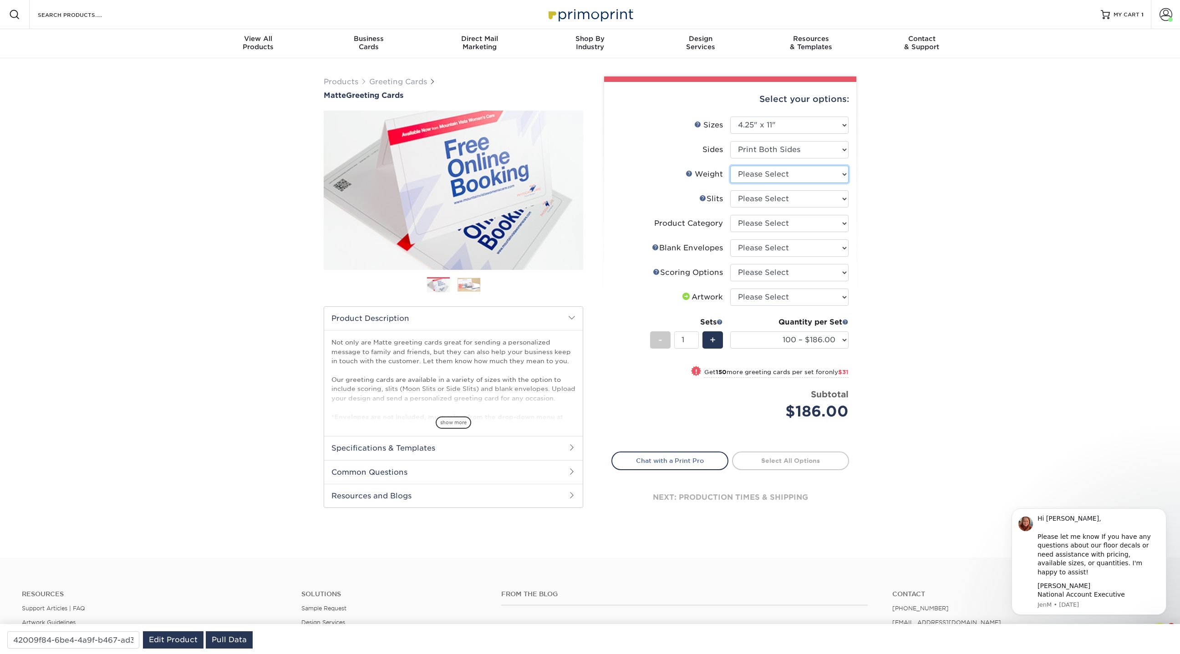
click at [754, 173] on select "Please Select 14PT" at bounding box center [789, 174] width 118 height 17
select select "14PT"
click at [730, 166] on select "Please Select 14PT" at bounding box center [789, 174] width 118 height 17
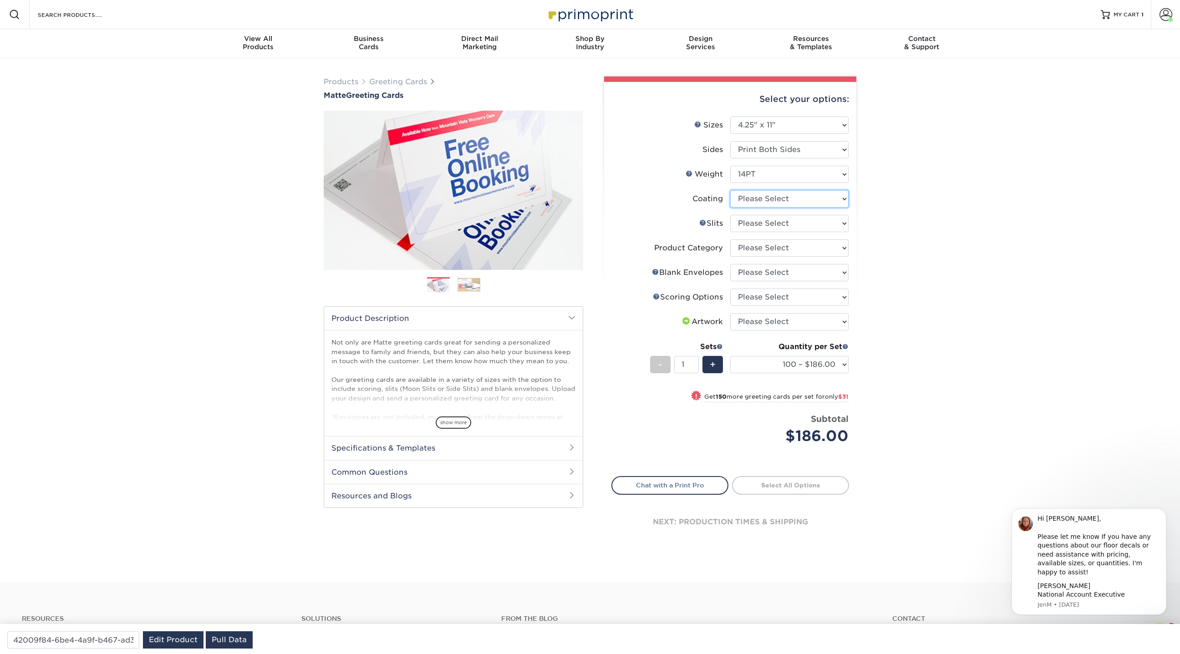
click at [755, 196] on select at bounding box center [789, 198] width 118 height 17
select select "121bb7b5-3b4d-429f-bd8d-bbf80e953313"
click at [730, 190] on select at bounding box center [789, 198] width 118 height 17
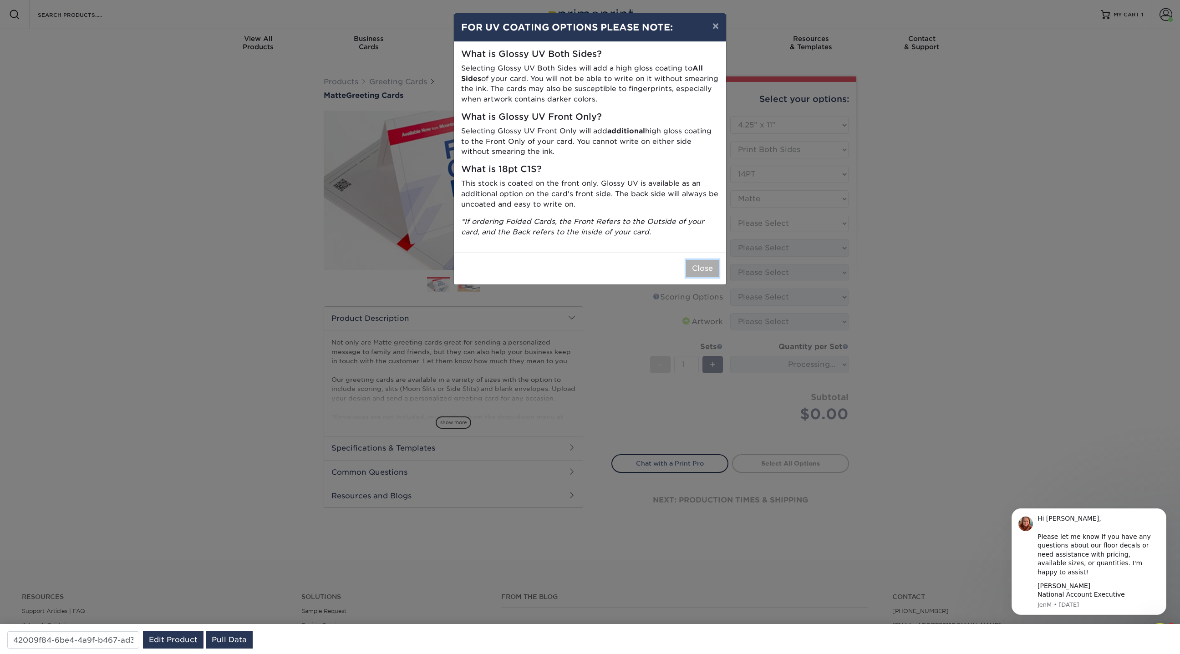
click at [709, 268] on button "Close" at bounding box center [702, 268] width 33 height 17
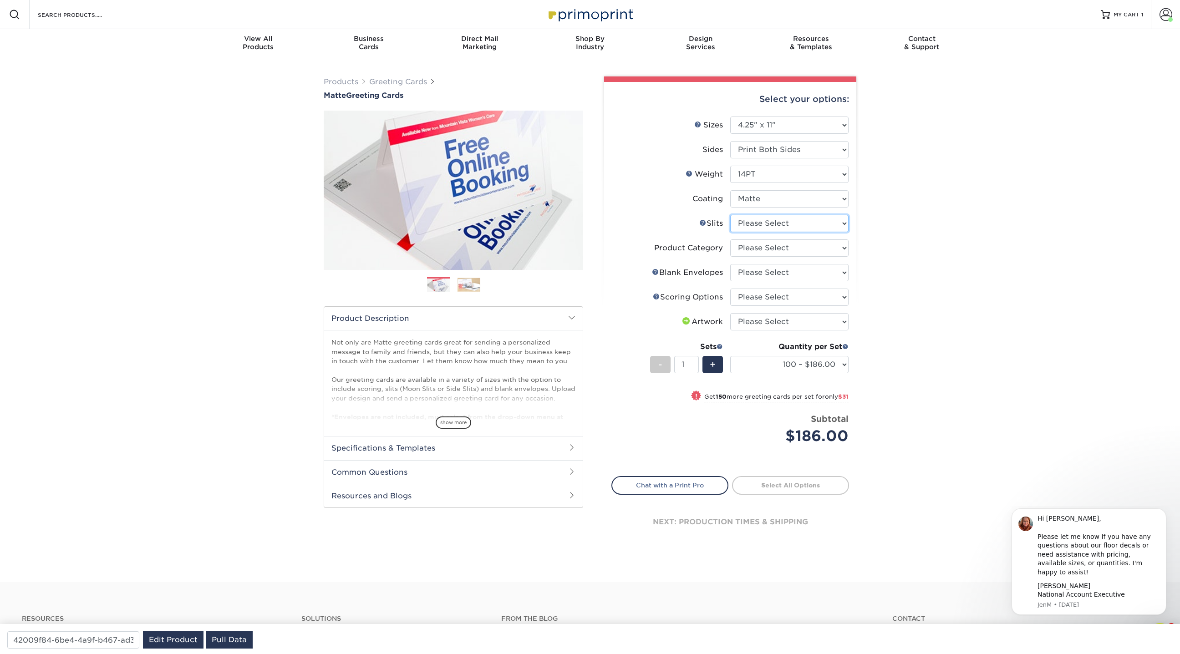
click at [771, 225] on select "Please Select Moon Slits Bottom Panel Moon Slits Right Panel No Gift Card Slits…" at bounding box center [789, 223] width 118 height 17
select select "c4055f3c-a707-4a99-931b-ce83690041fd"
click at [730, 215] on select "Please Select Moon Slits Bottom Panel Moon Slits Right Panel No Gift Card Slits…" at bounding box center [789, 223] width 118 height 17
click at [762, 248] on select "Please Select Greeting Cards" at bounding box center [789, 247] width 118 height 17
select select "b7f8198f-f281-4438-a52e-cd7a5c5c0cfc"
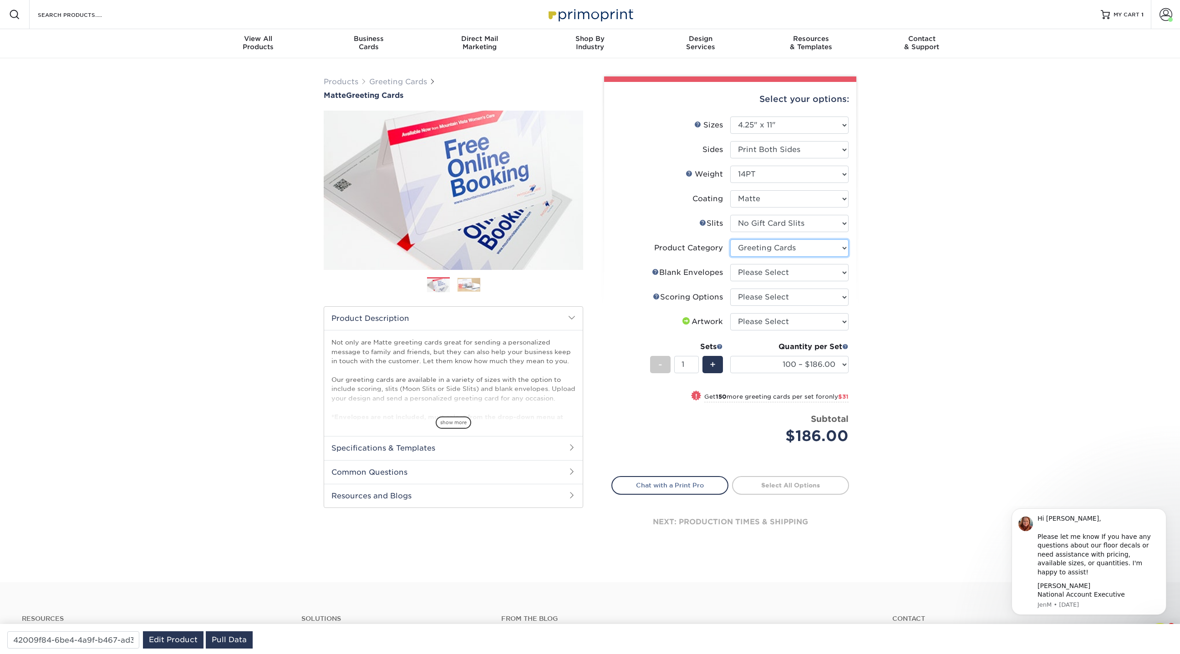
click at [730, 239] on select "Please Select Greeting Cards" at bounding box center [789, 247] width 118 height 17
click at [757, 275] on select "Please Select No Blank Envelopes Yes 100 Envelopes A2 Yes 250 Envelopes A2 Yes …" at bounding box center [789, 272] width 118 height 17
select select "9f137334-7cf0-4a73-8a74-a4df662606ea"
click at [730, 264] on select "Please Select No Blank Envelopes Yes 100 Envelopes A2 Yes 250 Envelopes A2 Yes …" at bounding box center [789, 272] width 118 height 17
click at [754, 295] on select "Please Select Score in Half" at bounding box center [789, 297] width 118 height 17
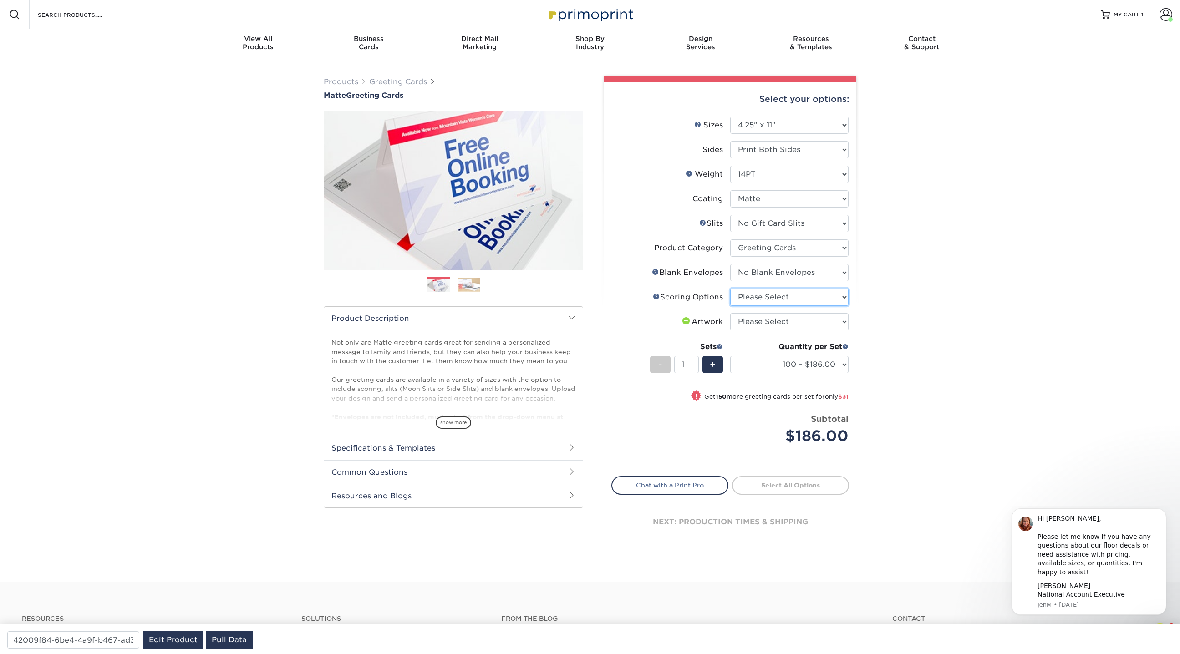
select select "b23166fa-223a-4016-b2d3-d3438452c7d9"
click at [730, 289] on select "Please Select Score in Half" at bounding box center [789, 297] width 118 height 17
click at [822, 320] on select "Please Select I will upload files I need a design - $75" at bounding box center [789, 321] width 118 height 17
select select "upload"
click at [730, 313] on select "Please Select I will upload files I need a design - $75" at bounding box center [789, 321] width 118 height 17
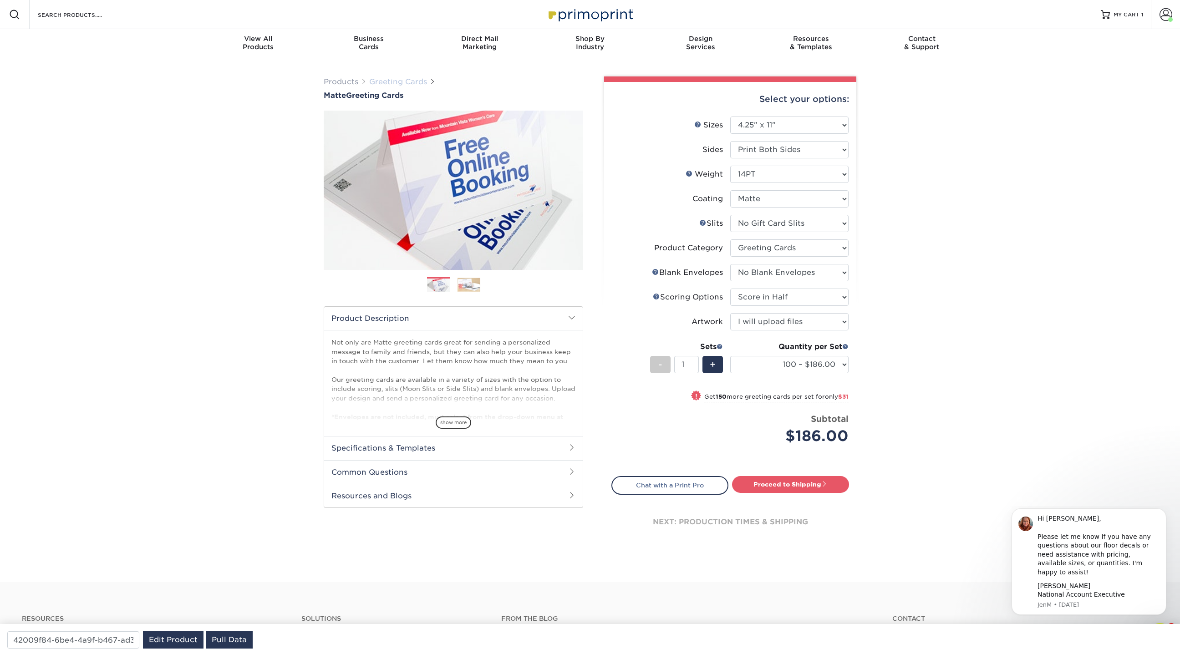
click at [412, 85] on link "Greeting Cards" at bounding box center [398, 81] width 58 height 9
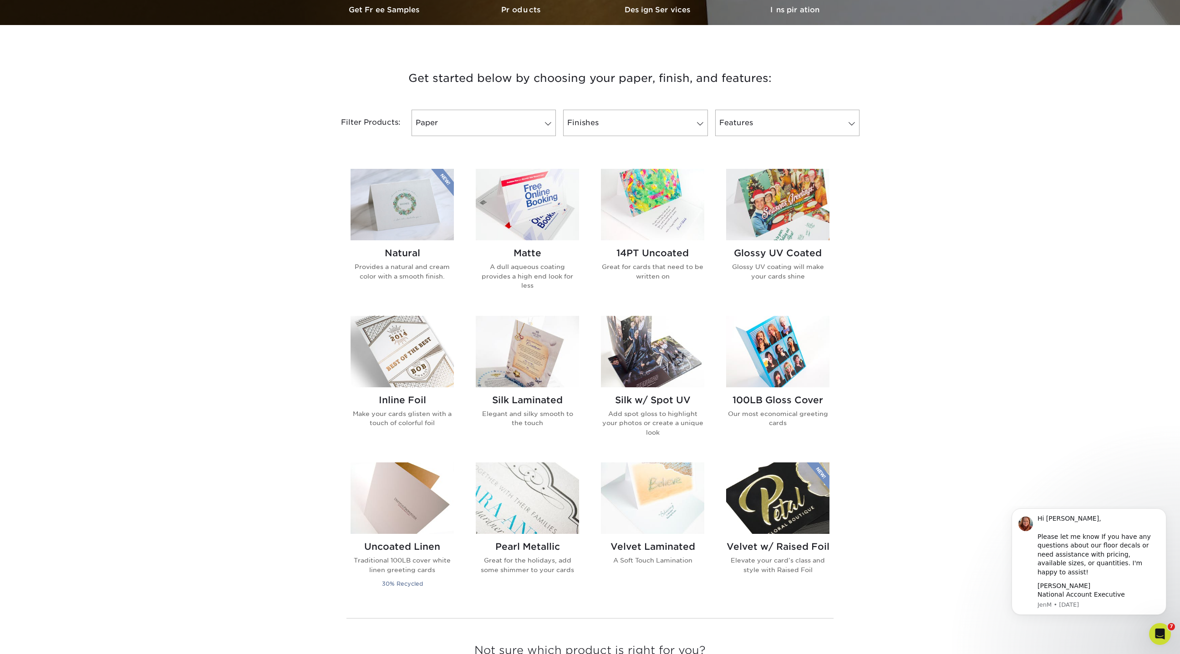
scroll to position [271, 0]
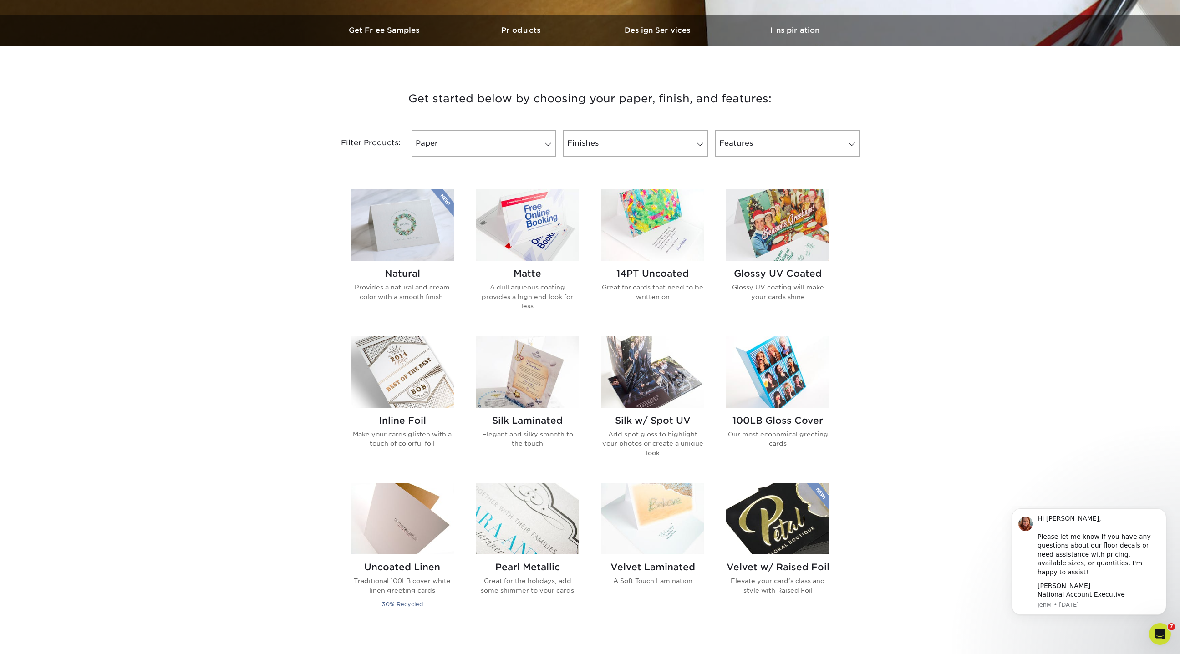
click at [775, 240] on img at bounding box center [777, 224] width 103 height 71
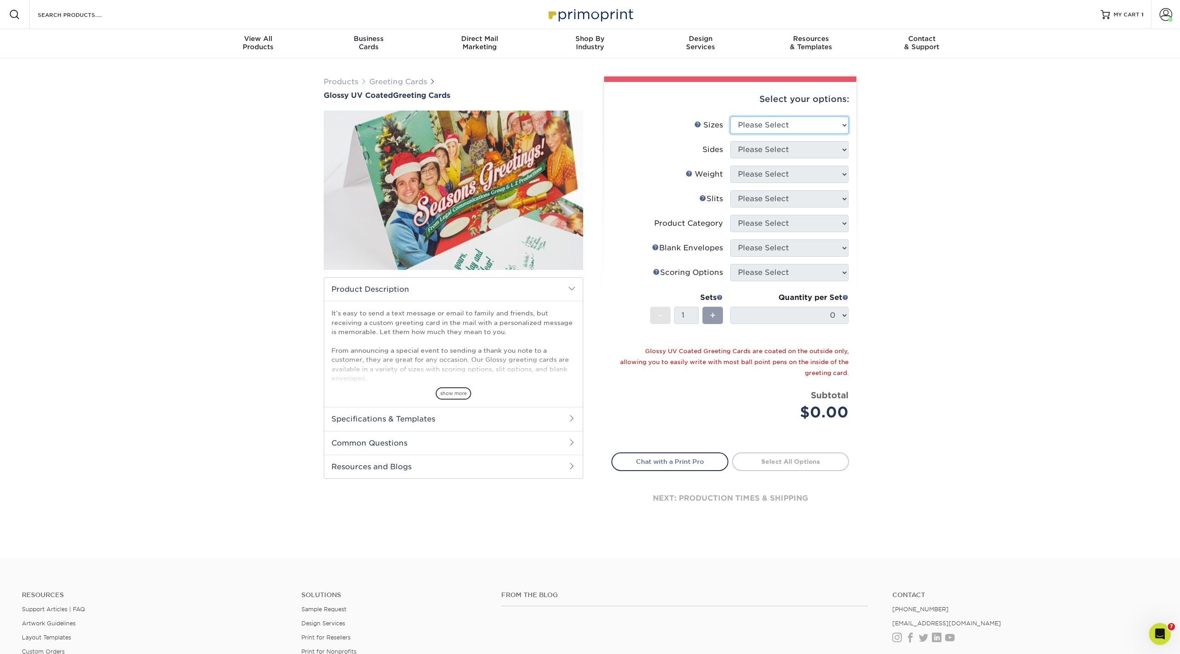
click at [780, 126] on select "Please Select 4.25" x 11" 5.5" x 8.5" 5.5" x 8.5" 6" x 9" 6" x 12" 7" x 10" 8.5…" at bounding box center [789, 125] width 118 height 17
select select "4.25x11.00"
click at [730, 117] on select "Please Select 4.25" x 11" 5.5" x 8.5" 5.5" x 8.5" 6" x 9" 6" x 12" 7" x 10" 8.5…" at bounding box center [789, 125] width 118 height 17
click at [764, 148] on select "Please Select Print Both Sides Print Front Only" at bounding box center [789, 149] width 118 height 17
select select "13abbda7-1d64-4f25-8bb2-c179b224825d"
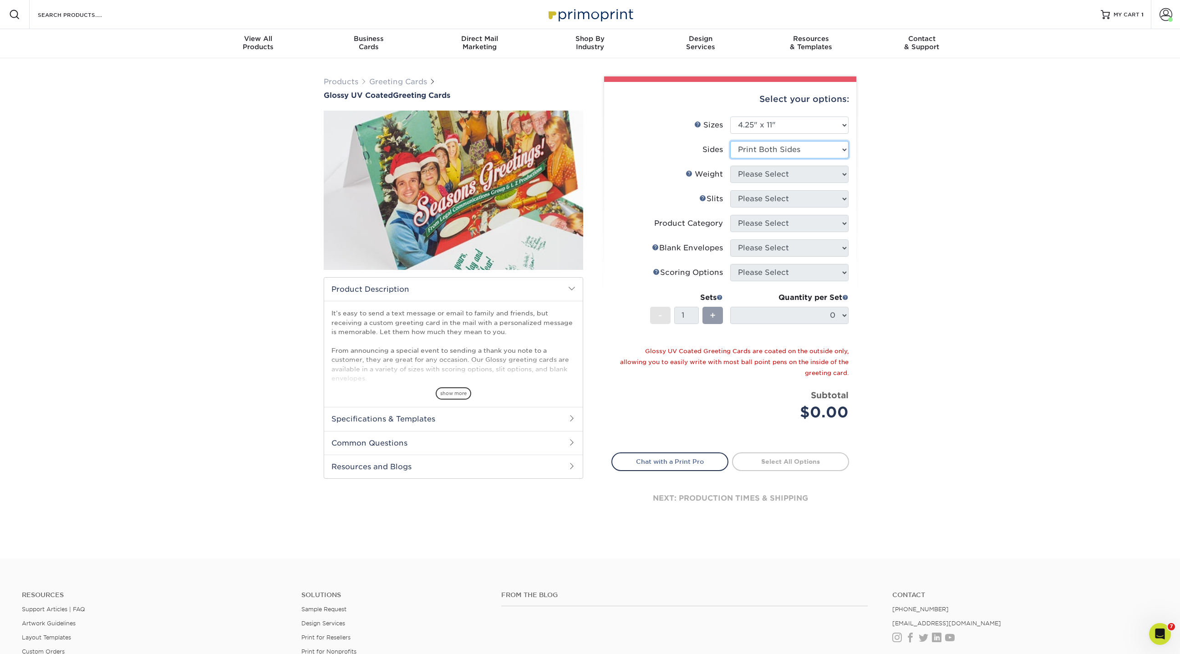
click at [730, 141] on select "Please Select Print Both Sides Print Front Only" at bounding box center [789, 149] width 118 height 17
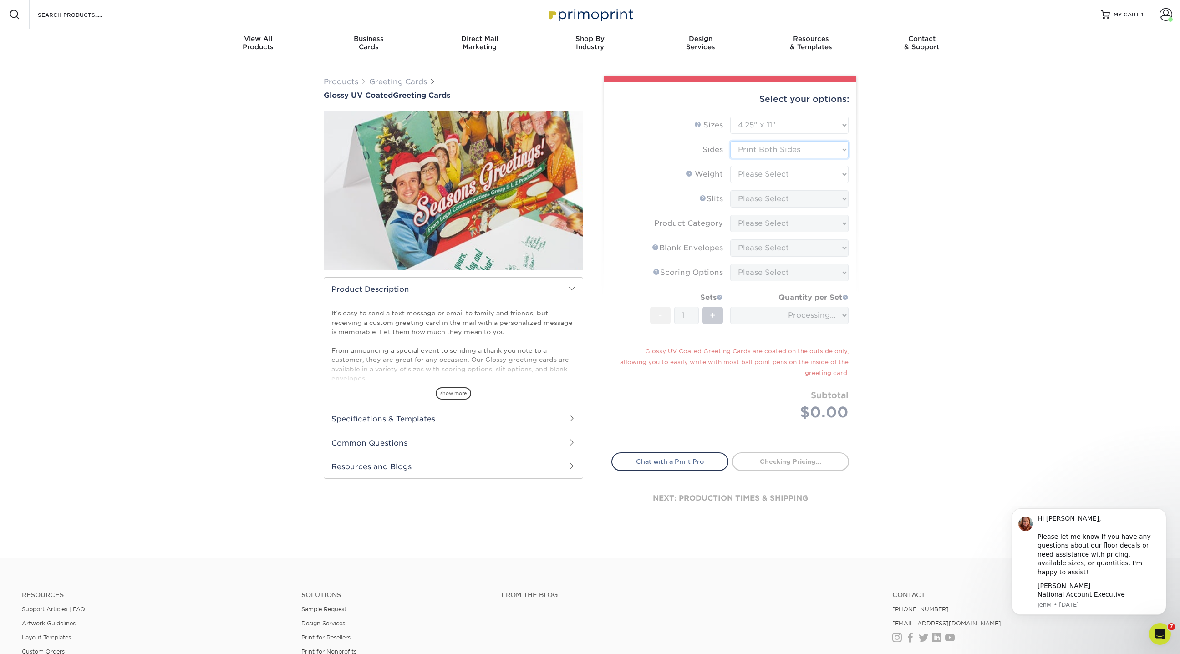
type input "11124c40-4d8c-4b90-b3d6-d13362696236"
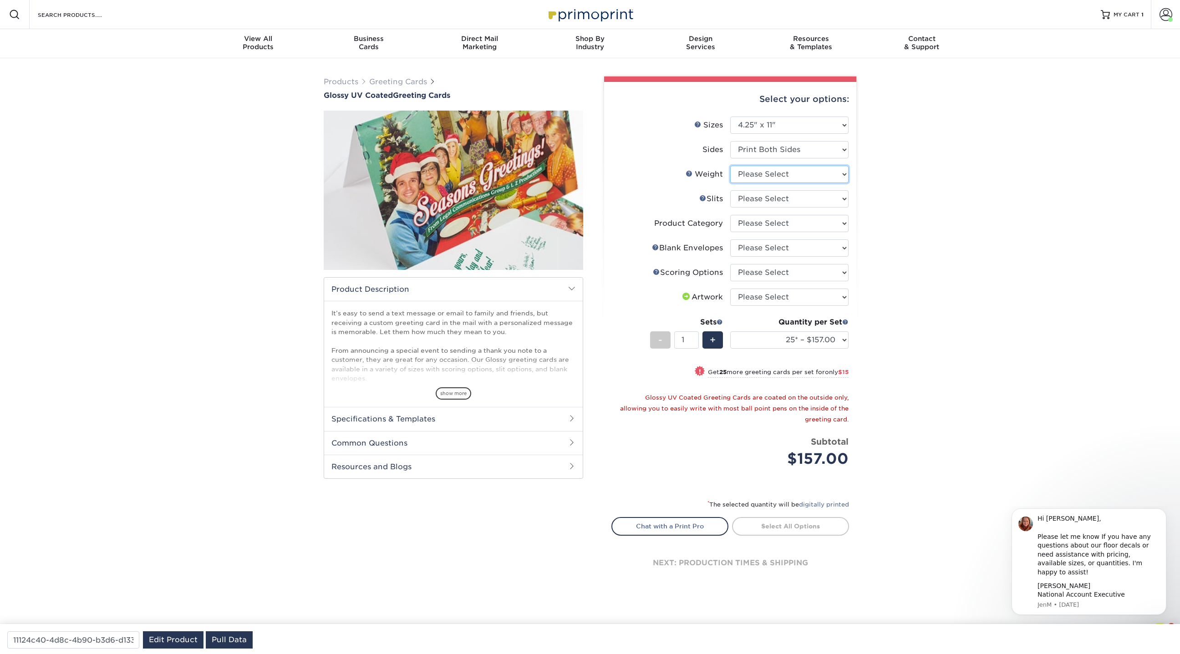
click at [762, 172] on select "Please Select 14PT" at bounding box center [789, 174] width 118 height 17
select select "14PT"
click at [730, 166] on select "Please Select 14PT" at bounding box center [789, 174] width 118 height 17
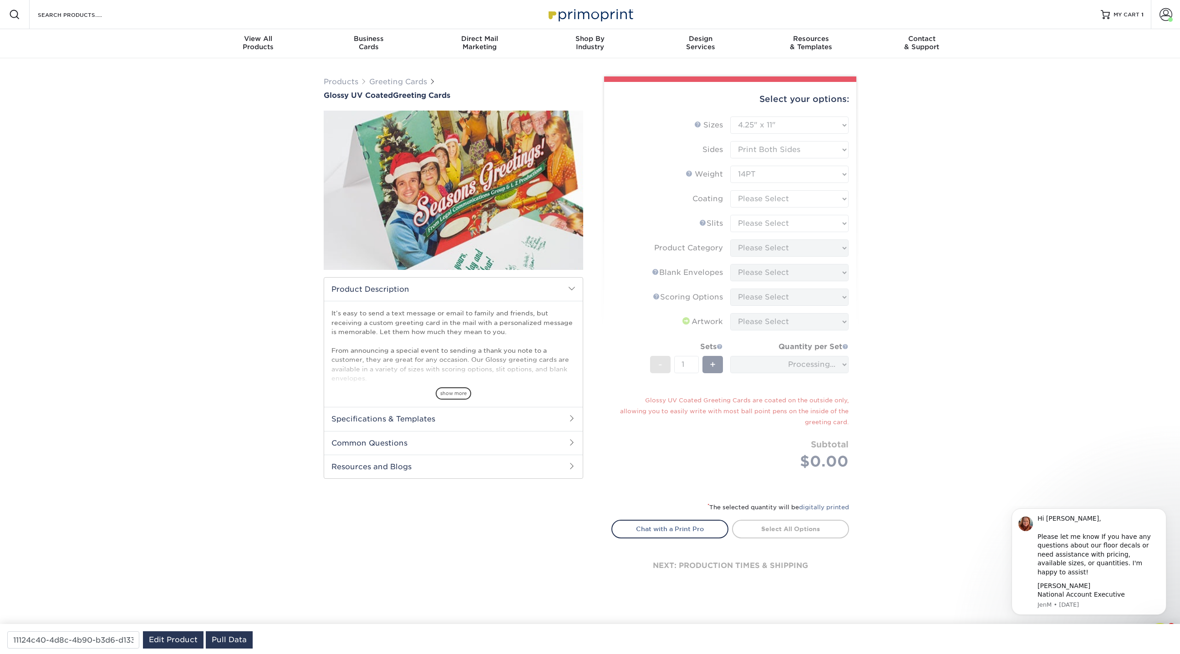
click at [760, 200] on form "Sizes Help Sizes Please Select 4.25" x 11" 5.5" x 8.5" 5.5" x 8.5" 6" x 9" 6" x…" at bounding box center [730, 304] width 238 height 375
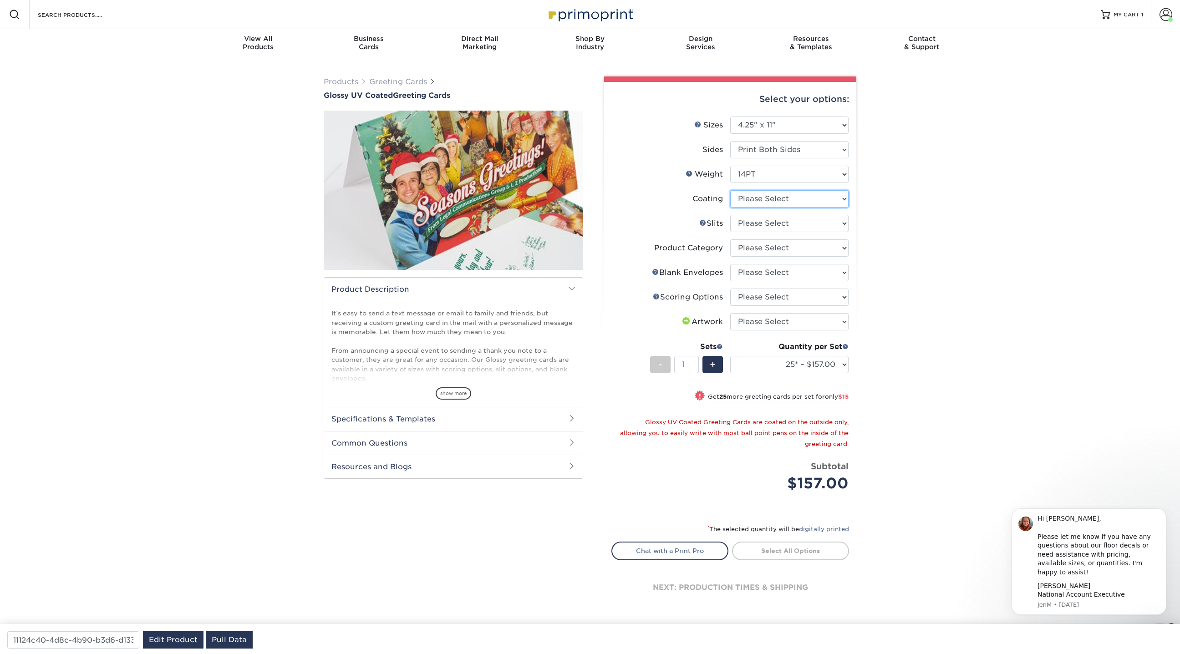
click at [761, 204] on select at bounding box center [789, 198] width 118 height 17
select select "1e8116af-acfc-44b1-83dc-8181aa338834"
click at [730, 190] on select at bounding box center [789, 198] width 118 height 17
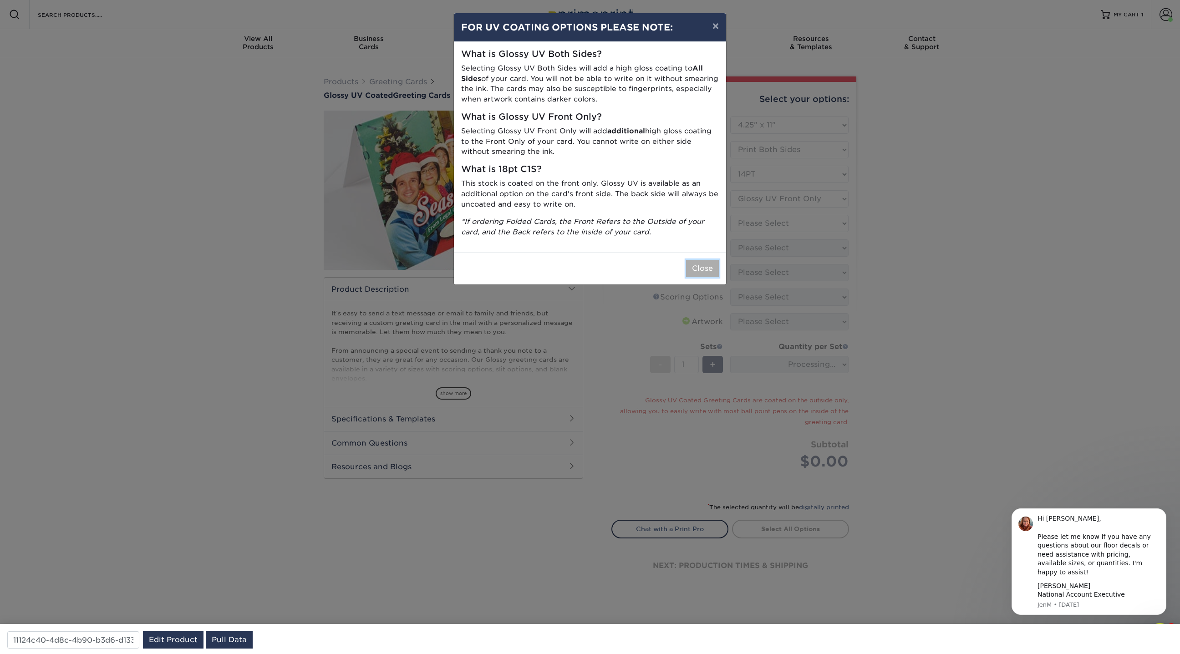
click at [713, 268] on button "Close" at bounding box center [702, 268] width 33 height 17
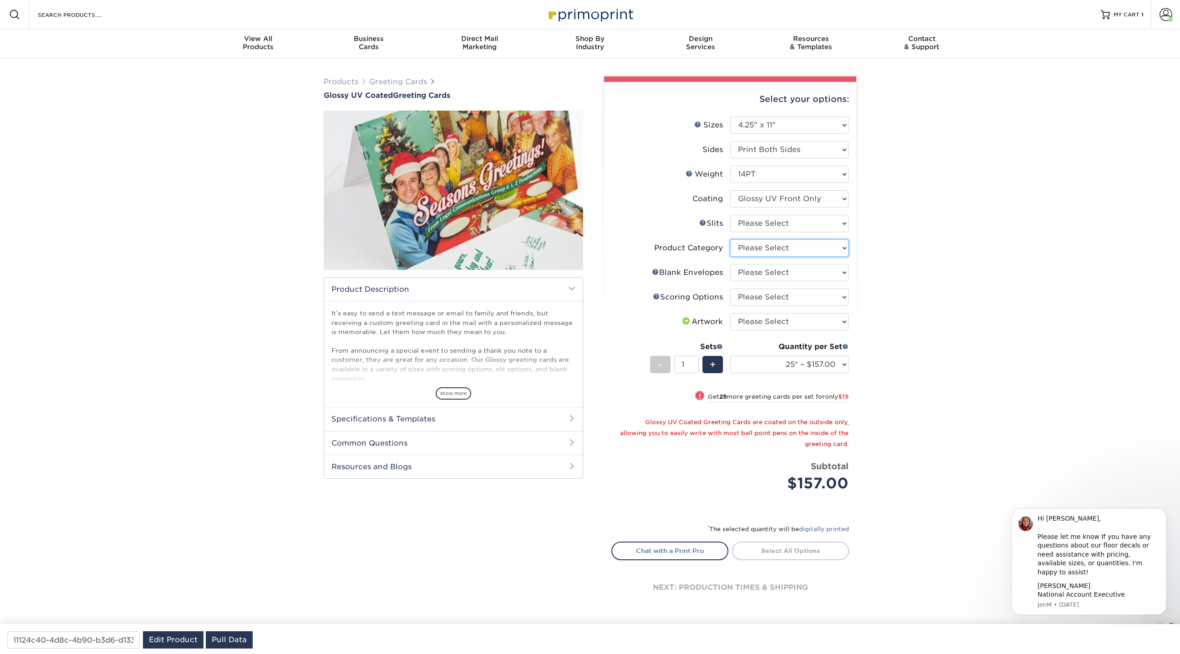
click at [757, 247] on select "Please Select Greeting Cards" at bounding box center [789, 247] width 118 height 17
select select "b7f8198f-f281-4438-a52e-cd7a5c5c0cfc"
click at [730, 239] on select "Please Select Greeting Cards" at bounding box center [789, 247] width 118 height 17
click at [761, 272] on select "Please Select No Blank Envelopes Yes 25 Envelopes A2 Yes 50 Envelopes A2 Yes 75…" at bounding box center [789, 272] width 118 height 17
select select "9f137334-7cf0-4a73-8a74-a4df662606ea"
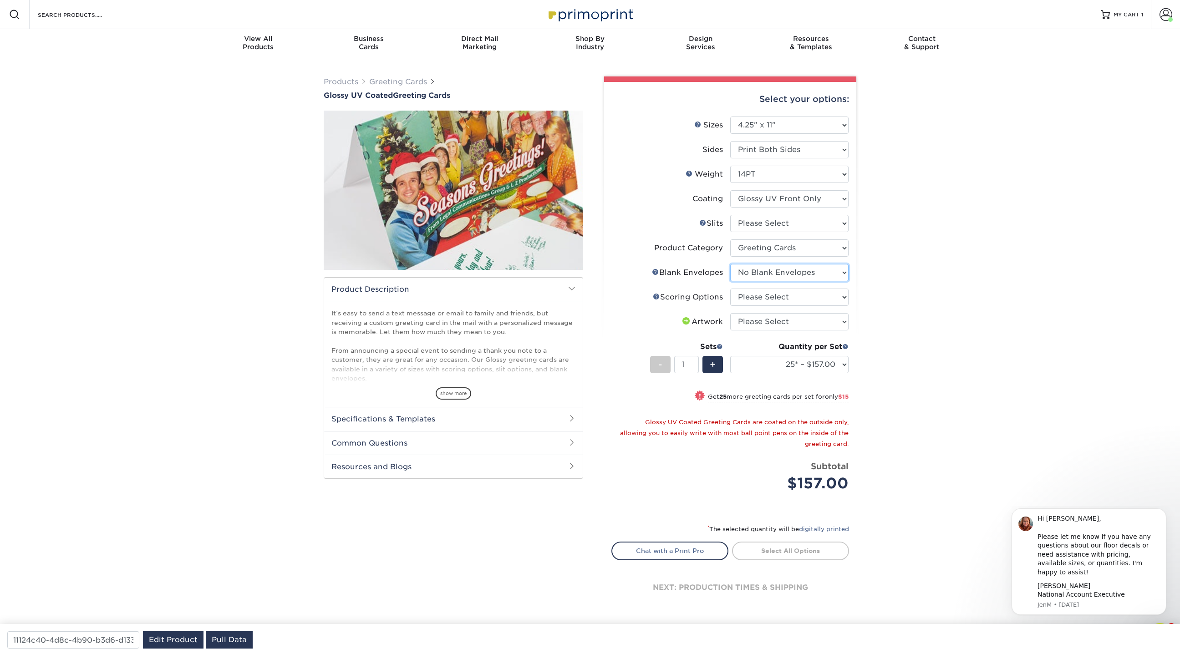
click at [730, 264] on select "Please Select No Blank Envelopes Yes 25 Envelopes A2 Yes 50 Envelopes A2 Yes 75…" at bounding box center [789, 272] width 118 height 17
click at [770, 296] on select "Please Select Score in Half" at bounding box center [789, 297] width 118 height 17
select select "b23166fa-223a-4016-b2d3-d3438452c7d9"
click at [730, 289] on select "Please Select Score in Half" at bounding box center [789, 297] width 118 height 17
click at [402, 81] on link "Greeting Cards" at bounding box center [398, 81] width 58 height 9
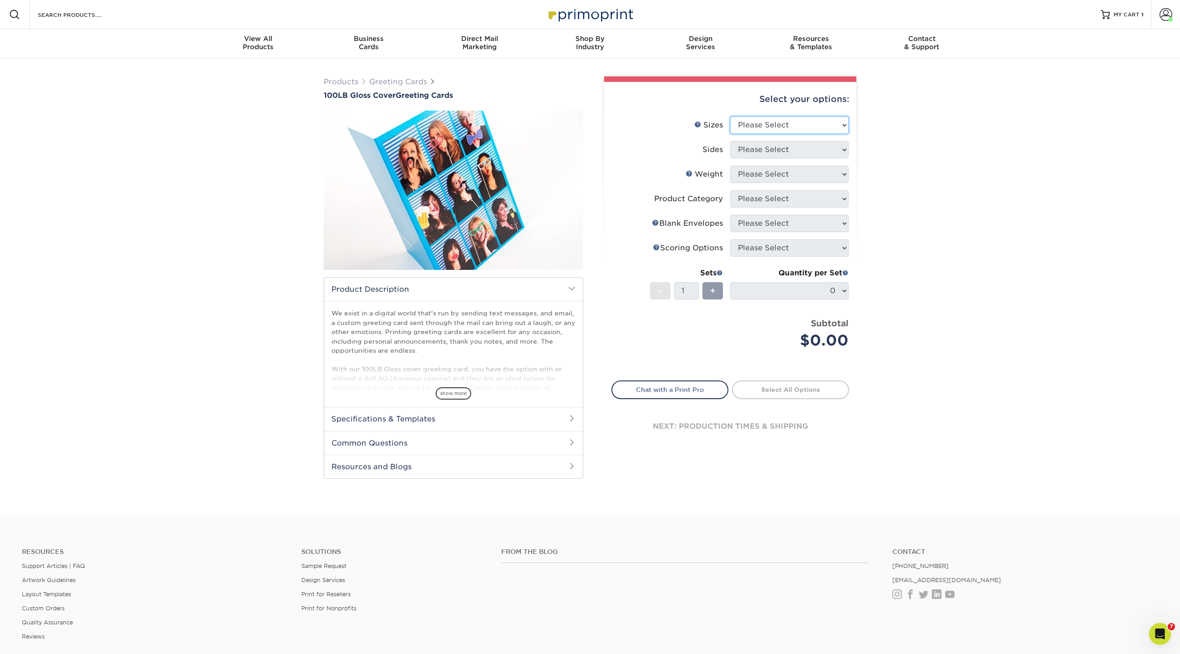
click at [804, 128] on select "Please Select 4.25" x 11" 5.5" x 8.5" 5.5" x 8.5" 6" x 9" 6" x 12" 6" x 12" 7" …" at bounding box center [789, 125] width 118 height 17
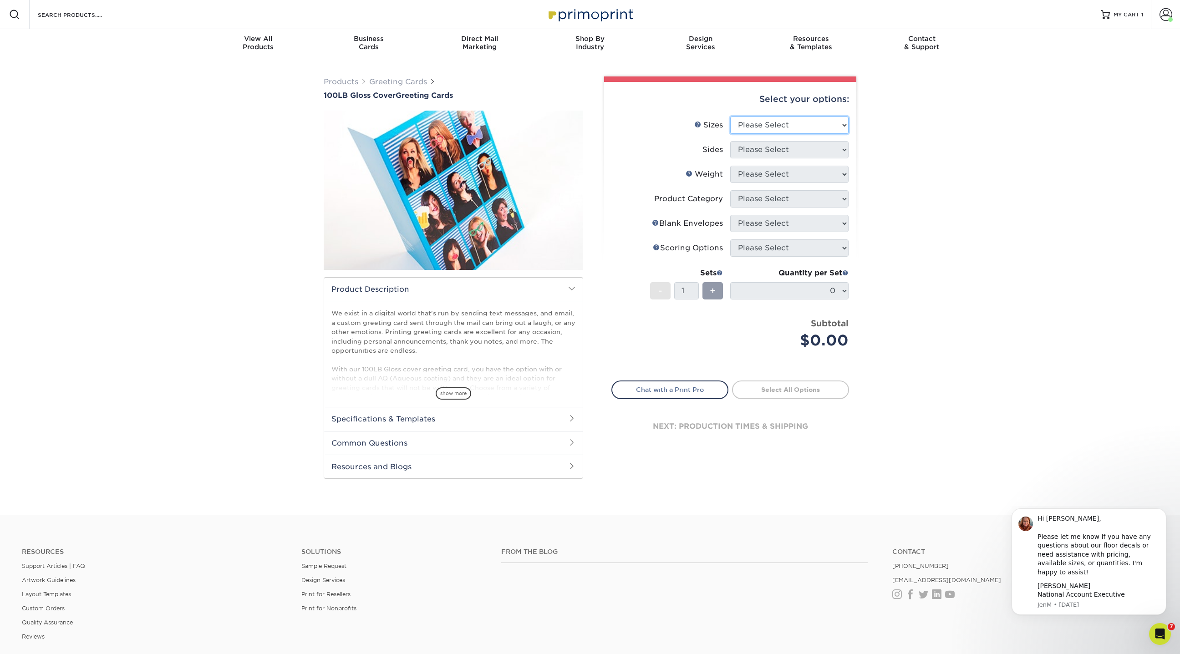
select select "6.00x9.00"
click at [730, 117] on select "Please Select 4.25" x 11" 5.5" x 8.5" 5.5" x 8.5" 6" x 9" 6" x 12" 6" x 12" 7" …" at bounding box center [789, 125] width 118 height 17
click at [762, 149] on select "Please Select Print Both Sides Print Front Only" at bounding box center [789, 149] width 118 height 17
select select "13abbda7-1d64-4f25-8bb2-c179b224825d"
click at [730, 141] on select "Please Select Print Both Sides Print Front Only" at bounding box center [789, 149] width 118 height 17
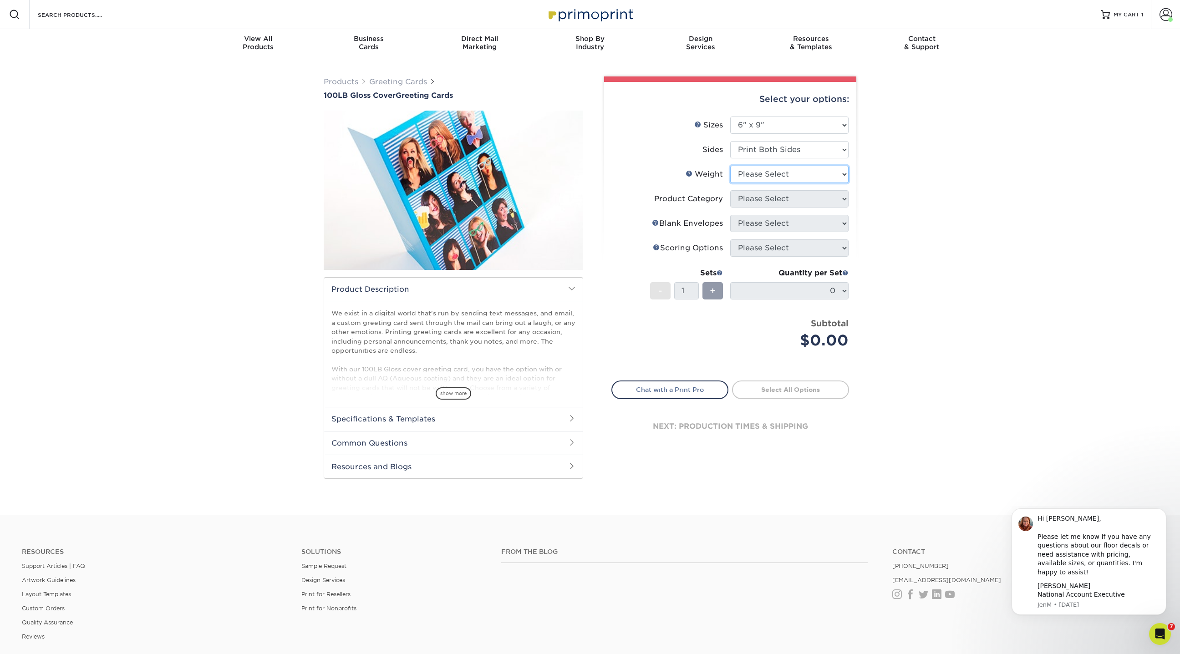
click at [761, 173] on select "Please Select 100LB" at bounding box center [789, 174] width 118 height 17
select select "100LB"
click at [730, 166] on select "Please Select 100LB" at bounding box center [789, 174] width 118 height 17
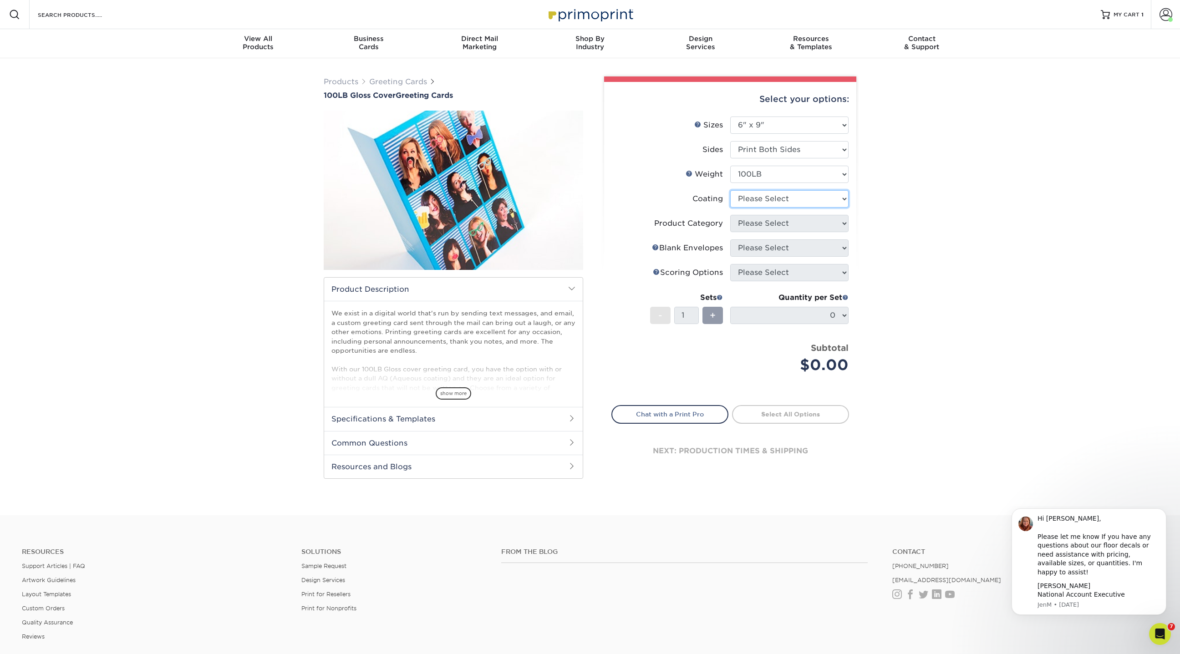
click at [759, 195] on select at bounding box center [789, 198] width 118 height 17
select select "d41dab50-ff65-4f4f-bb17-2afe4d36ae33"
click at [730, 190] on select at bounding box center [789, 198] width 118 height 17
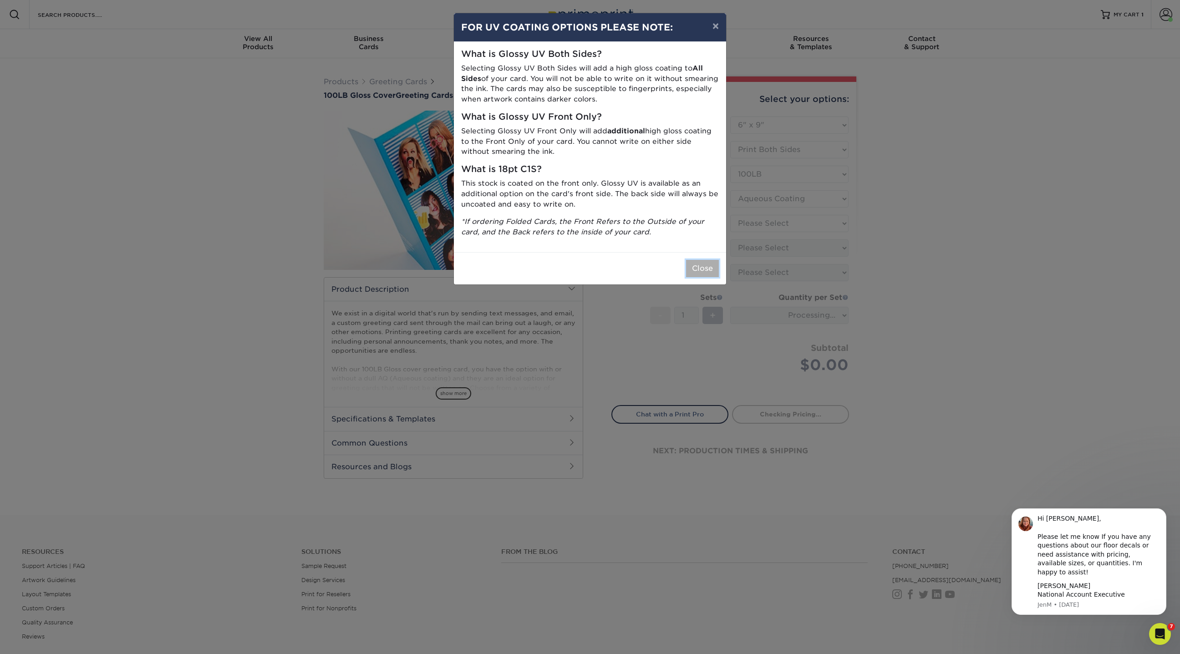
click at [699, 275] on button "Close" at bounding box center [702, 268] width 33 height 17
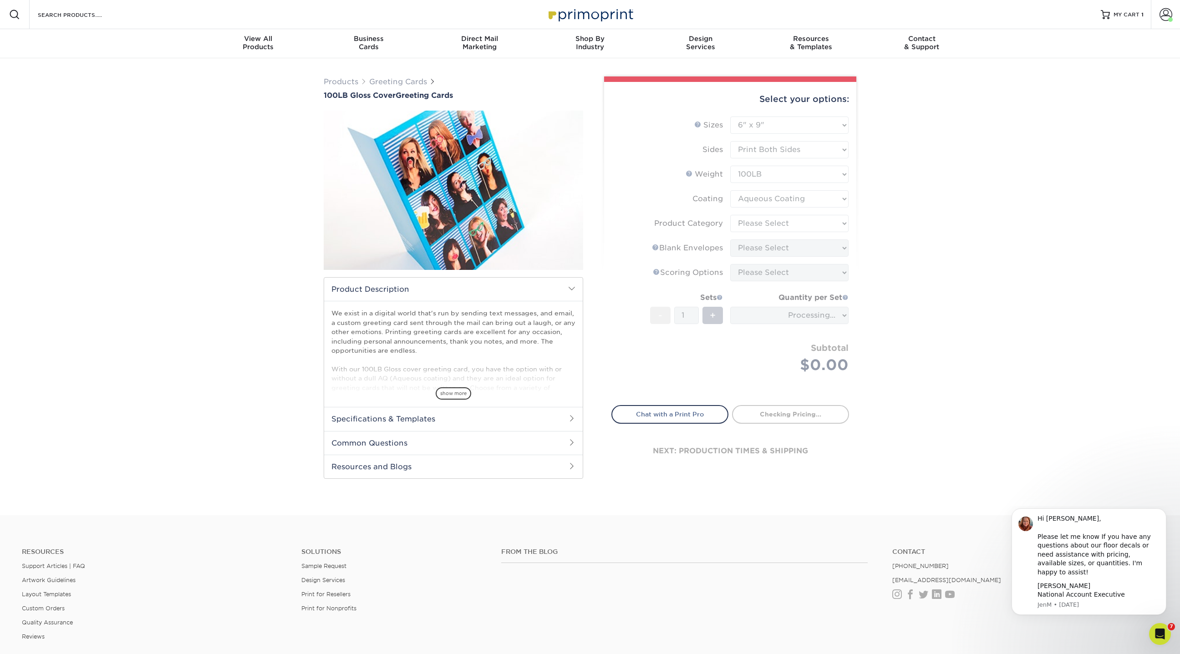
type input "08f32afe-1aae-48db-8c79-297674bb9371"
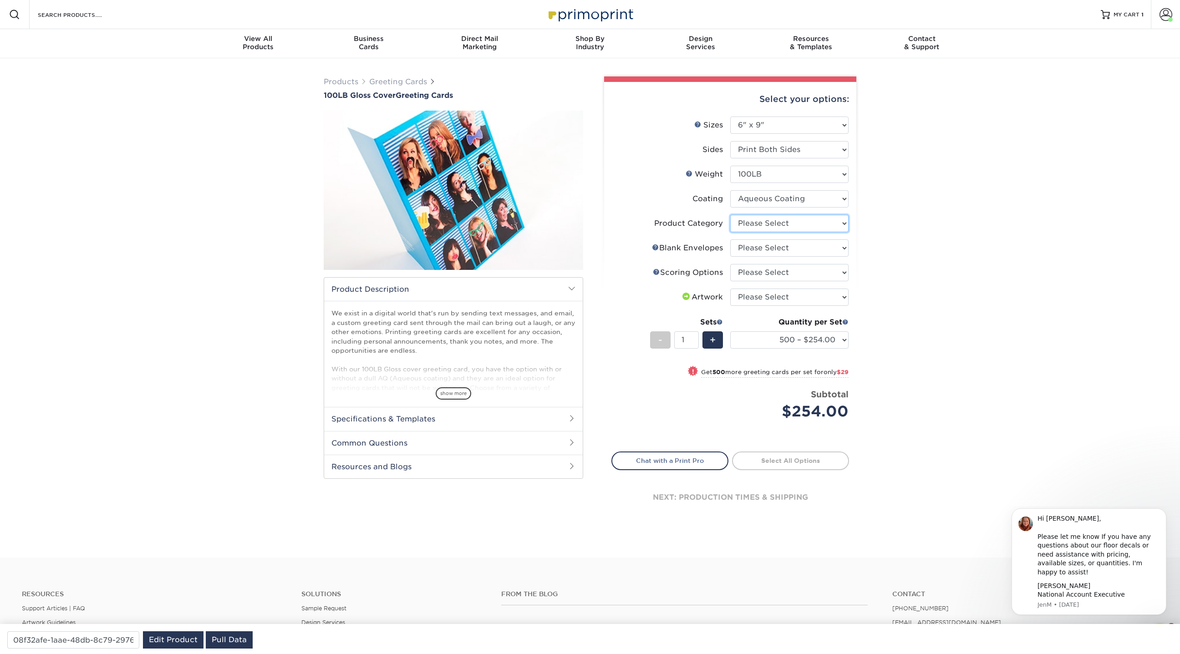
click at [750, 224] on select "Please Select Greeting Cards" at bounding box center [789, 223] width 118 height 17
select select "b7f8198f-f281-4438-a52e-cd7a5c5c0cfc"
click at [730, 215] on select "Please Select Greeting Cards" at bounding box center [789, 223] width 118 height 17
click at [751, 249] on select "Please Select No Blank Envelopes Yes 500 Envelopes A6 Yes 1000 Envelopes A6 Yes…" at bounding box center [789, 247] width 118 height 17
select select "9f137334-7cf0-4a73-8a74-a4df662606ea"
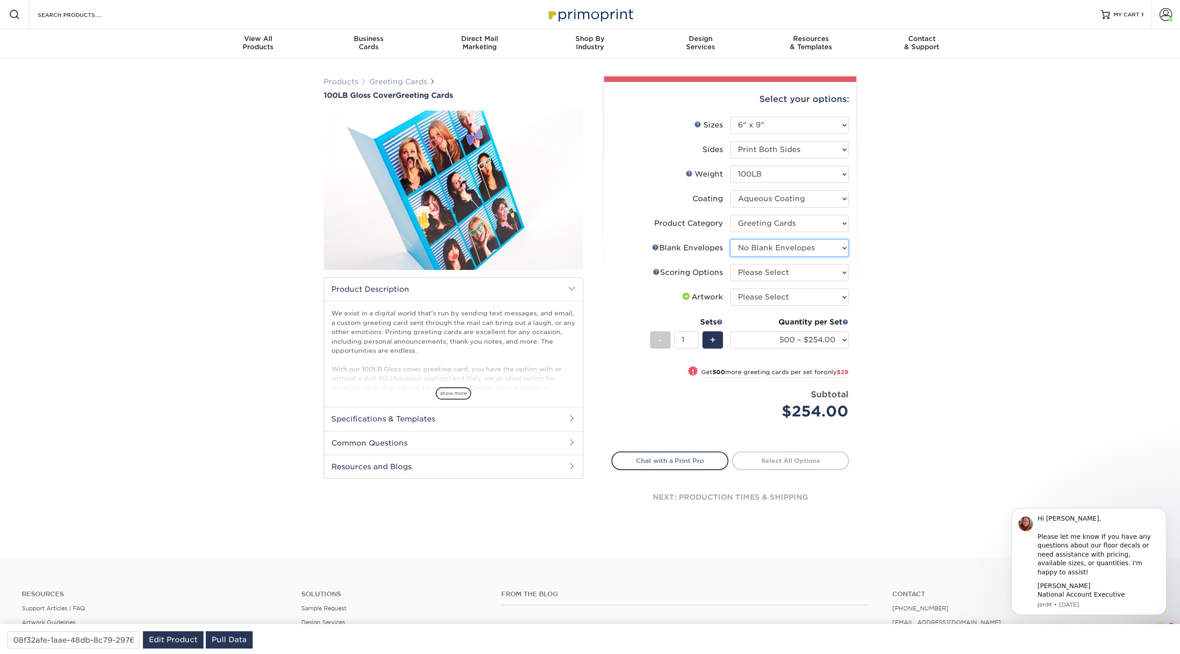
click at [730, 239] on select "Please Select No Blank Envelopes Yes 500 Envelopes A6 Yes 1000 Envelopes A6 Yes…" at bounding box center [789, 247] width 118 height 17
click at [752, 274] on select "Please Select Score in Half" at bounding box center [789, 272] width 118 height 17
select select "b23166fa-223a-4016-b2d3-d3438452c7d9"
click at [730, 264] on select "Please Select Score in Half" at bounding box center [789, 272] width 118 height 17
click at [749, 249] on select "Please Select No Blank Envelopes Yes 500 Envelopes A6 Yes 1000 Envelopes A6 Yes…" at bounding box center [789, 247] width 118 height 17
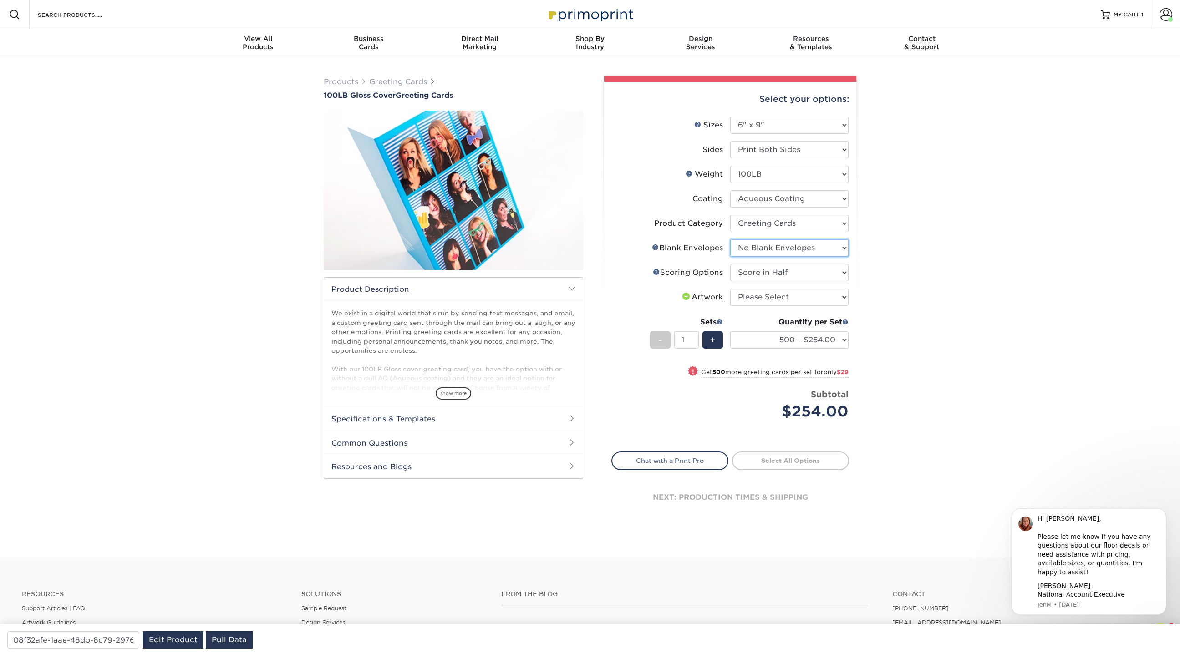
select select "2aaa5369-6972-4975-9188-9cb91015ecdc"
click at [730, 239] on select "Please Select No Blank Envelopes Yes 500 Envelopes A6 Yes 1000 Envelopes A6 Yes…" at bounding box center [789, 247] width 118 height 17
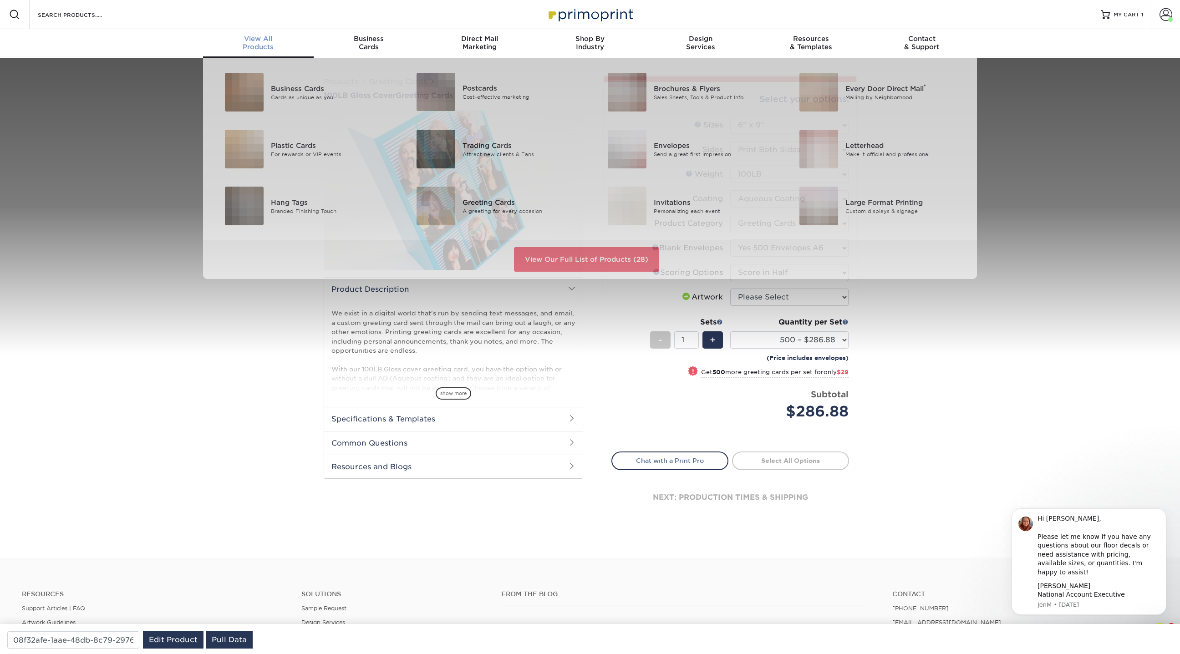
click at [258, 41] on span "View All" at bounding box center [258, 39] width 111 height 8
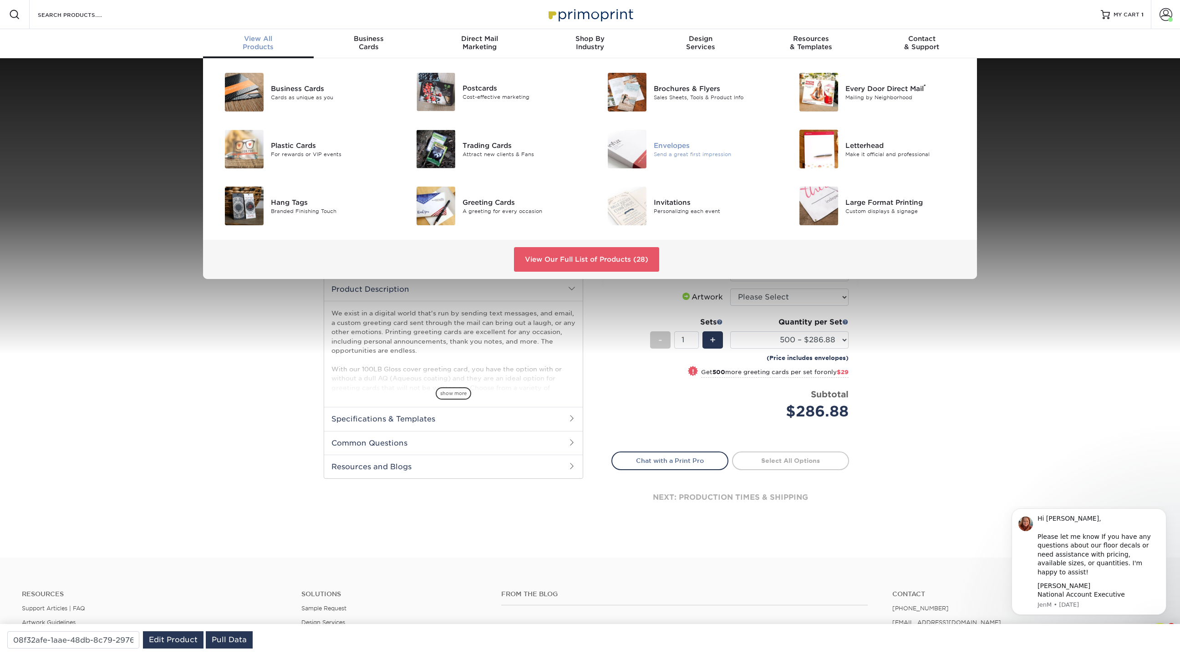
click at [649, 141] on div at bounding box center [622, 149] width 64 height 39
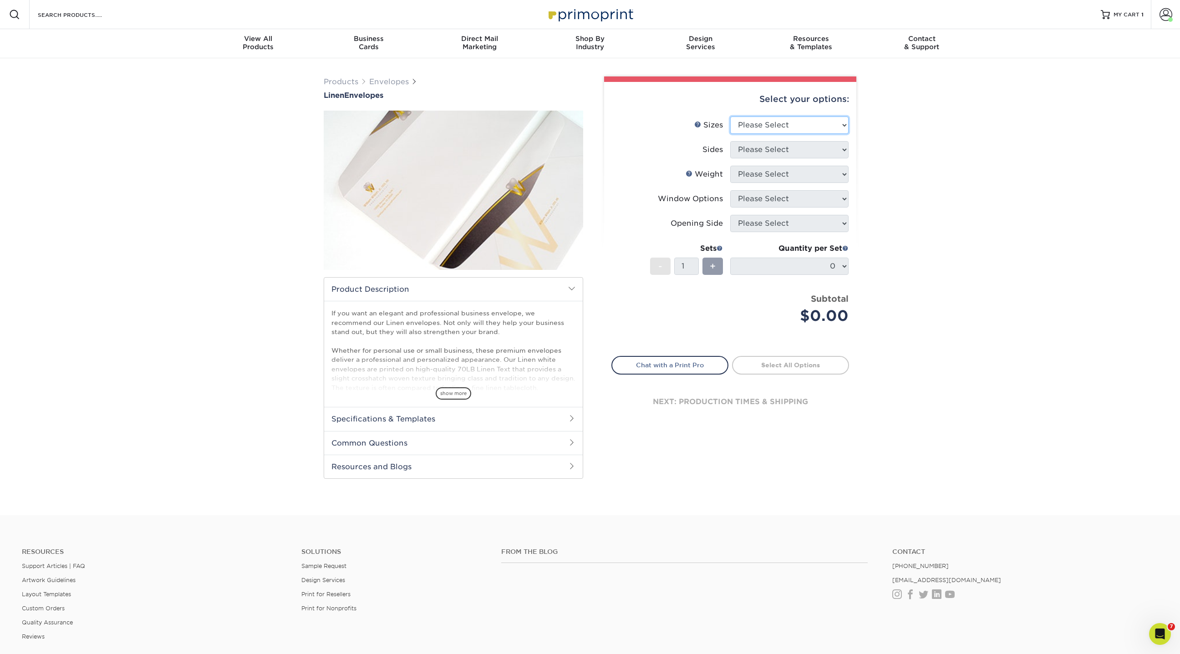
click at [767, 124] on select "Please Select 8.875" x 3.875" 4.125" x 9.5" 5.25" x 7.25" 9" x 12"" at bounding box center [789, 125] width 118 height 17
select select "5.25x7.25"
click at [730, 117] on select "Please Select 8.875" x 3.875" 4.125" x 9.5" 5.25" x 7.25" 9" x 12"" at bounding box center [789, 125] width 118 height 17
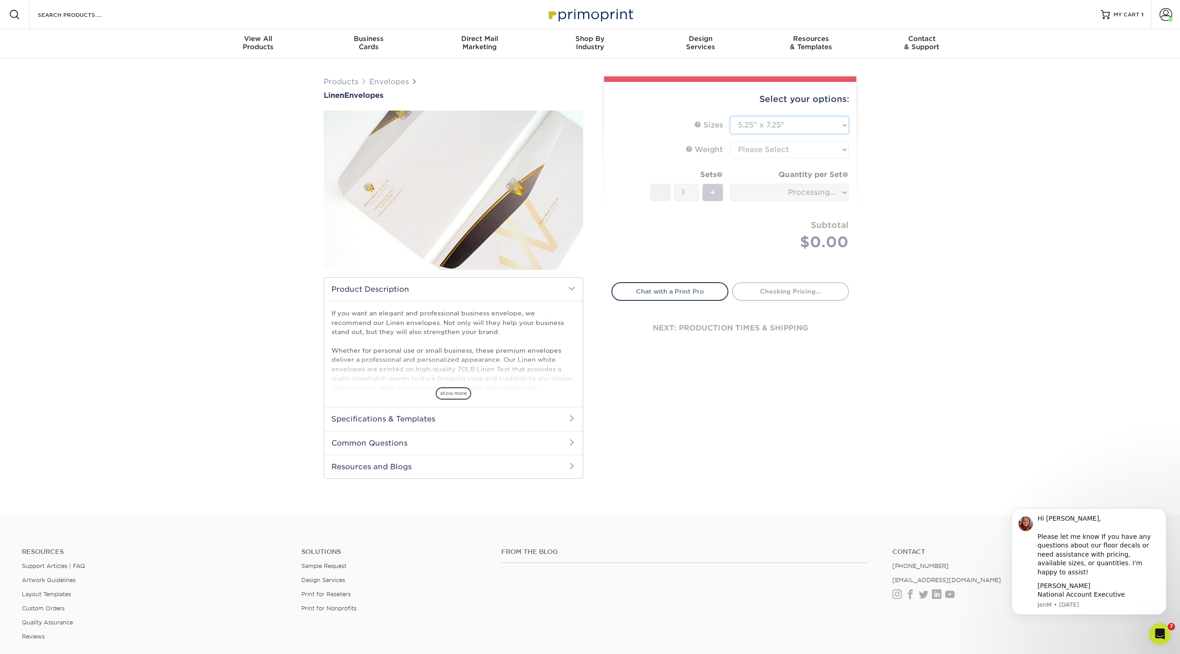
type input "44583f73-40bc-4372-8aa8-55a5bde8de31"
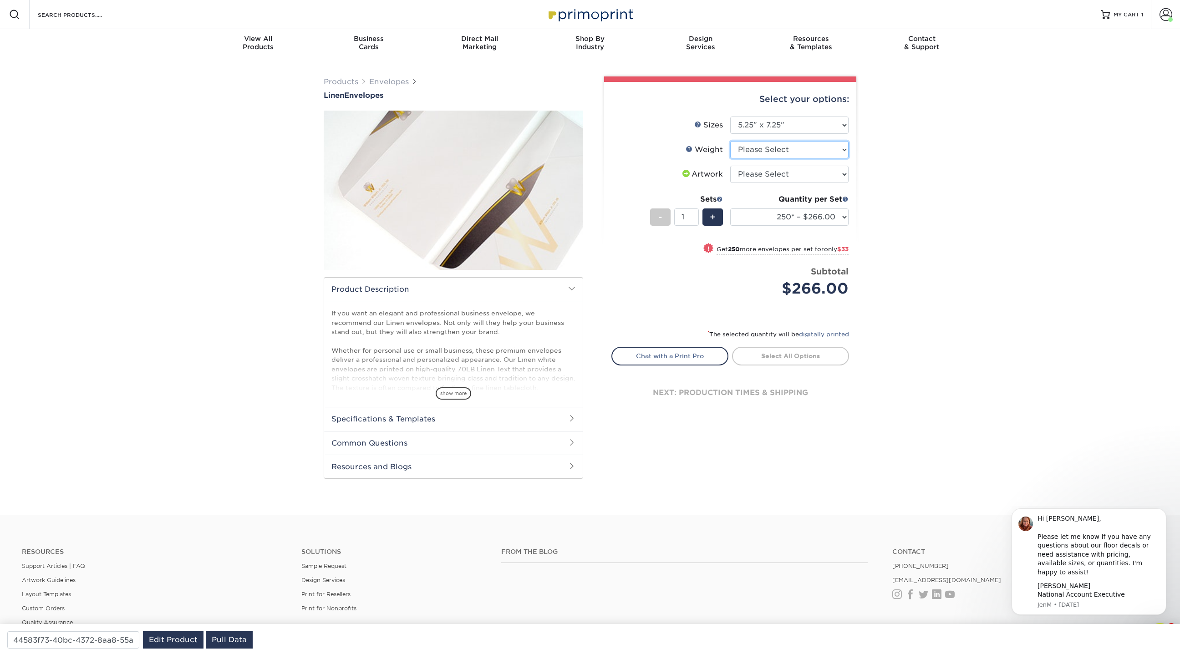
click at [756, 151] on select "Please Select 70LB" at bounding box center [789, 149] width 118 height 17
select select "70LB"
click at [730, 141] on select "Please Select 70LB" at bounding box center [789, 149] width 118 height 17
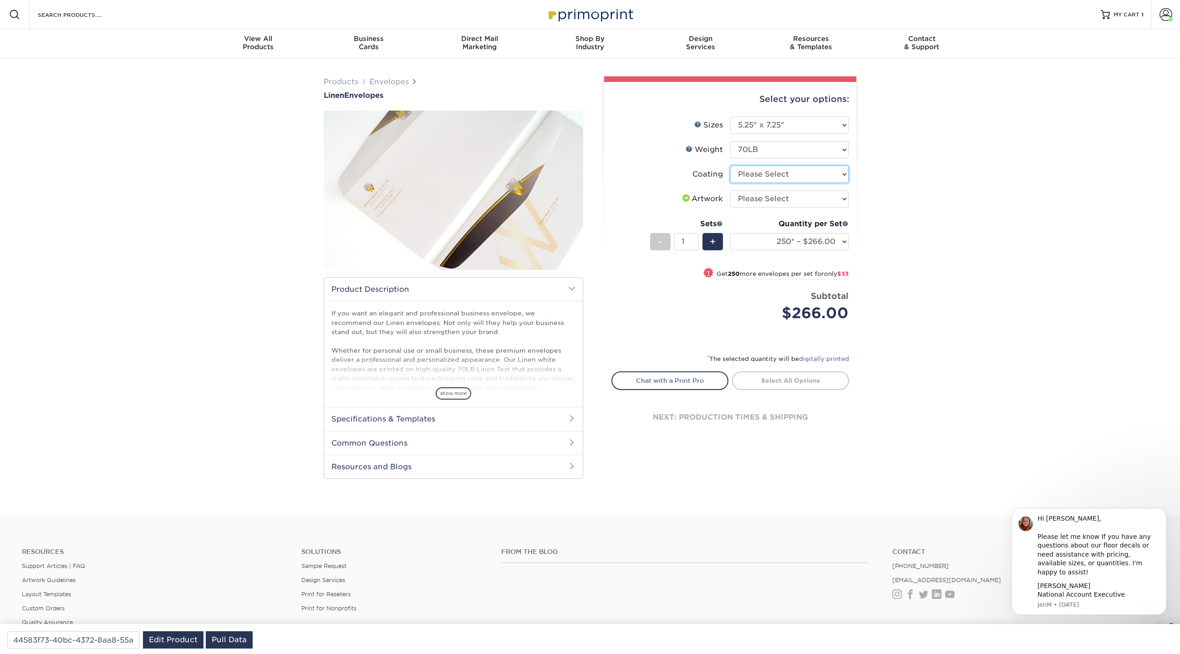
click at [752, 174] on select at bounding box center [789, 174] width 118 height 17
select select "3e7618de-abca-4bda-9f97-8b9129e913d8"
click at [730, 166] on select at bounding box center [789, 174] width 118 height 17
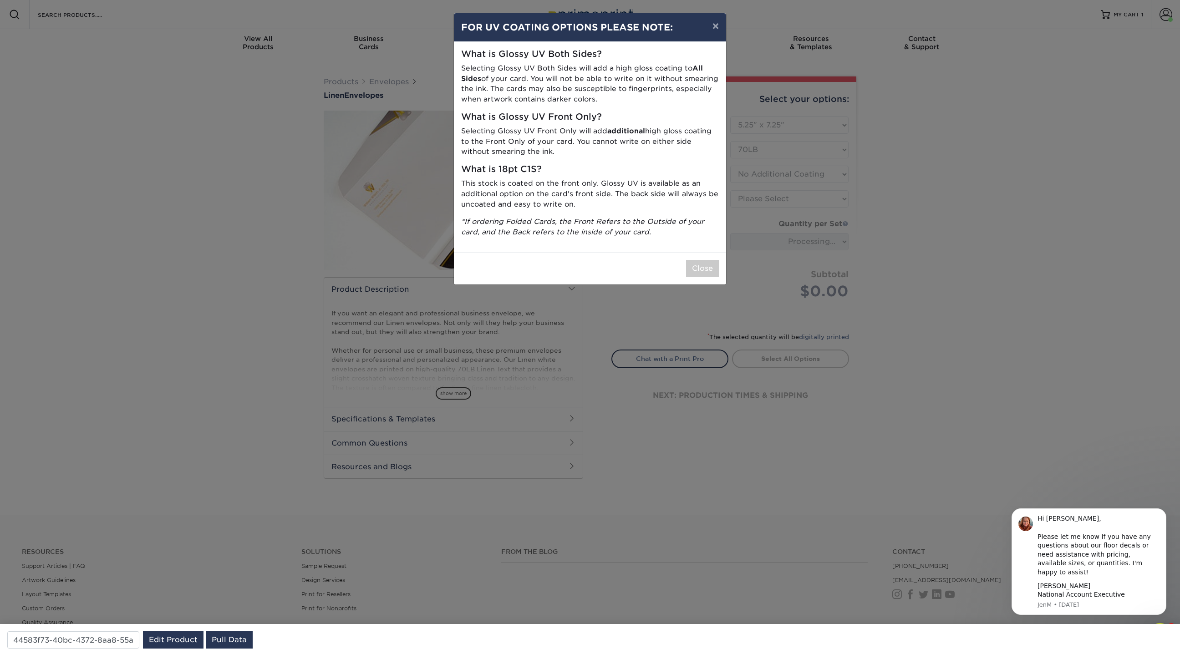
click at [696, 278] on div "Close" at bounding box center [590, 268] width 272 height 32
click at [698, 271] on button "Close" at bounding box center [702, 268] width 33 height 17
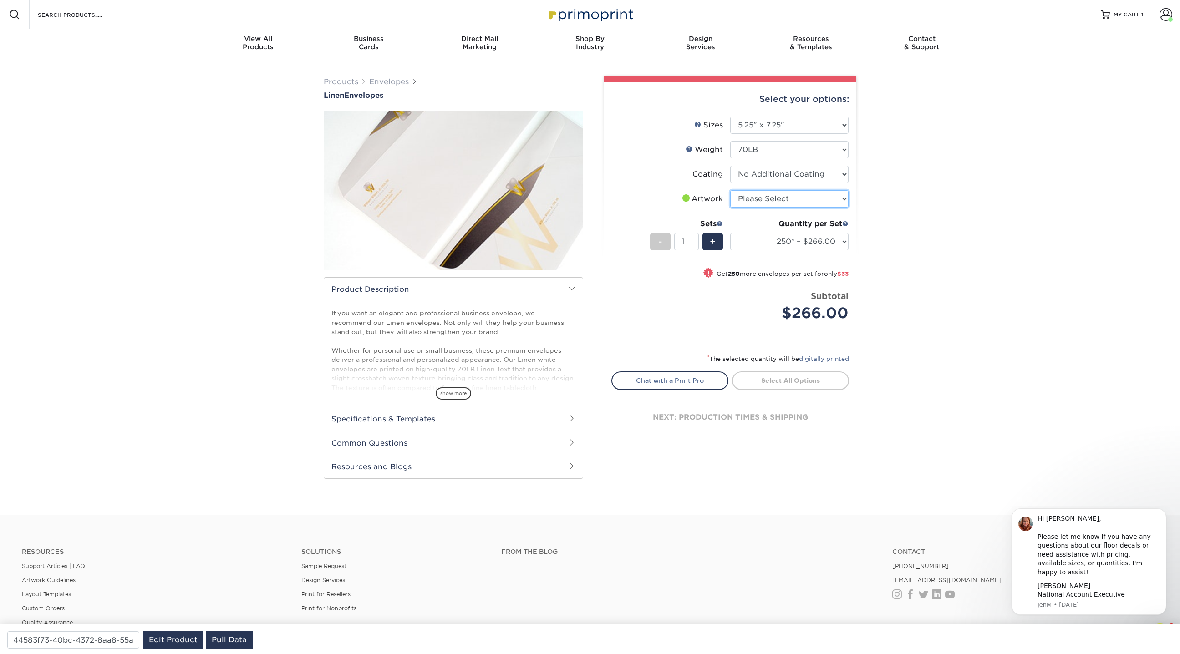
click at [751, 198] on select "Please Select I will upload files I need a design - $50" at bounding box center [789, 198] width 118 height 17
click at [730, 190] on select "Please Select I will upload files I need a design - $50" at bounding box center [789, 198] width 118 height 17
click at [395, 84] on link "Envelopes" at bounding box center [389, 81] width 40 height 9
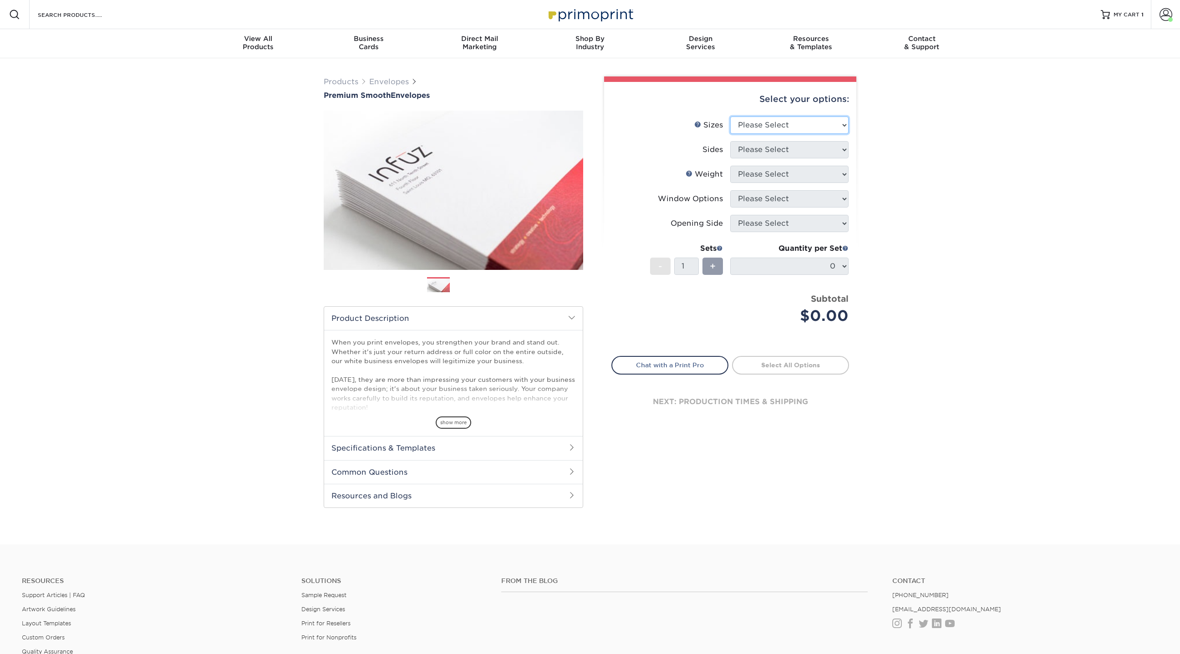
click at [807, 125] on select "Please Select 8.875" x 3.875" 4.125" x 9.5" 5.25" x 7.25" 9" x 12"" at bounding box center [789, 125] width 118 height 17
select select "4.12x9.50"
click at [730, 117] on select "Please Select 8.875" x 3.875" 4.125" x 9.5" 5.25" x 7.25" 9" x 12"" at bounding box center [789, 125] width 118 height 17
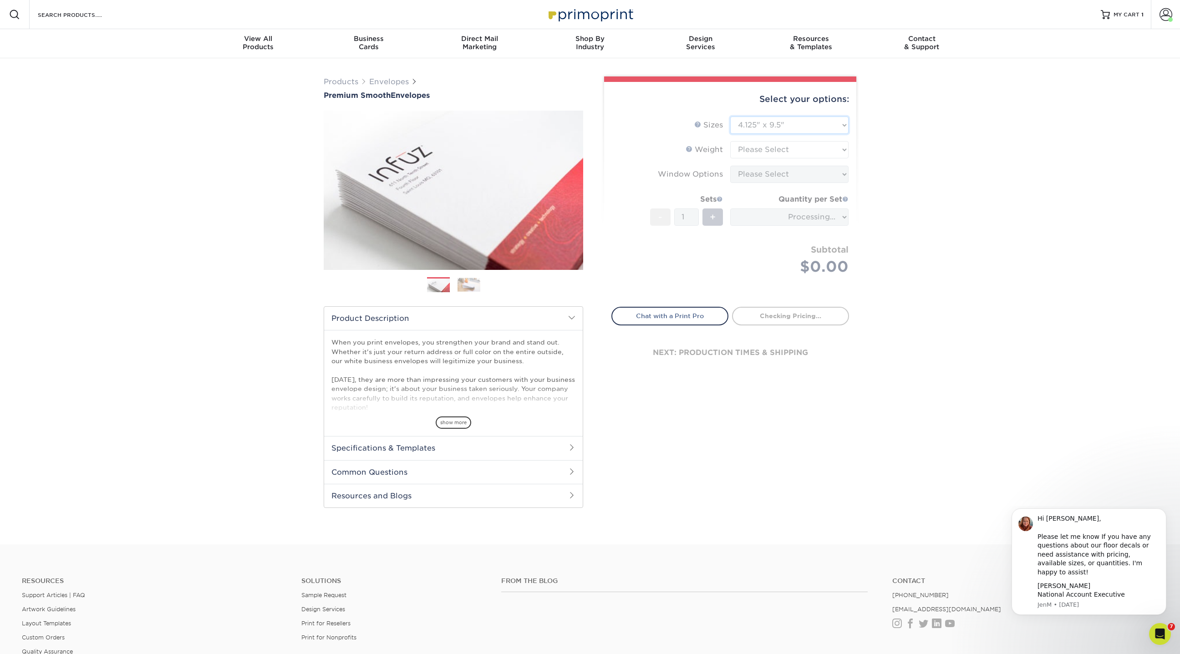
type input "118213f6-2897-4e7b-a472-4a31bf4eb396"
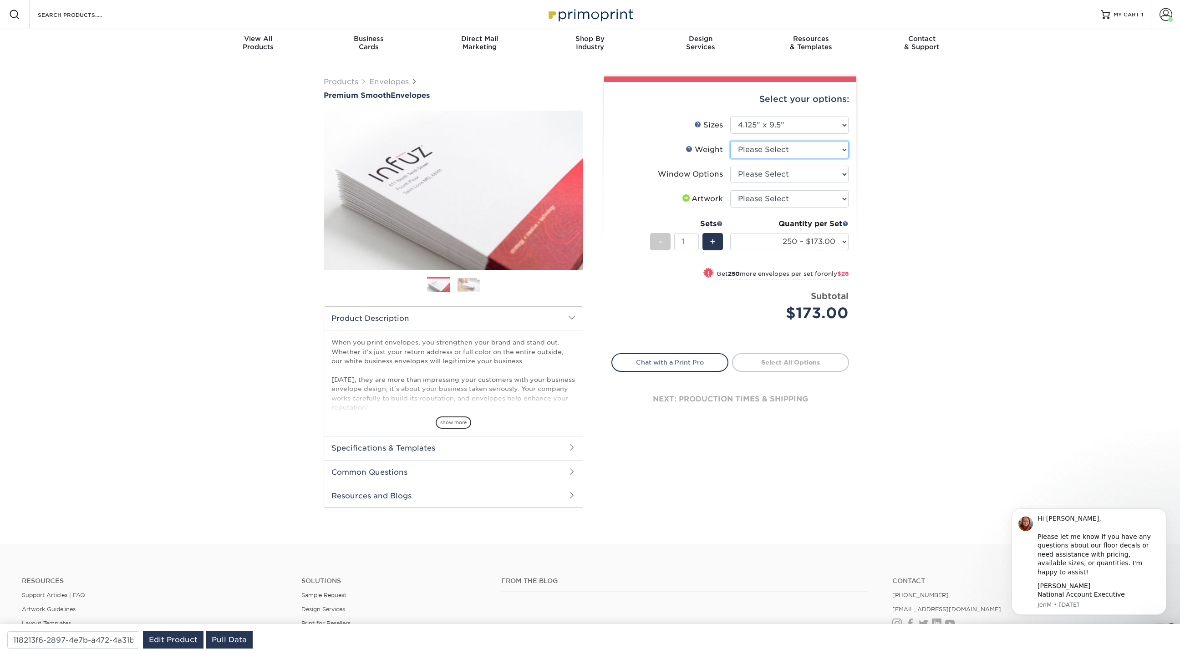
click at [769, 148] on select "Please Select 70LB" at bounding box center [789, 149] width 118 height 17
select select "70LB"
click at [730, 141] on select "Please Select 70LB" at bounding box center [789, 149] width 118 height 17
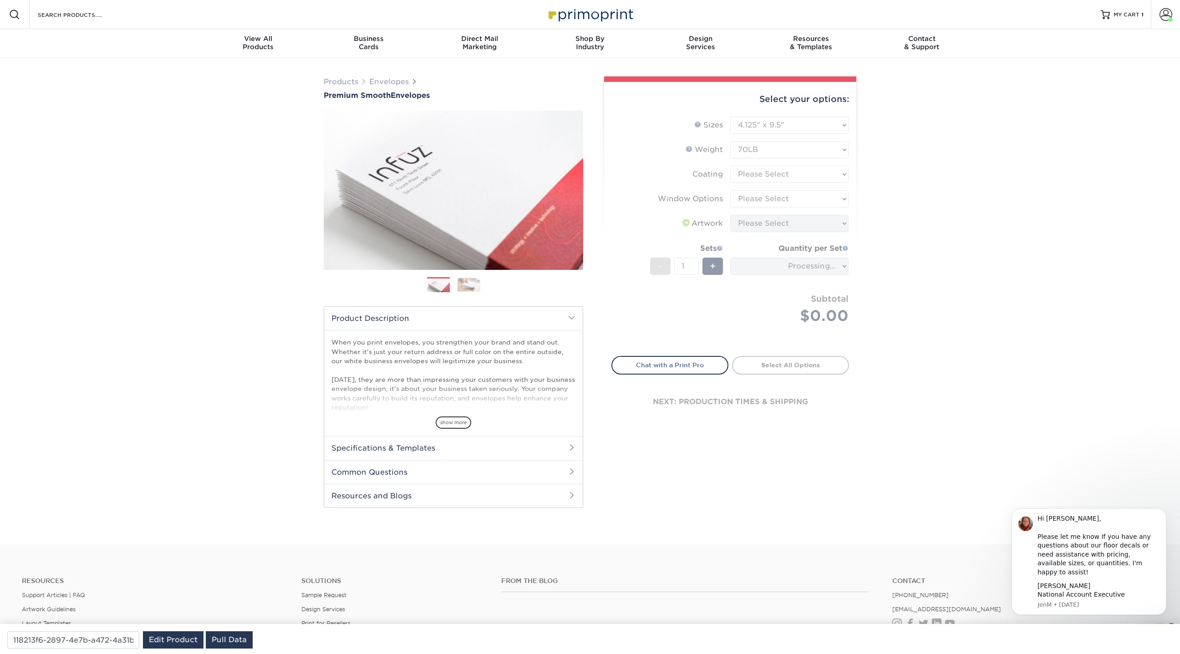
click at [766, 170] on form "Sizes Help Sizes Please Select 8.875" x 3.875" 4.125" x 9.5" 5.25" x 7.25" 9" x…" at bounding box center [730, 231] width 238 height 229
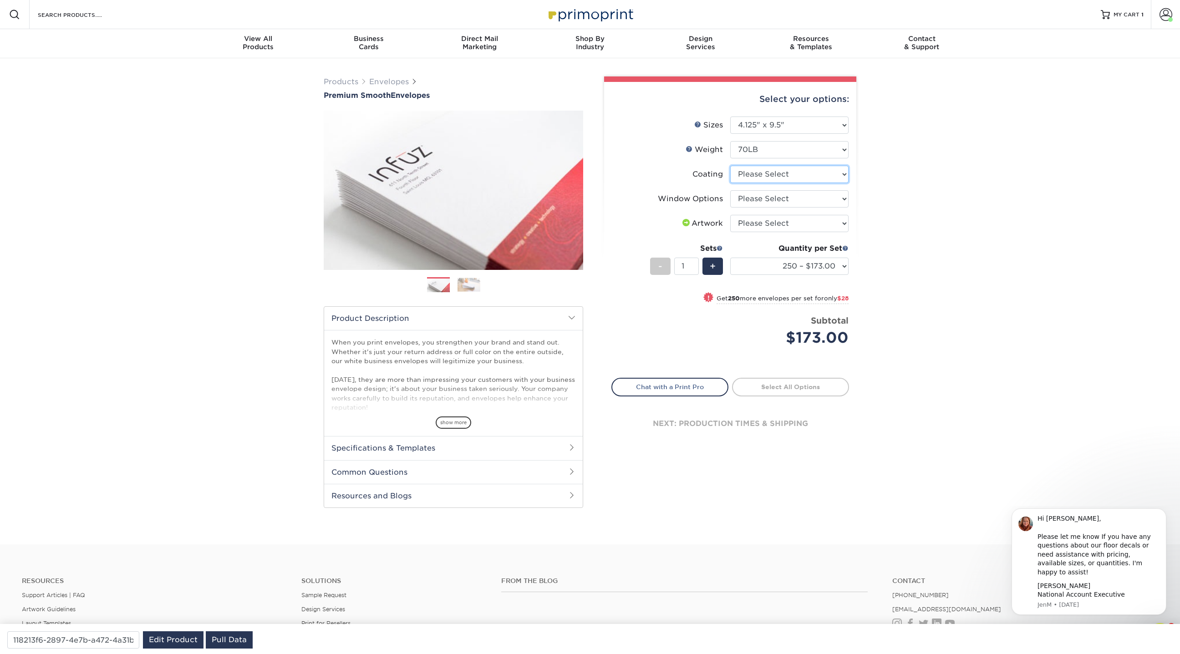
click at [763, 173] on select at bounding box center [789, 174] width 118 height 17
select select "3e7618de-abca-4bda-9f97-8b9129e913d8"
click at [730, 166] on select at bounding box center [789, 174] width 118 height 17
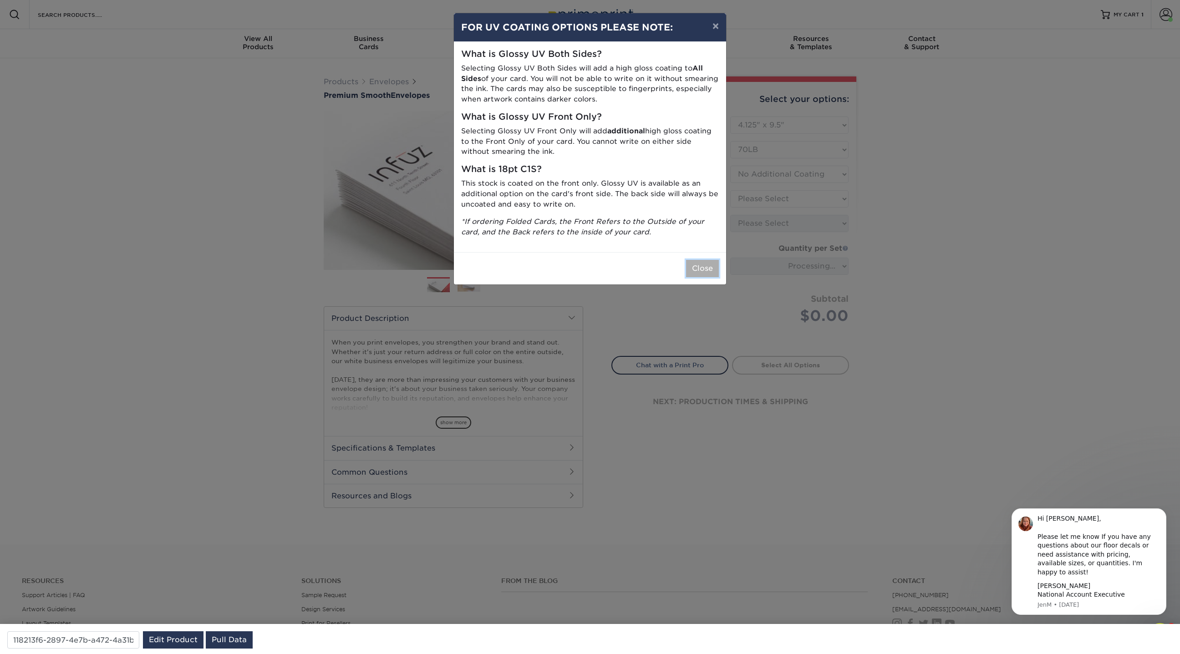
click at [702, 262] on button "Close" at bounding box center [702, 268] width 33 height 17
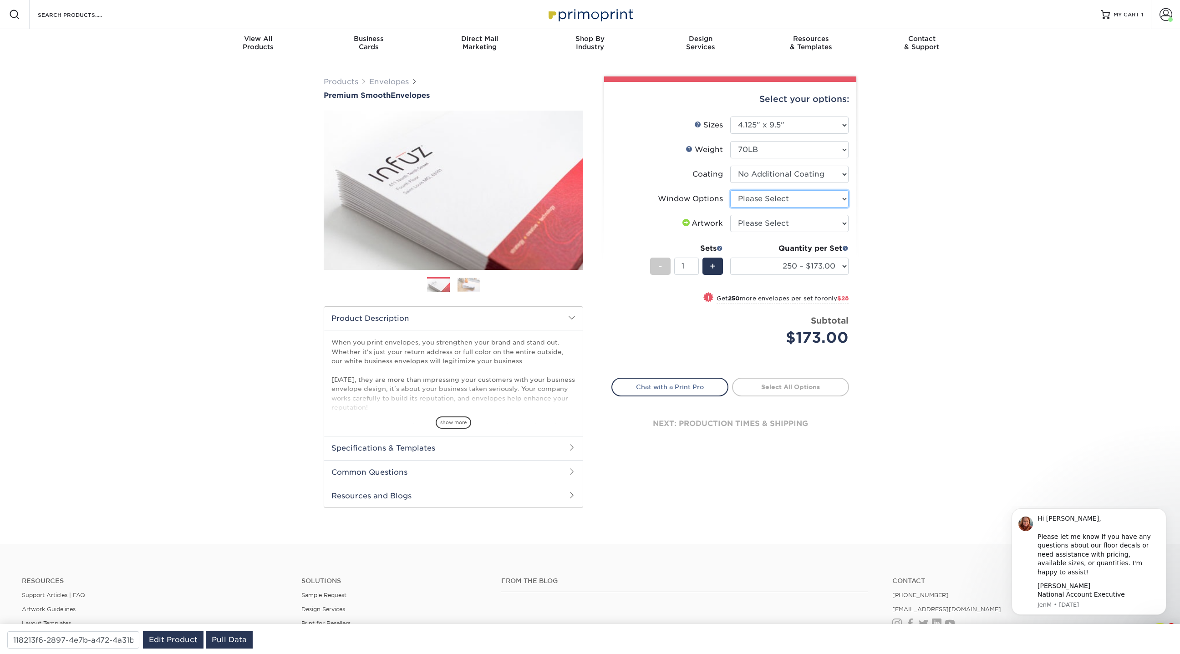
click at [771, 196] on select "Please Select No Window Window (Left Side)" at bounding box center [789, 198] width 118 height 17
select select "1f9e9f9f-4237-4243-ba79-49052844f6e6"
click at [730, 190] on select "Please Select No Window Window (Left Side)" at bounding box center [789, 198] width 118 height 17
click at [774, 221] on select "Please Select I will upload files I need a design - $50" at bounding box center [789, 223] width 118 height 17
select select "upload"
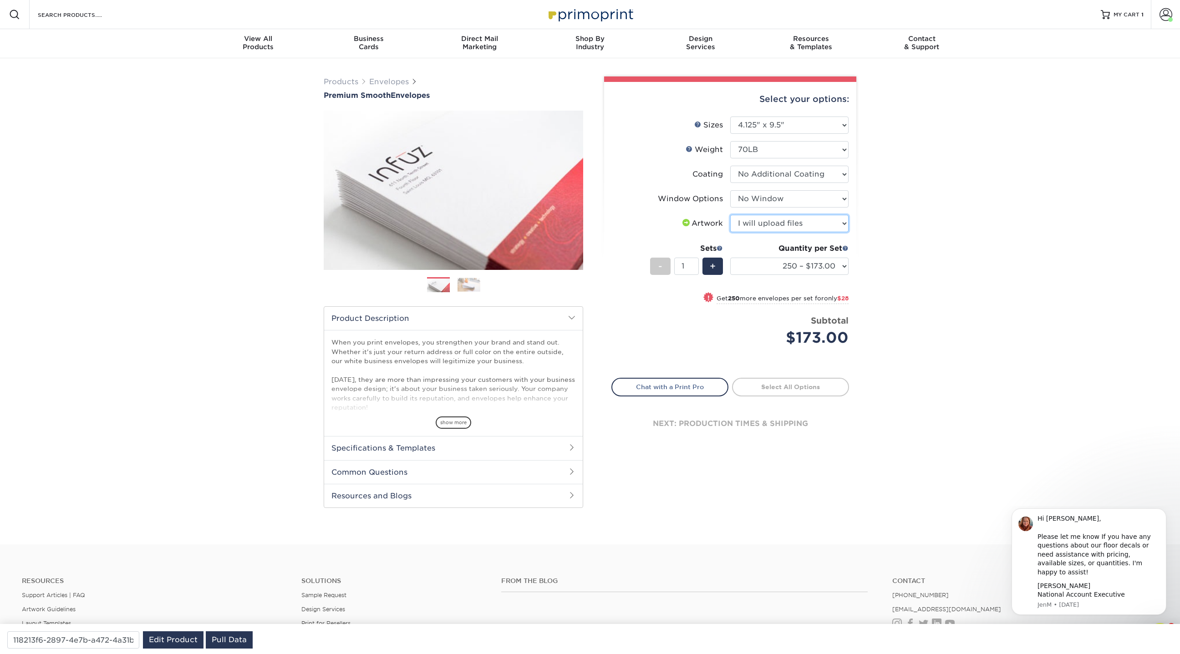
click at [730, 215] on select "Please Select I will upload files I need a design - $50" at bounding box center [789, 223] width 118 height 17
click at [764, 265] on select "250 – $173.00 500 – $201.00 1000 – $251.00 2500 – $388.00 5000 – $566.00 10000 …" at bounding box center [789, 266] width 118 height 17
select select "5000 – $566.00"
click at [730, 258] on select "250 – $173.00 500 – $201.00 1000 – $251.00 2500 – $388.00 5000 – $566.00 10000 …" at bounding box center [789, 266] width 118 height 17
click at [793, 201] on select "Please Select No Window Window (Left Side)" at bounding box center [789, 198] width 118 height 17
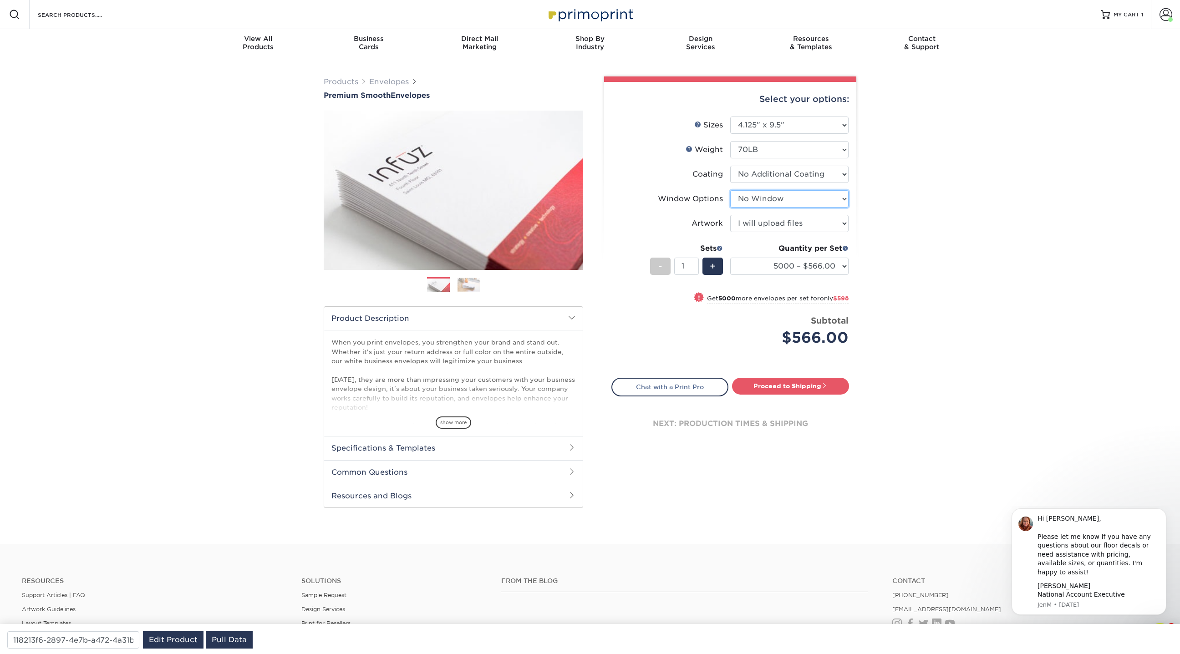
select select "b86b10cc-c636-4afb-8a99-5a4de9e47610"
click at [730, 190] on select "Please Select No Window Window (Left Side)" at bounding box center [789, 198] width 118 height 17
